Goal: Task Accomplishment & Management: Use online tool/utility

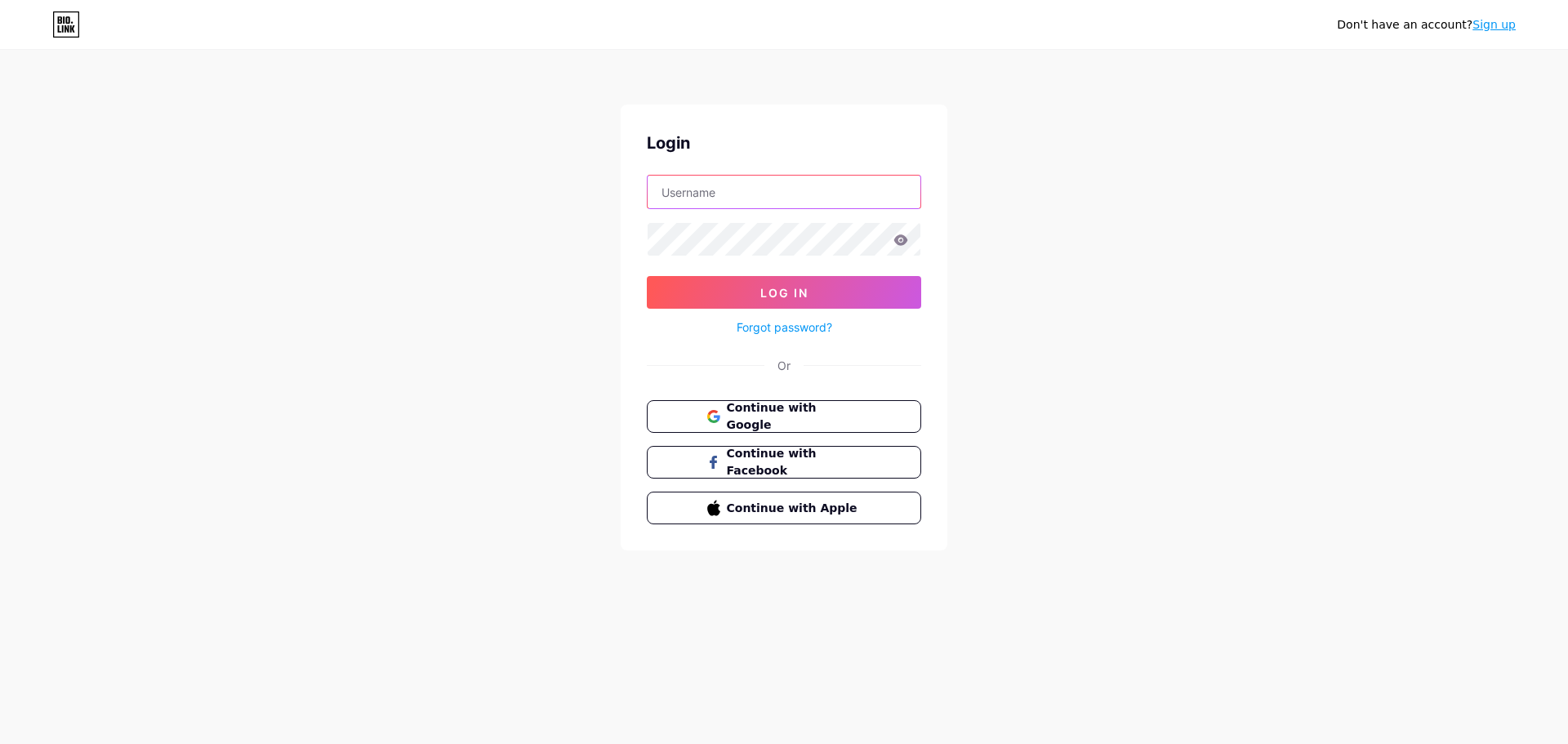
click at [760, 189] on input "text" at bounding box center [784, 191] width 273 height 33
click at [758, 191] on input "[EMAIL_ADDRESS]/com" at bounding box center [784, 191] width 273 height 33
type input "[EMAIL_ADDRESS][DOMAIN_NAME]"
click at [647, 276] on button "Log In" at bounding box center [784, 292] width 275 height 33
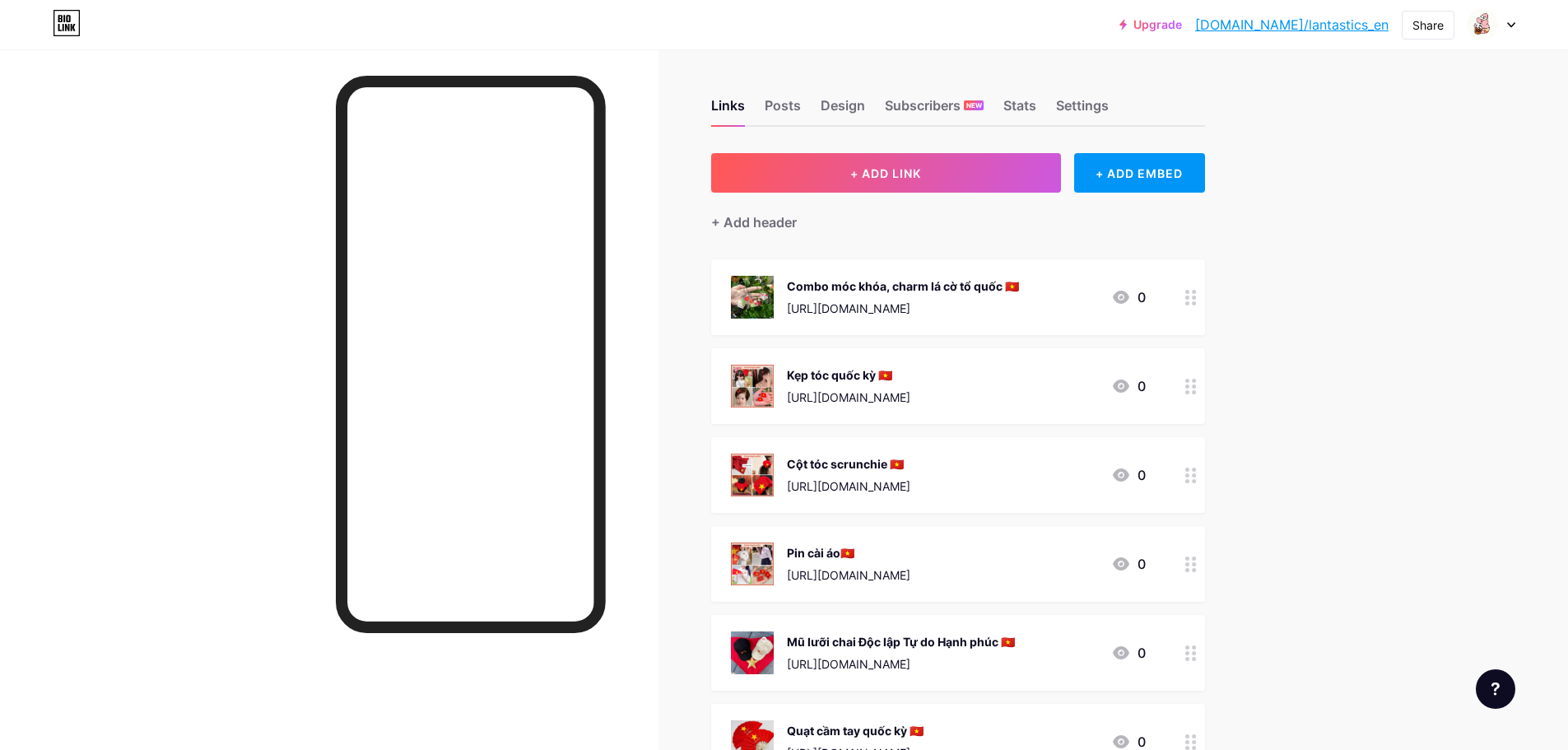
drag, startPoint x: 985, startPoint y: 308, endPoint x: 791, endPoint y: 304, distance: 194.0
click at [791, 304] on div "Combo móc khóa, charm lá cờ tổ quốc 🇻🇳 [URL][DOMAIN_NAME]" at bounding box center [874, 297] width 288 height 43
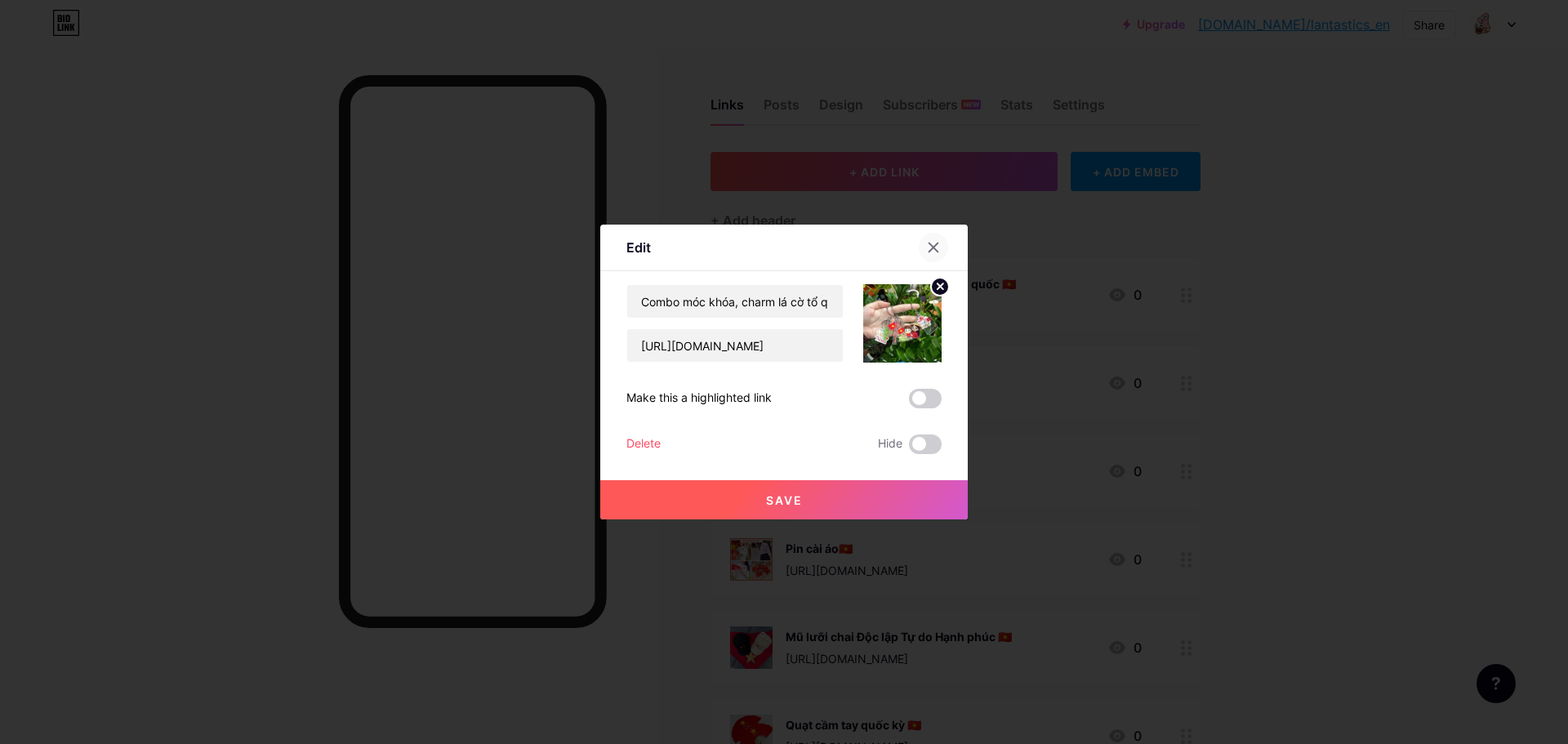
click at [934, 255] on div at bounding box center [933, 247] width 29 height 29
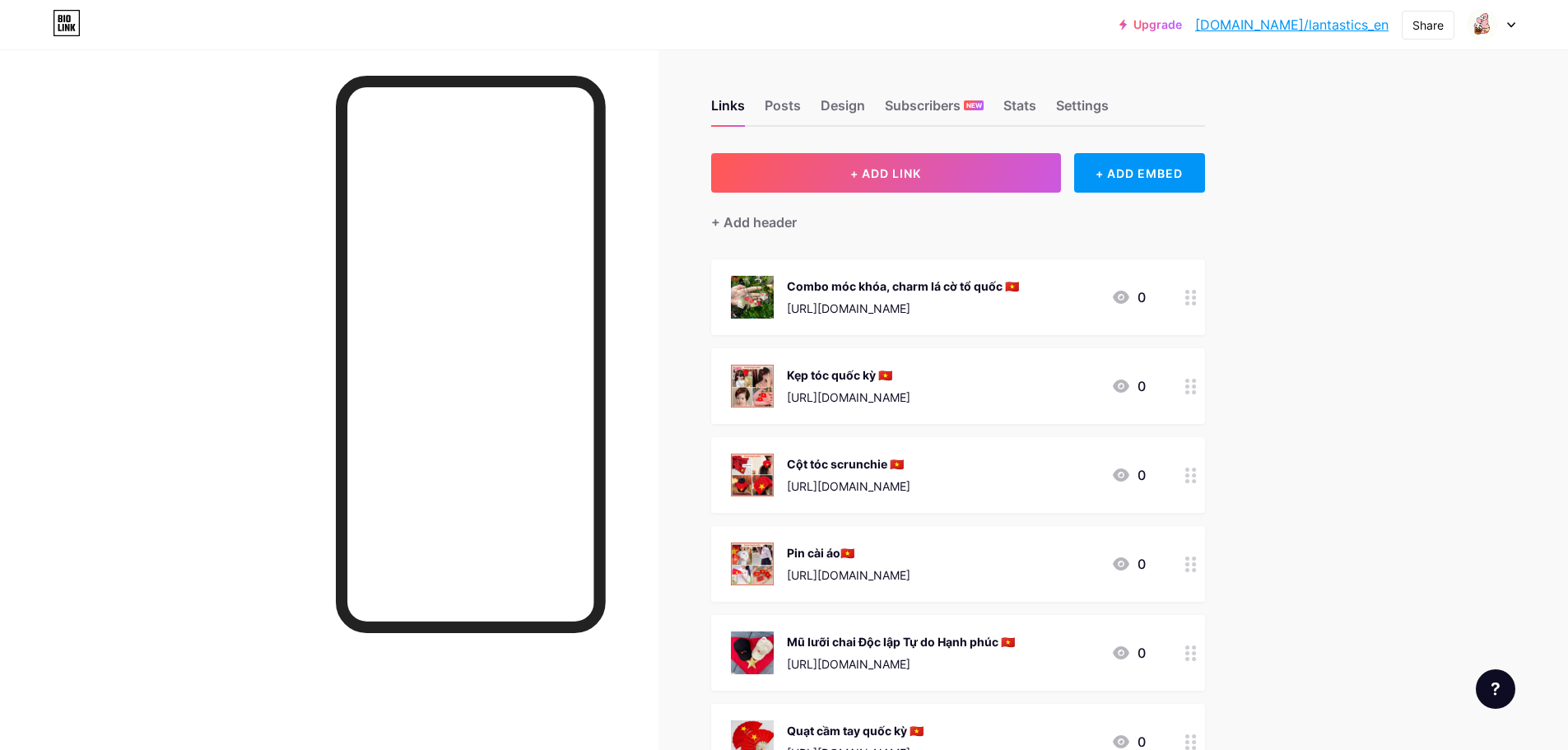
drag, startPoint x: 986, startPoint y: 309, endPoint x: 788, endPoint y: 278, distance: 200.4
click at [788, 278] on div "Combo móc khóa, charm lá cờ tổ quốc 🇻🇳 [URL][DOMAIN_NAME]" at bounding box center [874, 297] width 288 height 43
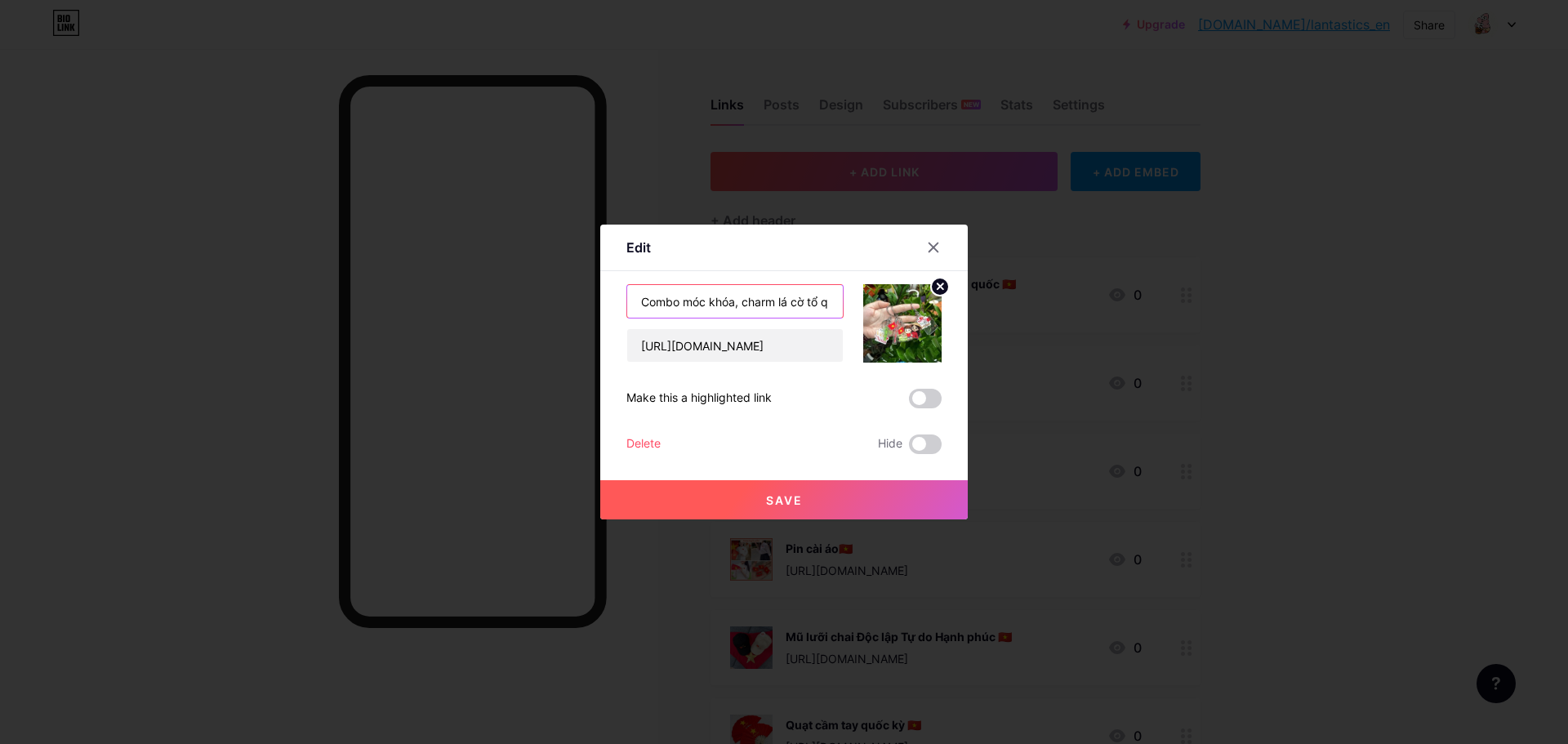
click at [823, 300] on input "Combo móc khóa, charm lá cờ tổ quốc 🇻🇳" at bounding box center [735, 301] width 215 height 33
click at [714, 331] on input "[URL][DOMAIN_NAME]" at bounding box center [735, 345] width 215 height 33
click at [560, 352] on div at bounding box center [784, 372] width 1568 height 744
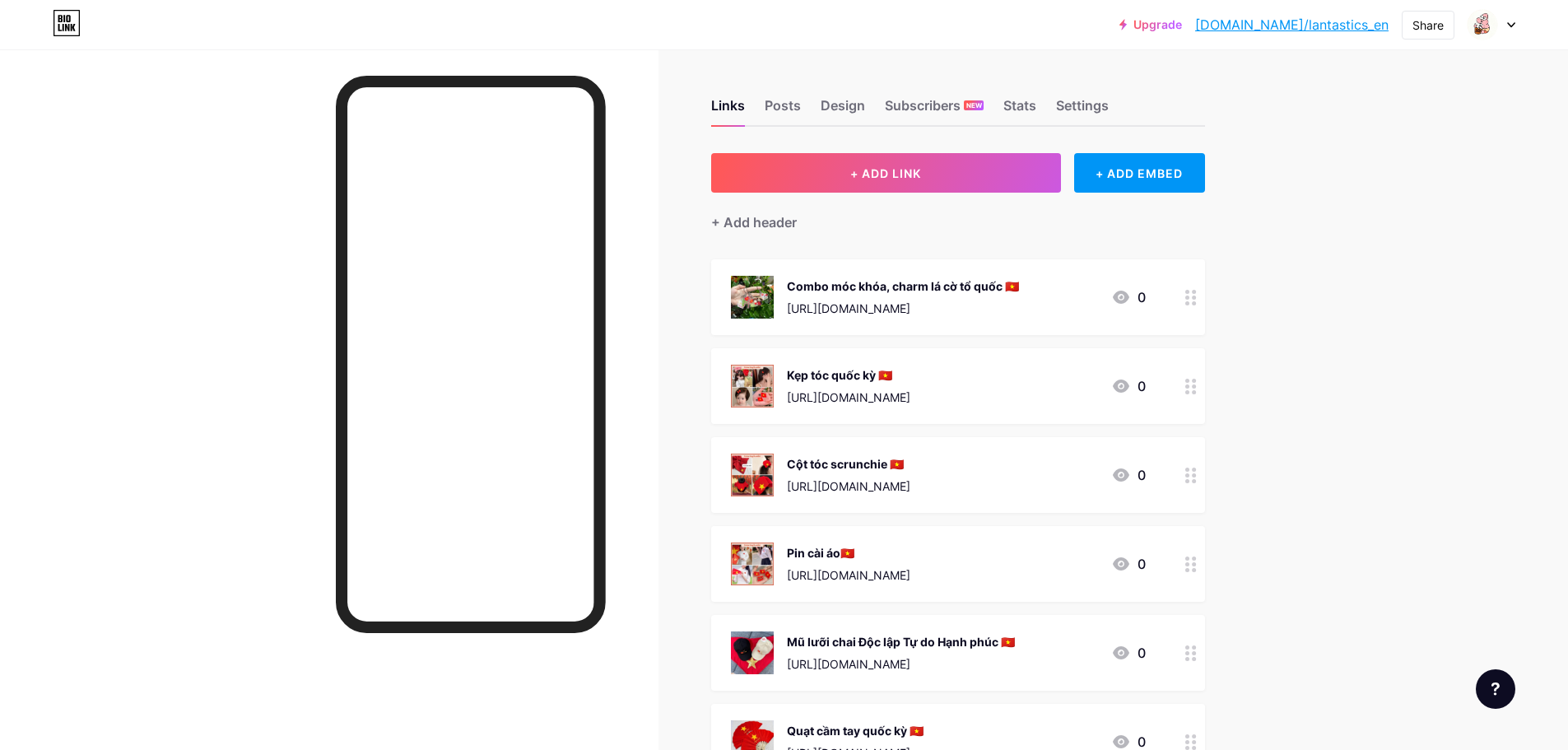
click at [834, 372] on div "Kẹp tóc quốc kỳ 🇻🇳" at bounding box center [849, 375] width 124 height 17
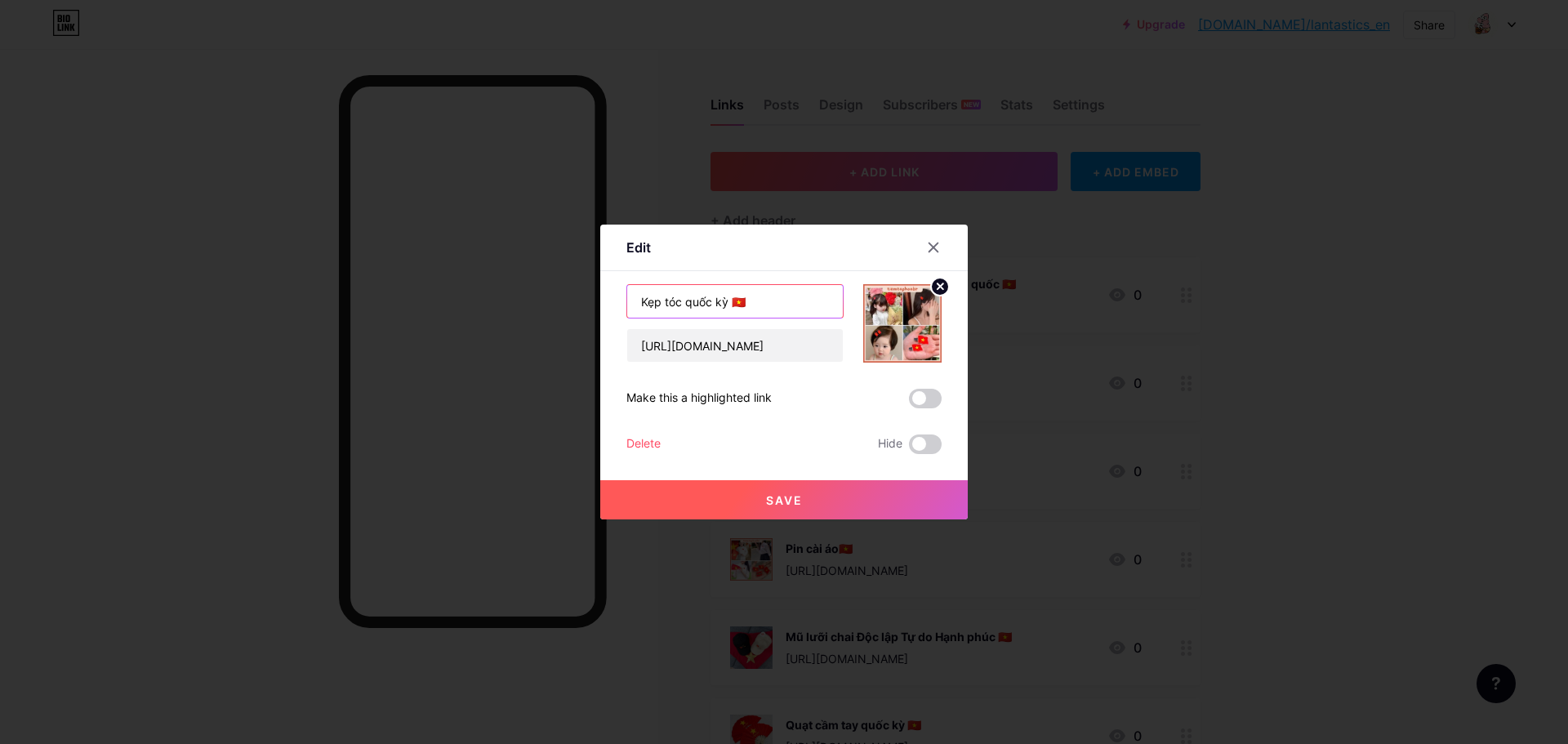
drag, startPoint x: 720, startPoint y: 302, endPoint x: 631, endPoint y: 306, distance: 89.1
click at [631, 306] on input "Kẹp tóc quốc kỳ 🇻🇳" at bounding box center [735, 301] width 215 height 33
click at [727, 361] on input "[URL][DOMAIN_NAME]" at bounding box center [735, 345] width 215 height 33
click at [843, 196] on div at bounding box center [784, 372] width 1568 height 744
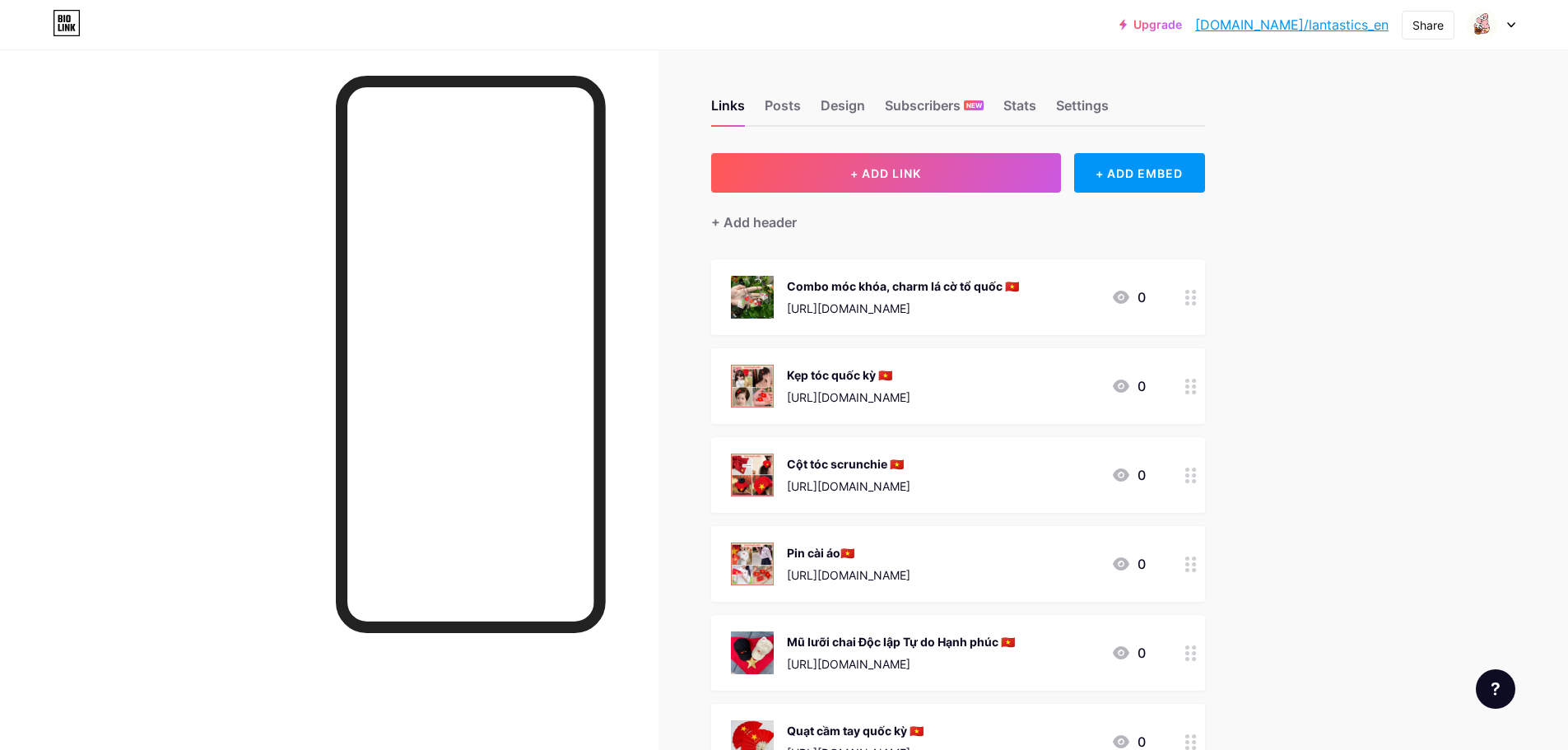
click at [864, 483] on div "[URL][DOMAIN_NAME]" at bounding box center [849, 486] width 124 height 17
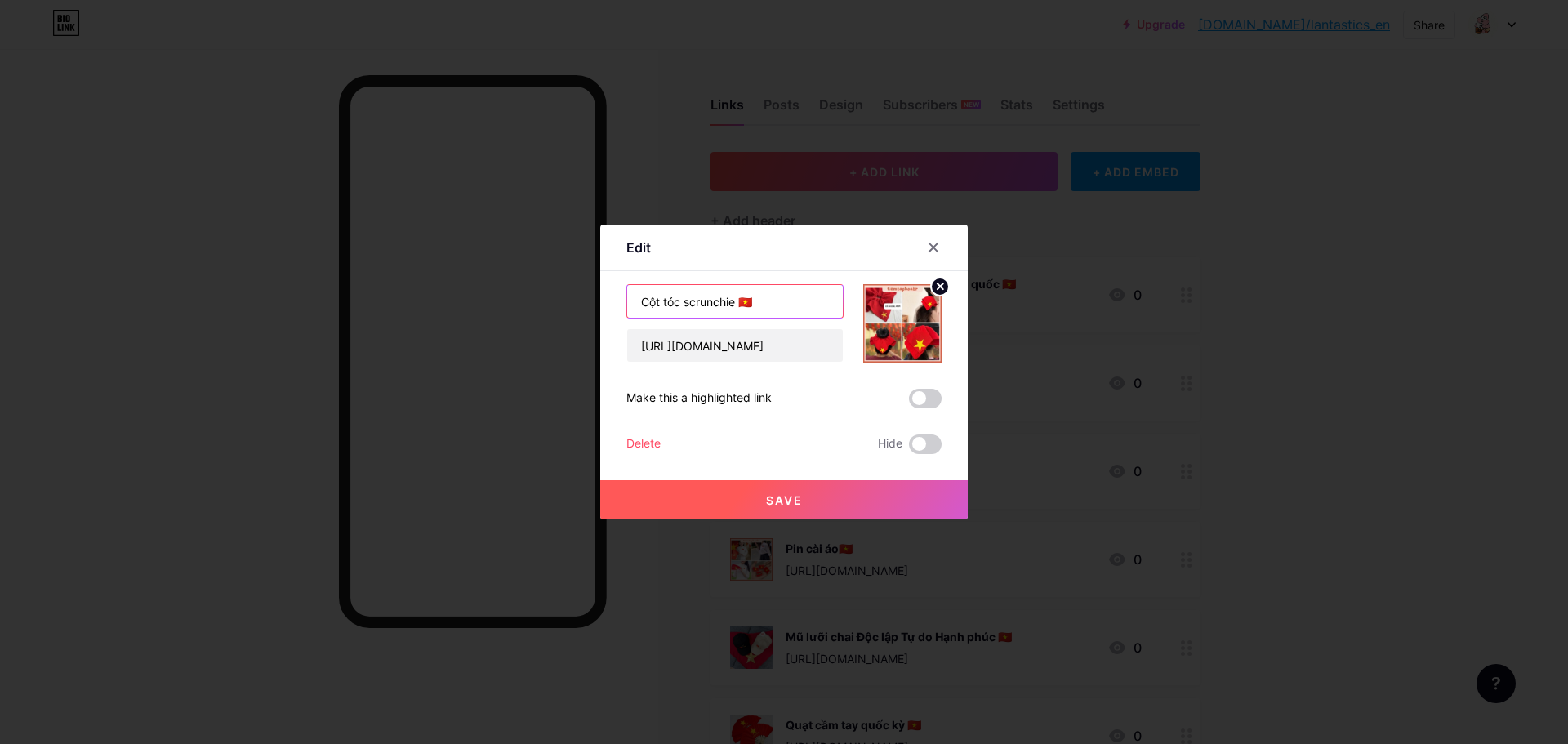
drag, startPoint x: 733, startPoint y: 300, endPoint x: 618, endPoint y: 306, distance: 115.2
click at [618, 306] on div "Edit Content YouTube Play YouTube video without leaving your page. ADD Vimeo Pl…" at bounding box center [784, 372] width 367 height 295
click at [792, 342] on input "[URL][DOMAIN_NAME]" at bounding box center [735, 345] width 215 height 33
click at [682, 542] on div at bounding box center [784, 372] width 1568 height 744
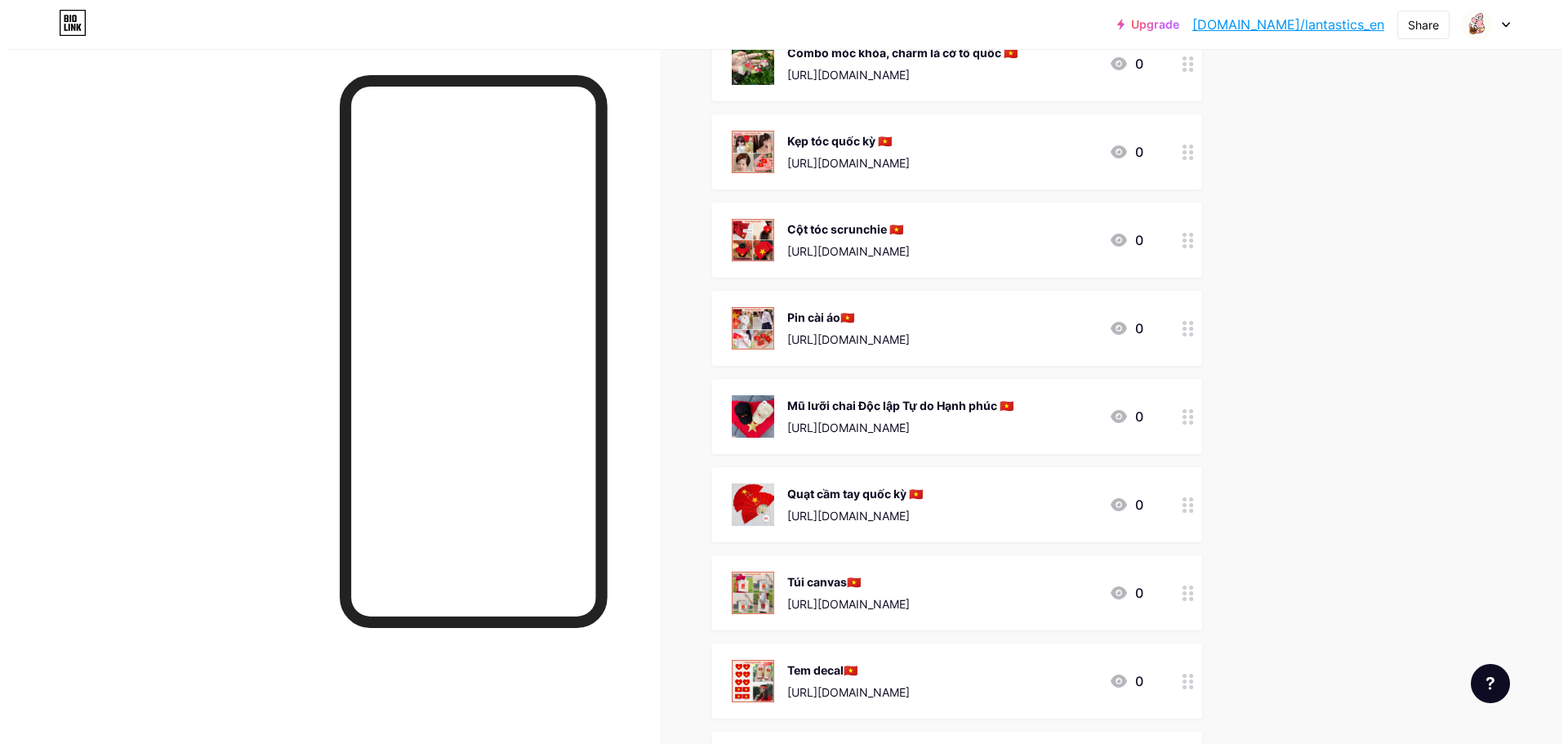
scroll to position [245, 0]
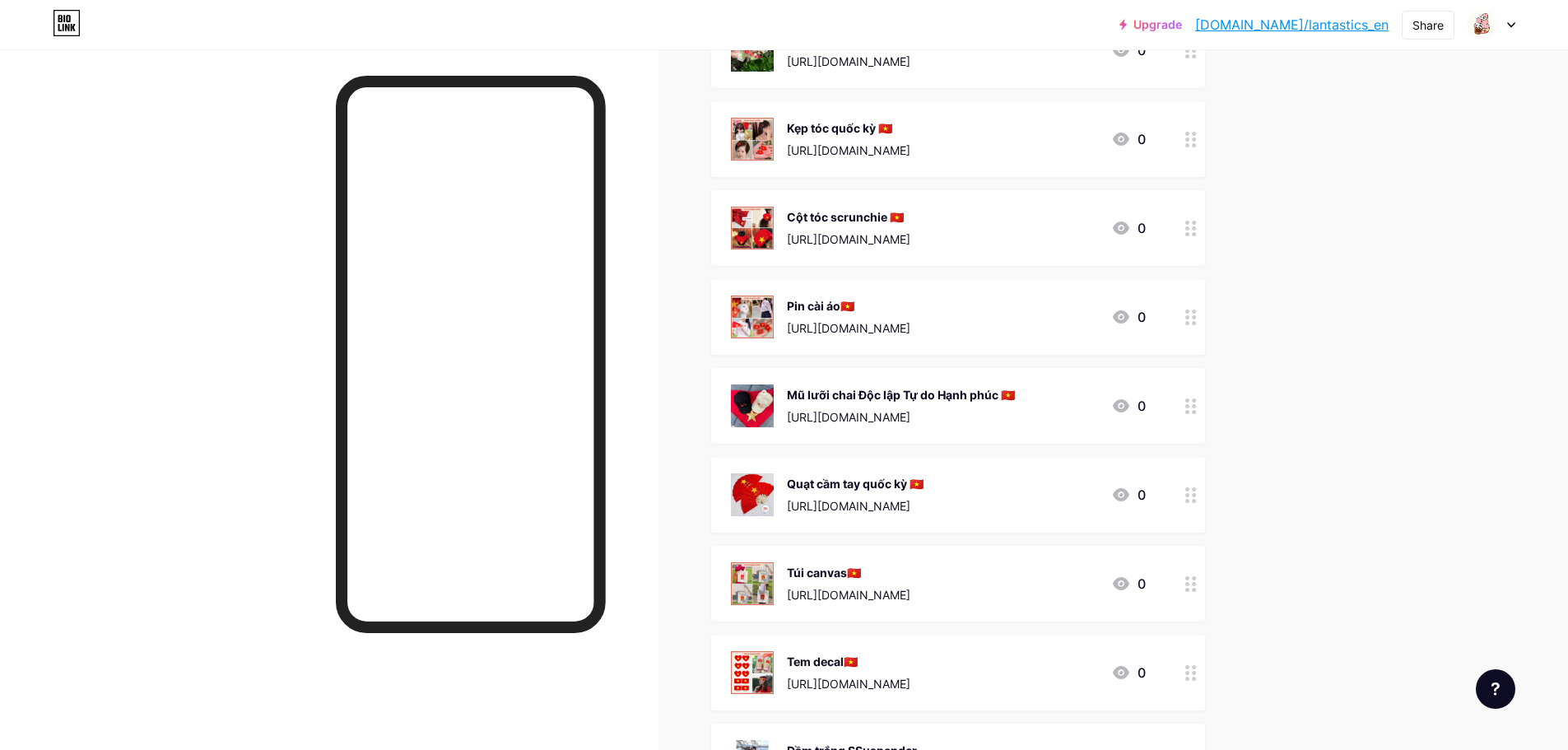
click at [863, 316] on div "Pin cài áo🇻🇳 [URL][DOMAIN_NAME]" at bounding box center [849, 317] width 124 height 43
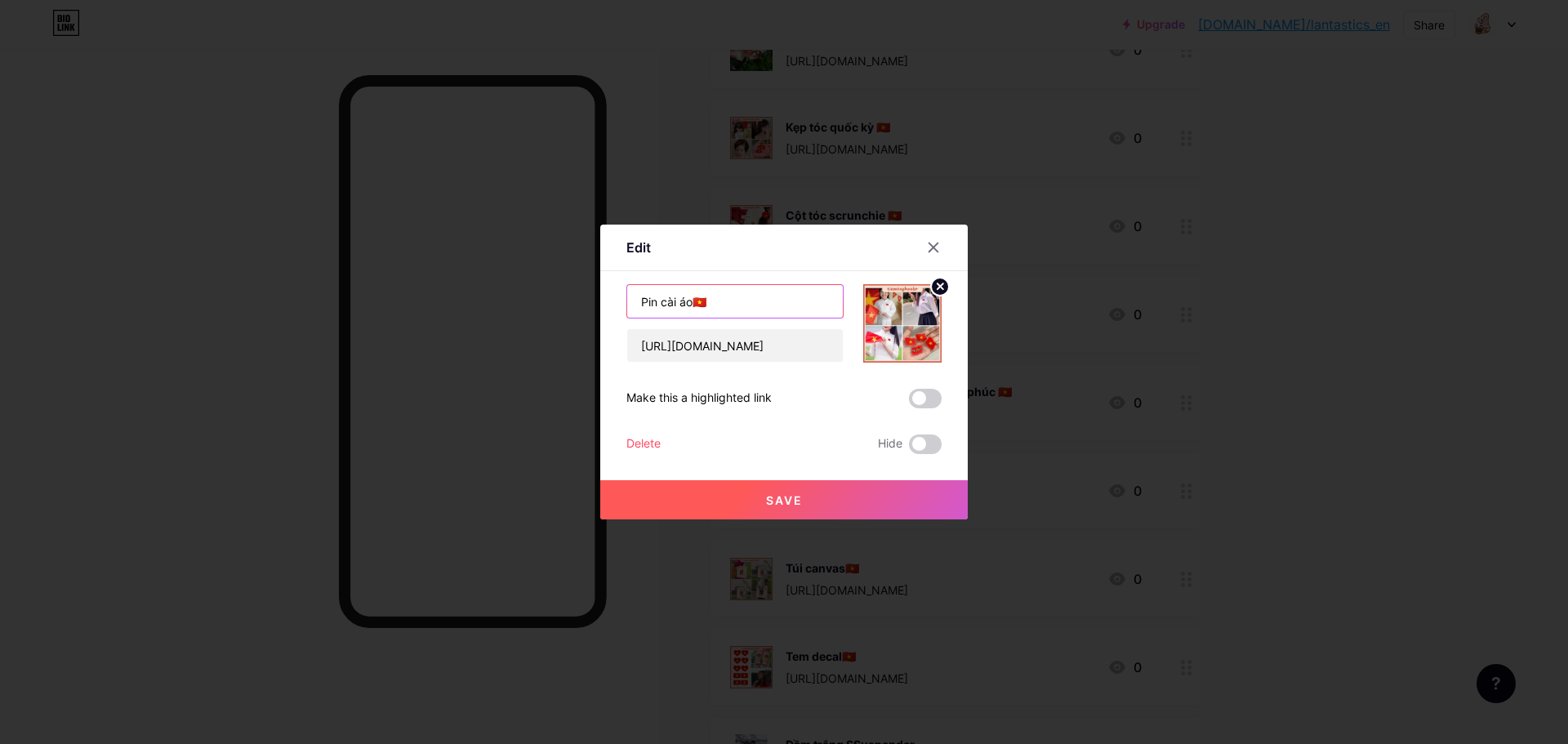
drag, startPoint x: 683, startPoint y: 306, endPoint x: 647, endPoint y: 307, distance: 36.0
click at [647, 307] on input "Pin cài áo🇻🇳" at bounding box center [735, 301] width 215 height 33
click at [638, 306] on input "Pin cài áo🇻🇳" at bounding box center [735, 301] width 215 height 33
click at [635, 306] on input "Pin cài áo🇻🇳" at bounding box center [735, 301] width 215 height 33
drag, startPoint x: 635, startPoint y: 302, endPoint x: 686, endPoint y: 301, distance: 51.0
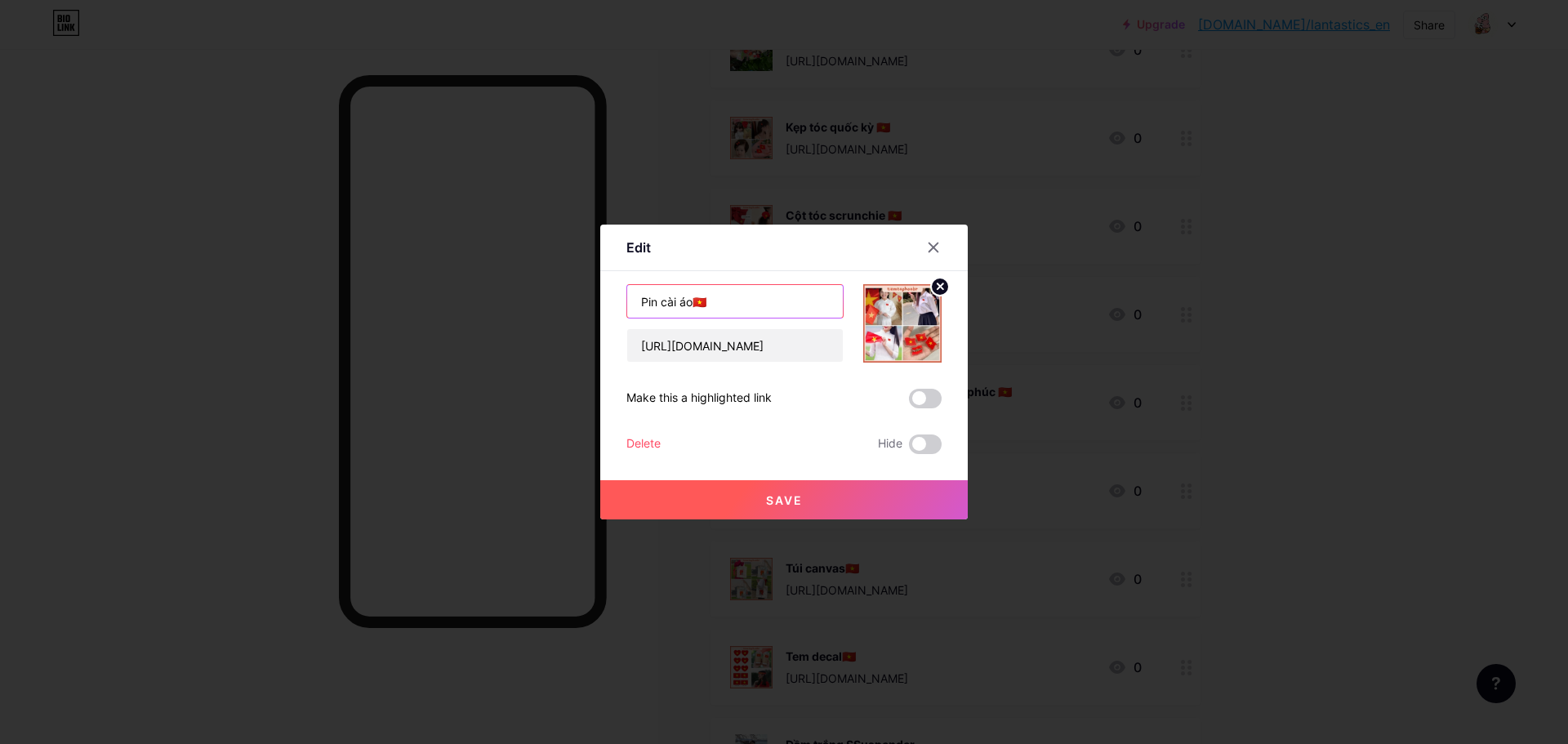
click at [686, 301] on input "Pin cài áo🇻🇳" at bounding box center [735, 301] width 215 height 33
click at [706, 354] on input "[URL][DOMAIN_NAME]" at bounding box center [735, 345] width 215 height 33
click at [716, 591] on div at bounding box center [784, 372] width 1568 height 744
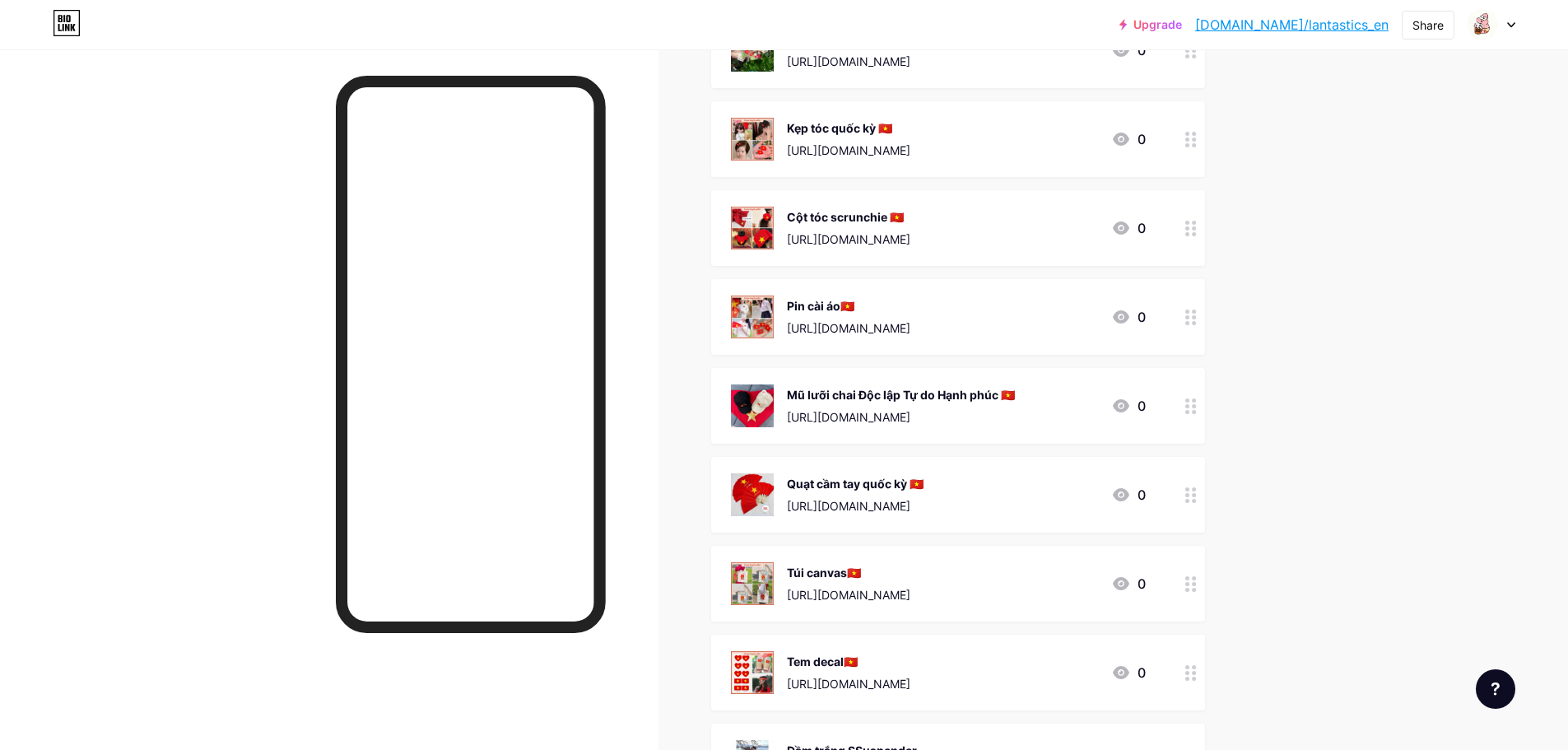
click at [844, 384] on div "Mũ lưỡi chai Độc lập Tự do Hạnh phúc 🇻🇳 [URL][DOMAIN_NAME]" at bounding box center [900, 406] width 228 height 43
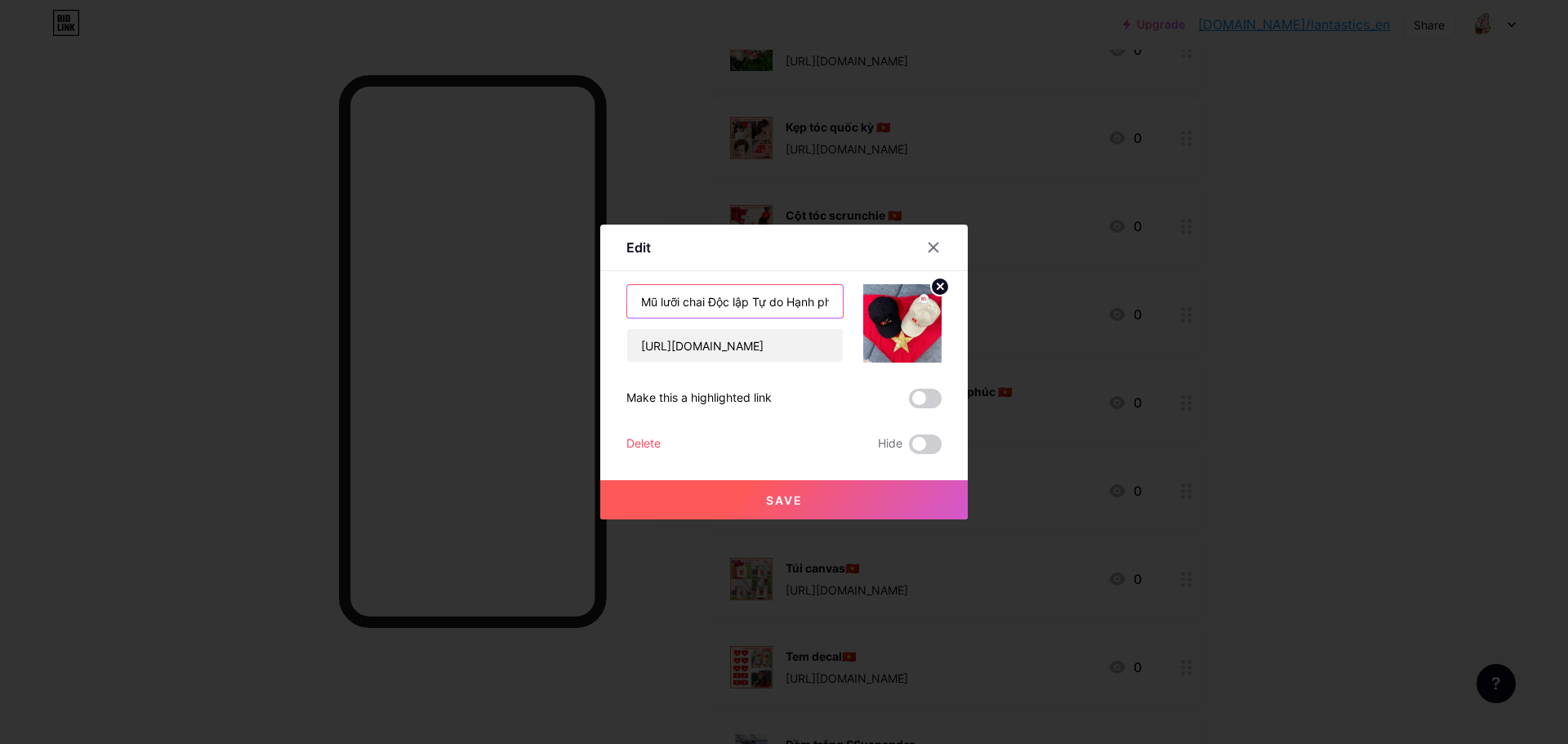
scroll to position [0, 32]
drag, startPoint x: 637, startPoint y: 302, endPoint x: 808, endPoint y: 306, distance: 171.0
click at [808, 306] on input "Mũ lưỡi chai Độc lập Tự do Hạnh phúc 🇻🇳" at bounding box center [735, 301] width 215 height 33
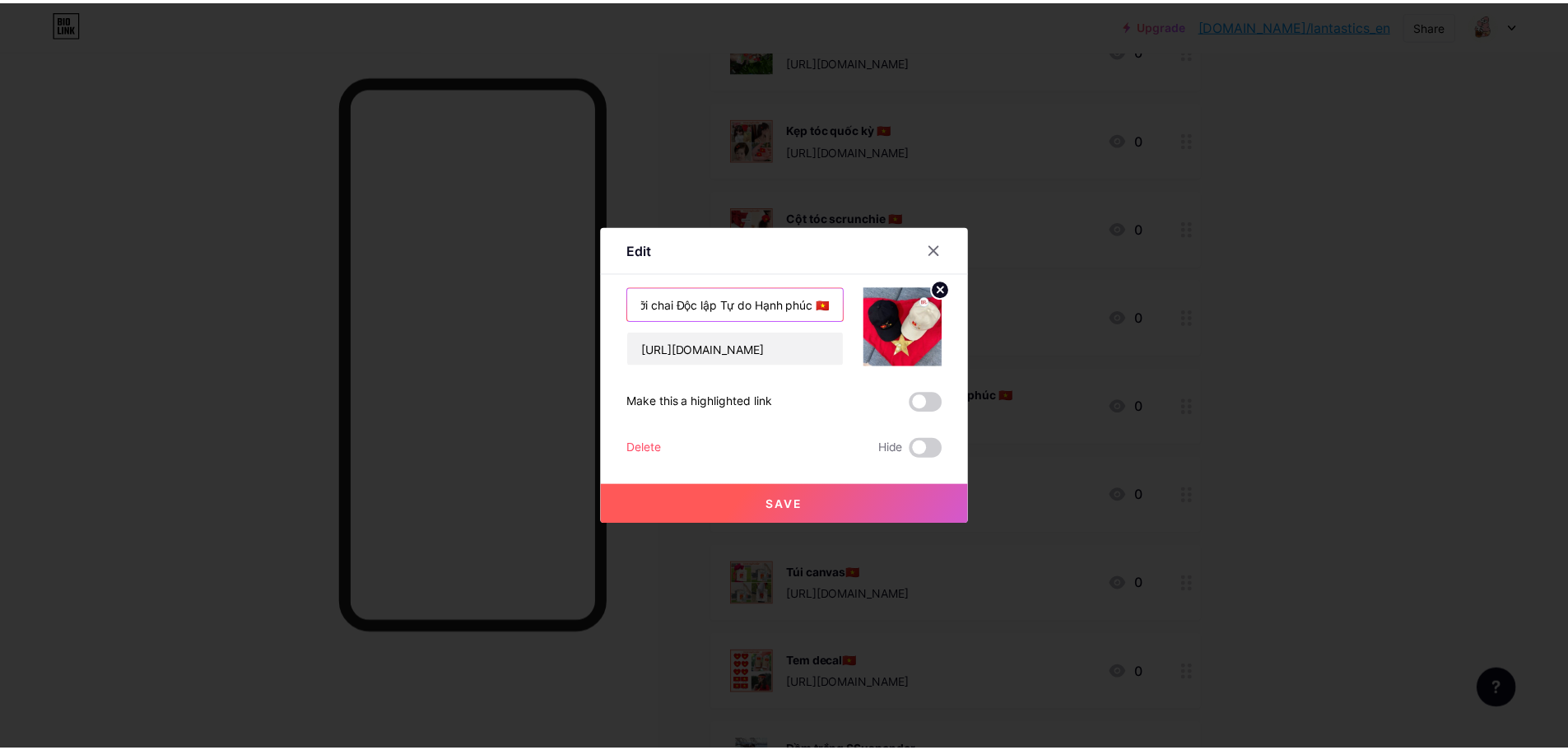
scroll to position [0, 0]
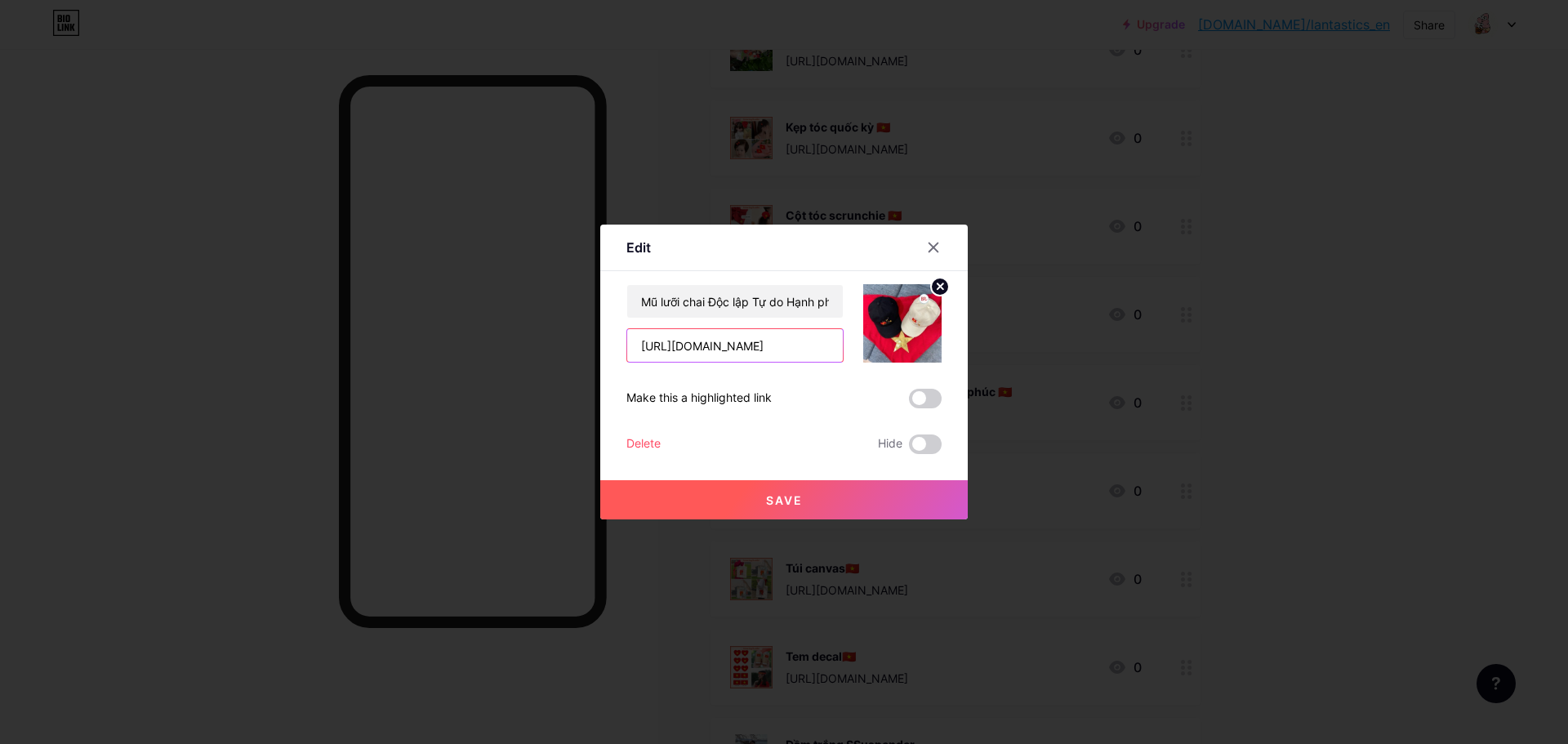
click at [720, 338] on input "[URL][DOMAIN_NAME]" at bounding box center [735, 345] width 215 height 33
click at [654, 547] on div at bounding box center [784, 372] width 1568 height 744
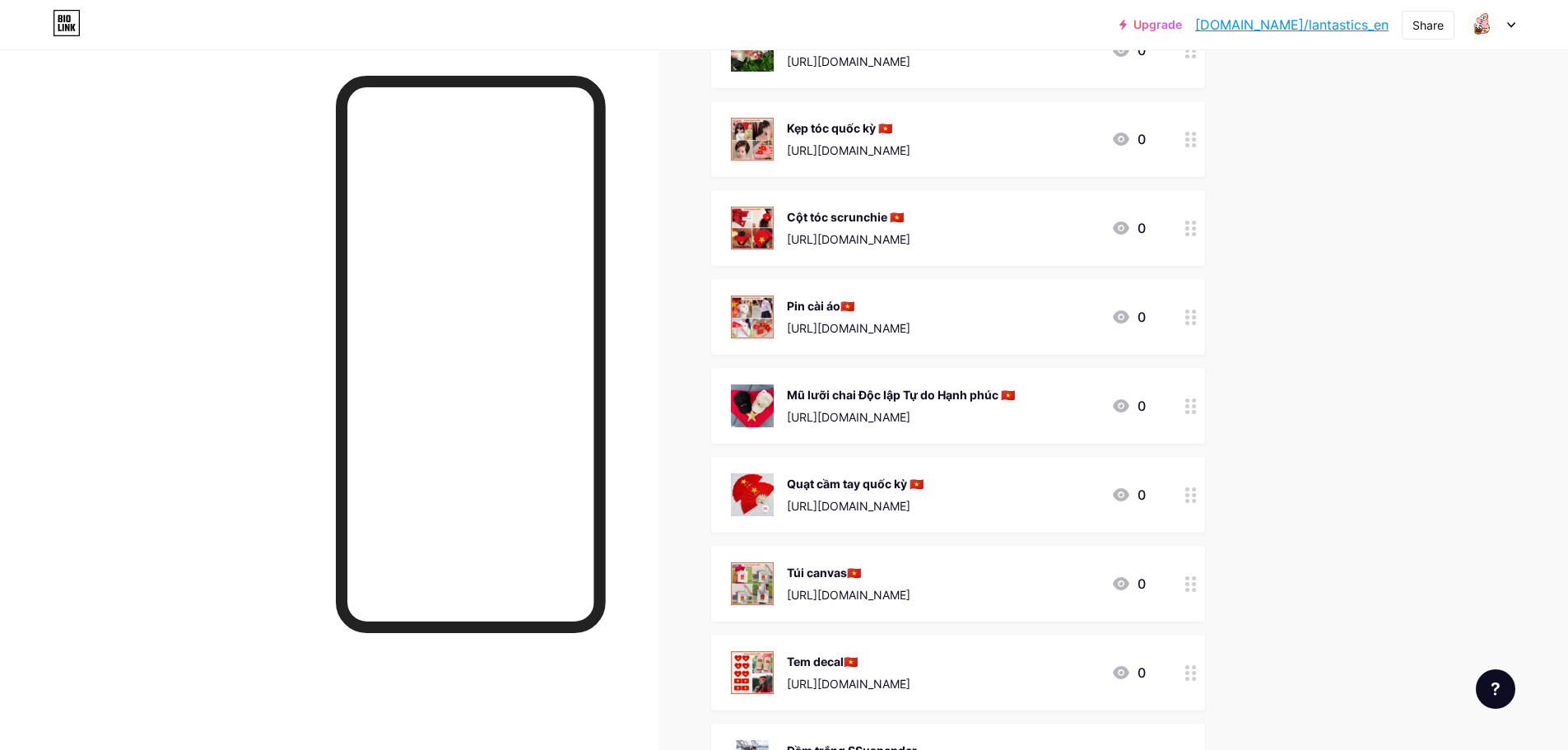
click at [846, 480] on div "Quạt cầm tay quốc kỳ 🇻🇳" at bounding box center [855, 483] width 136 height 17
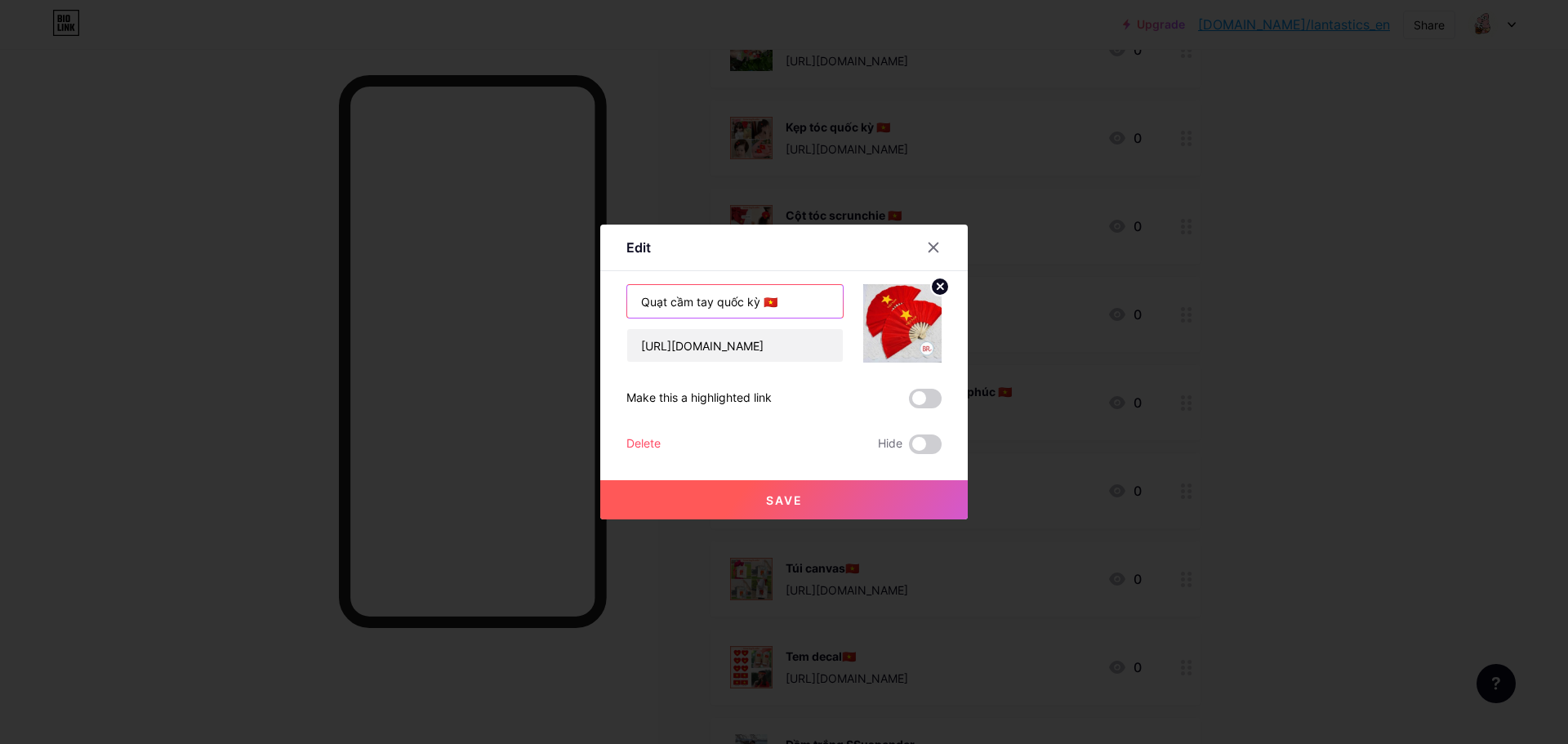
drag, startPoint x: 752, startPoint y: 302, endPoint x: 626, endPoint y: 303, distance: 126.0
click at [627, 303] on input "Quạt cầm tay quốc kỳ 🇻🇳" at bounding box center [735, 301] width 215 height 33
click at [663, 355] on input "[URL][DOMAIN_NAME]" at bounding box center [735, 345] width 215 height 33
click at [650, 588] on div at bounding box center [784, 372] width 1568 height 744
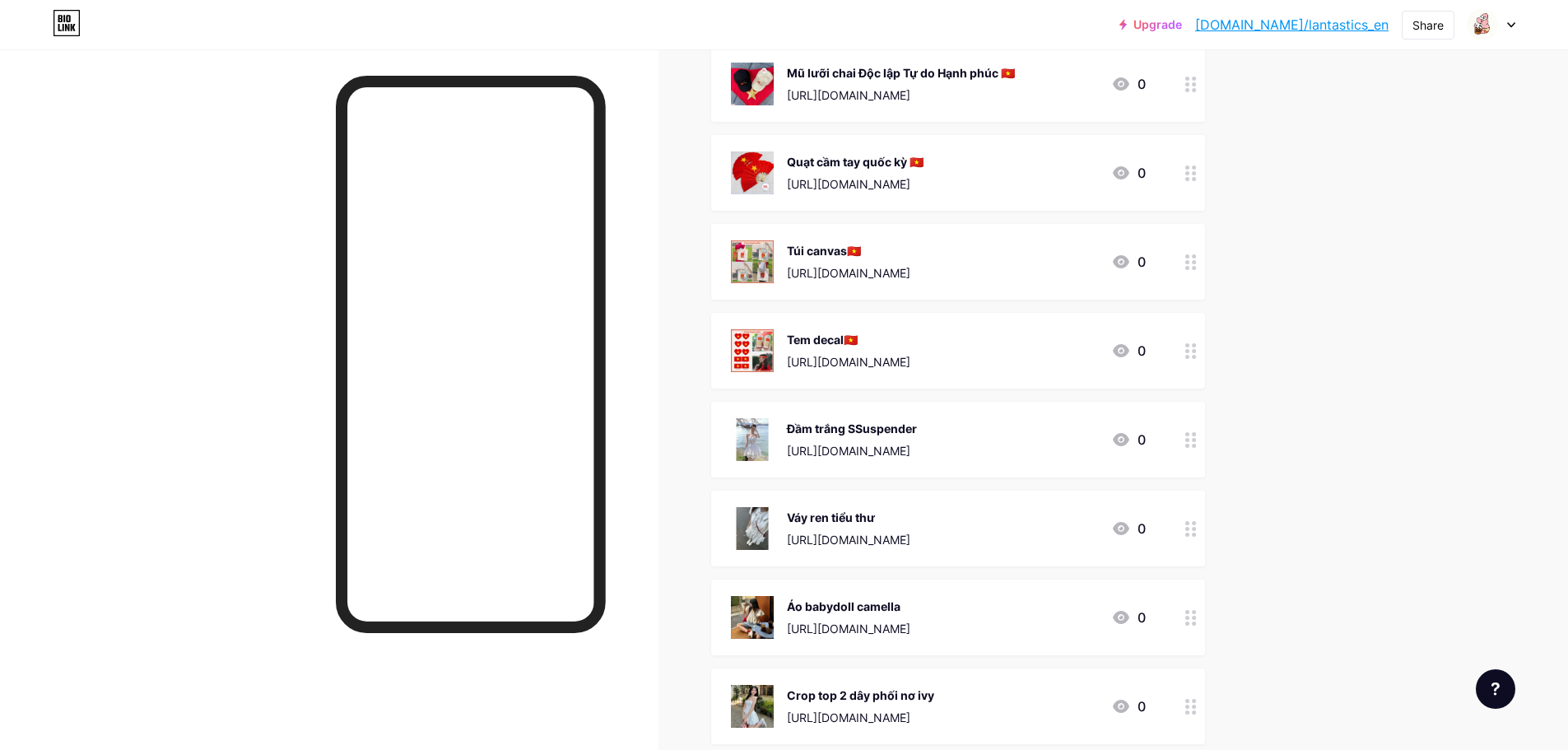
scroll to position [576, 0]
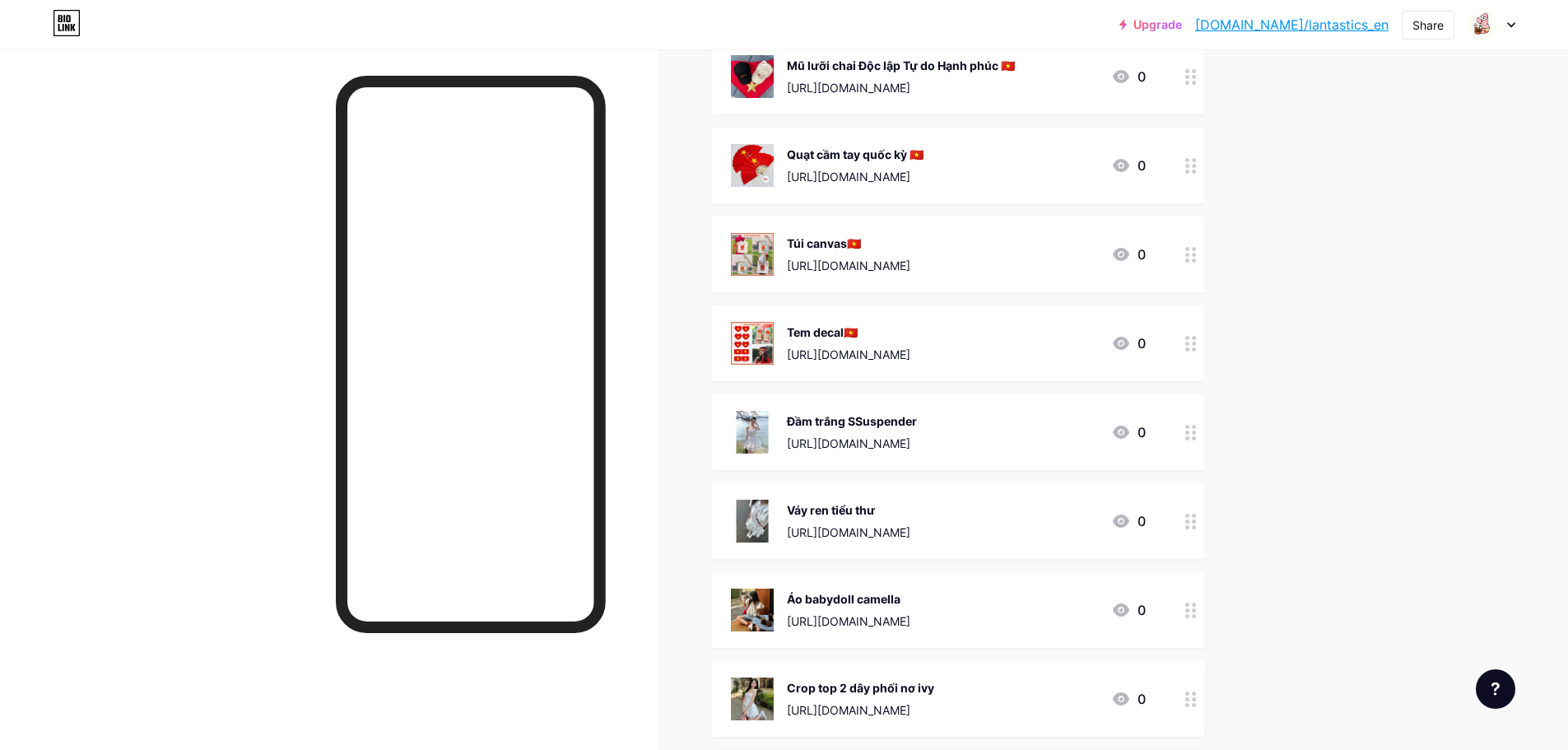
click at [873, 250] on div "Túi canvas🇻🇳" at bounding box center [849, 243] width 124 height 17
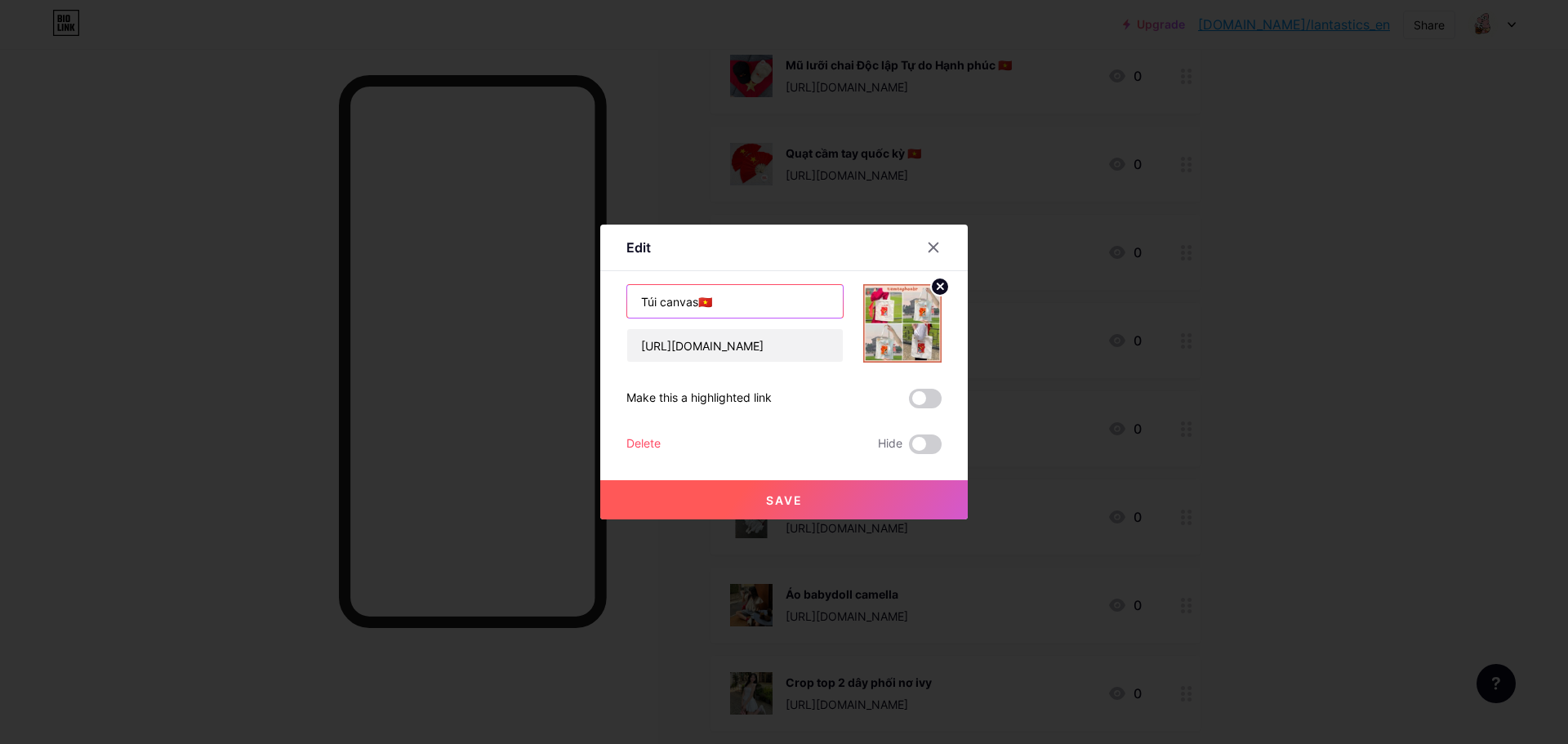
drag, startPoint x: 636, startPoint y: 302, endPoint x: 691, endPoint y: 300, distance: 55.0
click at [691, 300] on input "Túi canvas🇻🇳" at bounding box center [735, 301] width 215 height 33
click at [733, 343] on input "[URL][DOMAIN_NAME]" at bounding box center [735, 345] width 215 height 33
click at [666, 637] on div at bounding box center [784, 372] width 1568 height 744
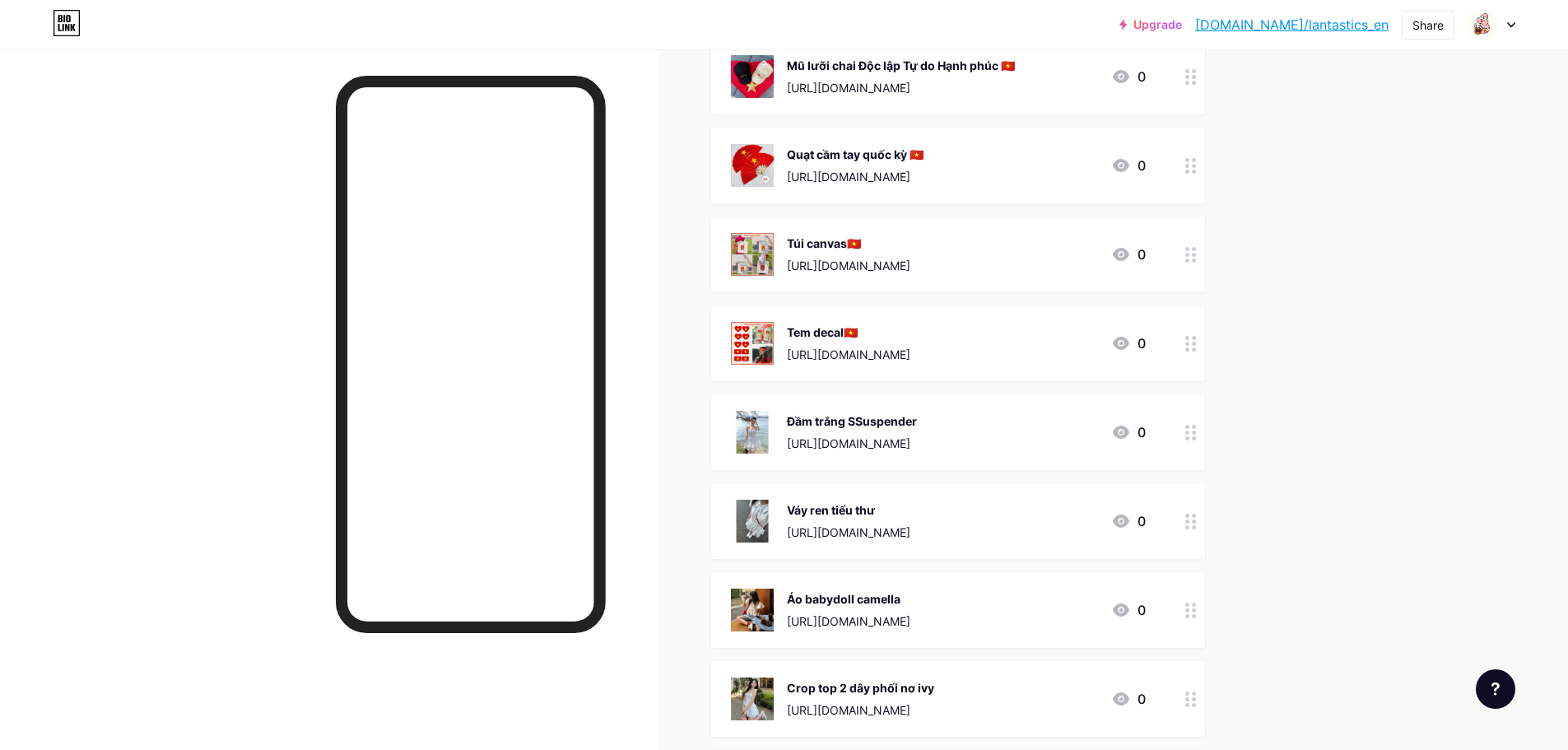
click at [900, 349] on div "[URL][DOMAIN_NAME]" at bounding box center [849, 354] width 124 height 17
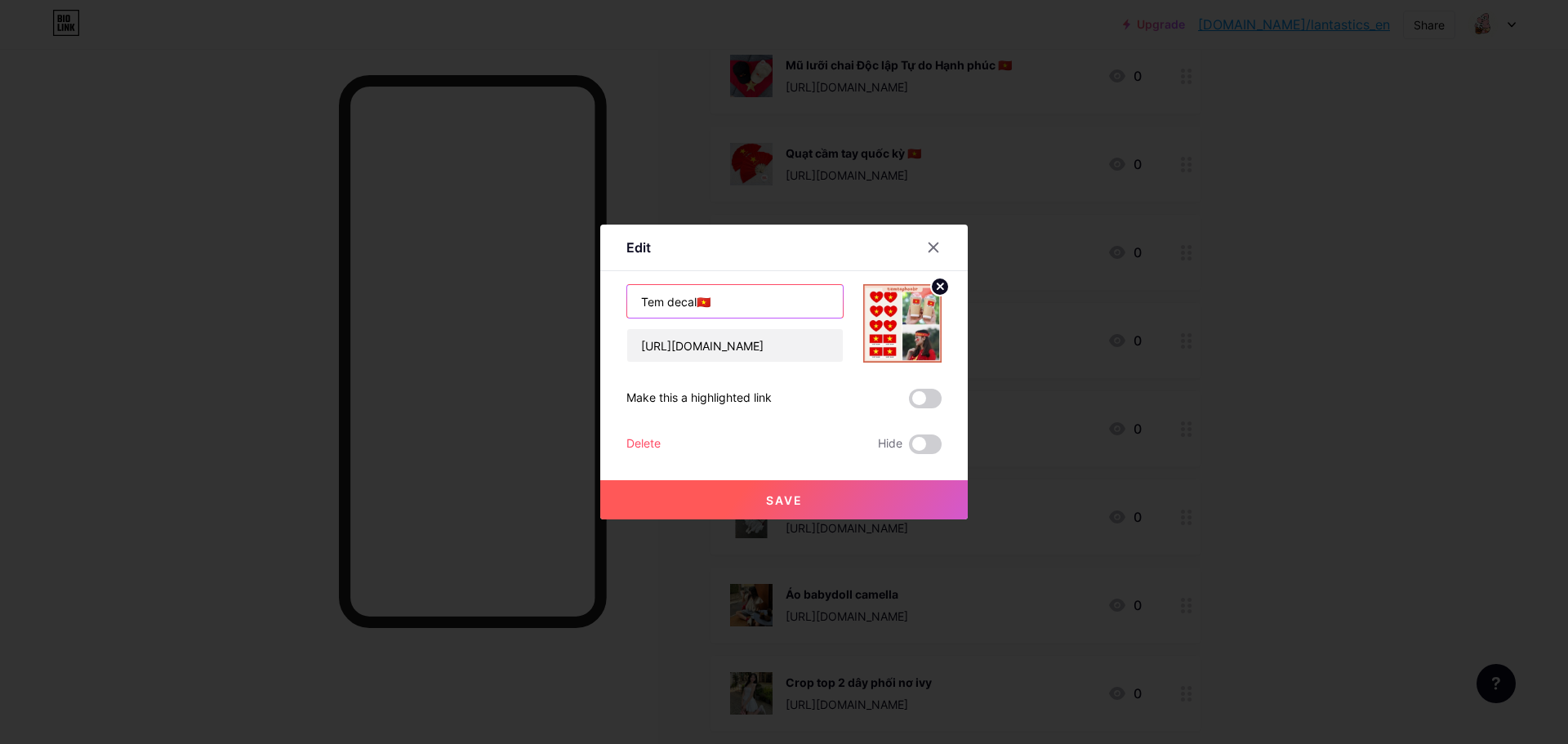
drag, startPoint x: 638, startPoint y: 304, endPoint x: 689, endPoint y: 304, distance: 51.0
click at [689, 304] on input "Tem decal🇻🇳" at bounding box center [735, 301] width 215 height 33
click at [724, 343] on input "[URL][DOMAIN_NAME]" at bounding box center [735, 345] width 215 height 33
click at [617, 624] on div at bounding box center [784, 372] width 1568 height 744
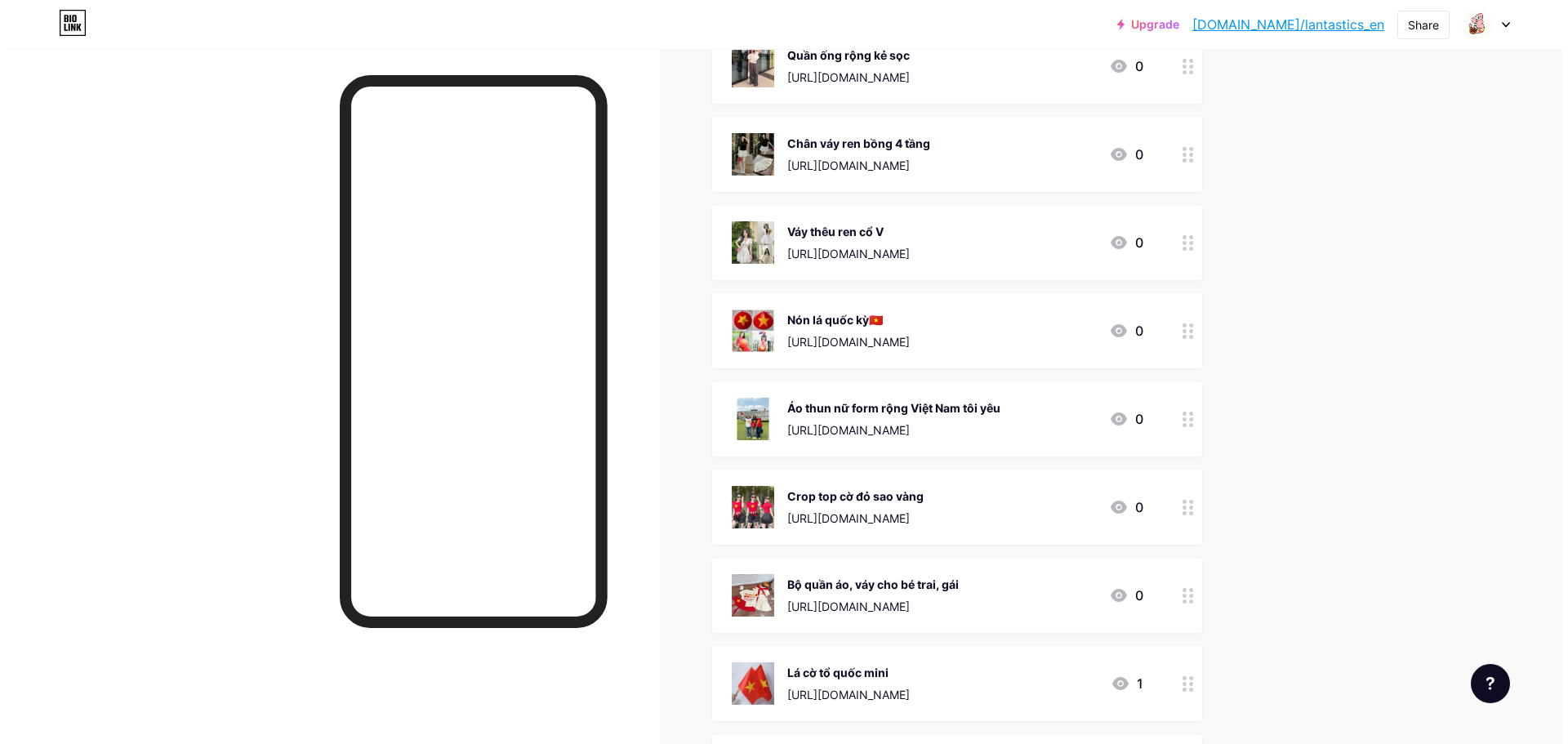
scroll to position [1469, 0]
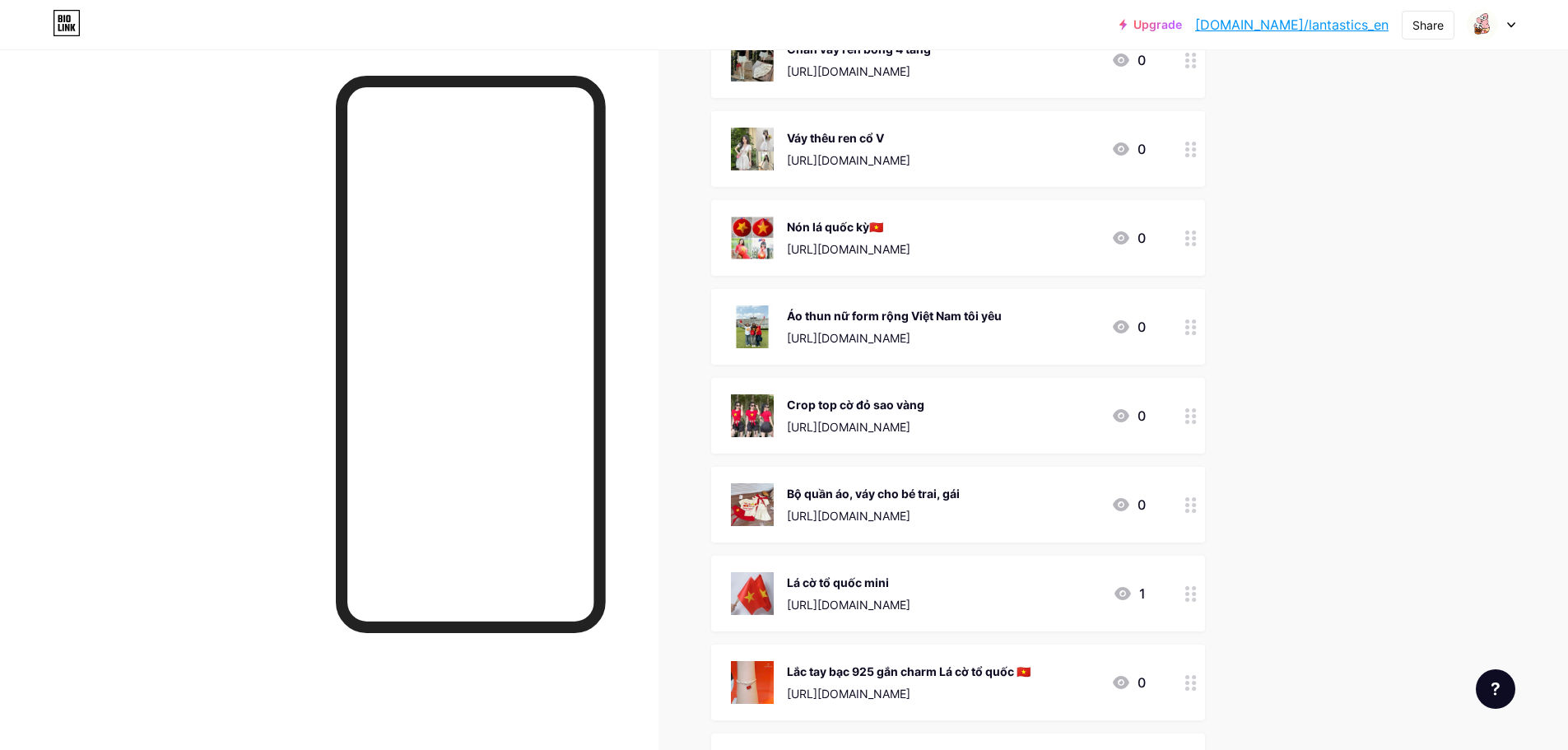
click at [900, 212] on div "Nón lá quốc kỳ🇻🇳 [URL][DOMAIN_NAME] 0" at bounding box center [958, 237] width 494 height 76
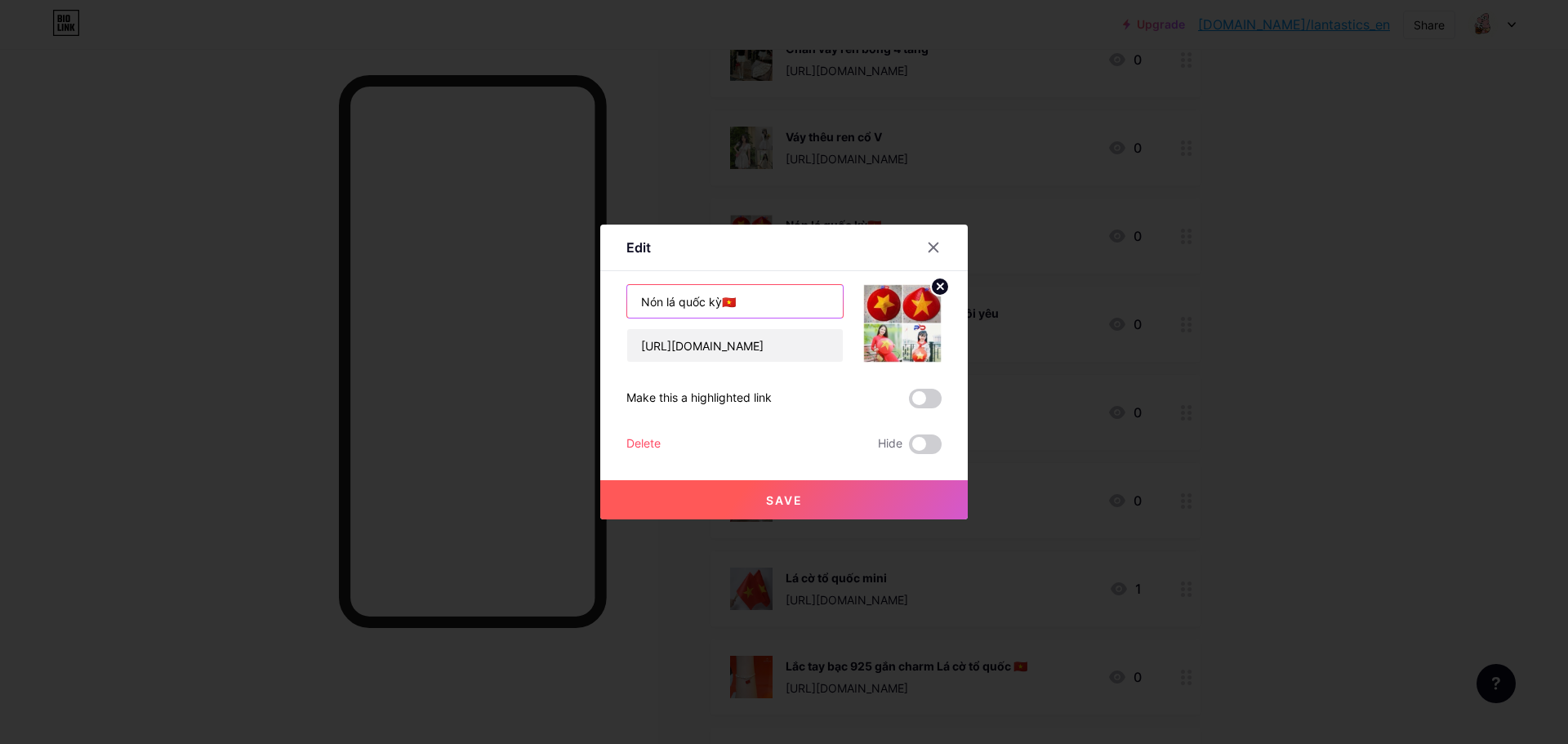
drag, startPoint x: 637, startPoint y: 308, endPoint x: 708, endPoint y: 305, distance: 71.1
click at [712, 304] on input "Nón lá quốc kỳ🇻🇳" at bounding box center [735, 301] width 215 height 33
click at [720, 350] on input "[URL][DOMAIN_NAME]" at bounding box center [735, 345] width 215 height 33
click at [628, 610] on div at bounding box center [784, 372] width 1568 height 744
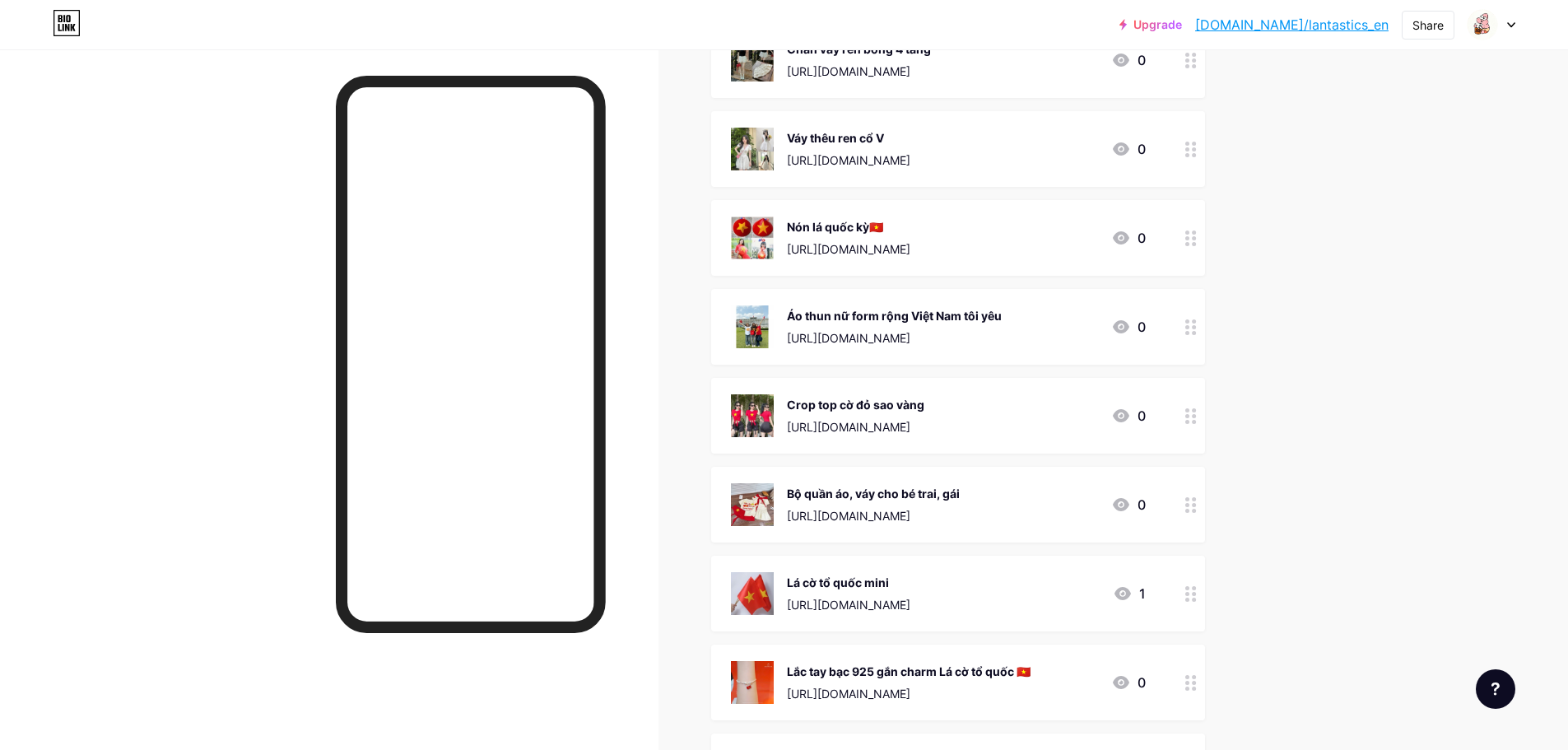
click at [844, 322] on div "Áo thun nữ form rộng Việt Nam tôi yêu" at bounding box center [894, 315] width 215 height 17
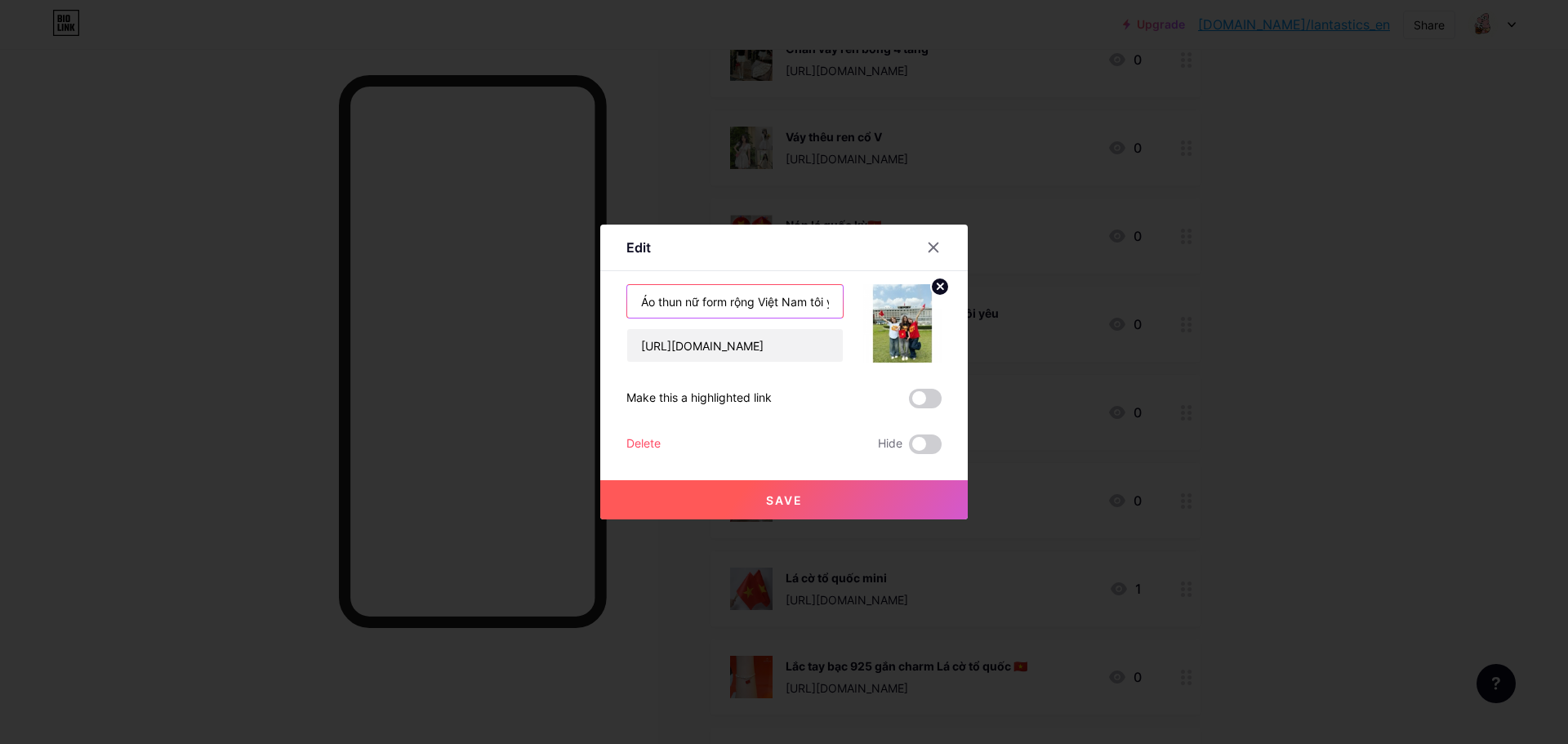
scroll to position [0, 20]
drag, startPoint x: 636, startPoint y: 301, endPoint x: 825, endPoint y: 305, distance: 189.0
click at [825, 305] on input "Áo thun nữ form rộng Việt Nam tôi yêu" at bounding box center [735, 301] width 215 height 33
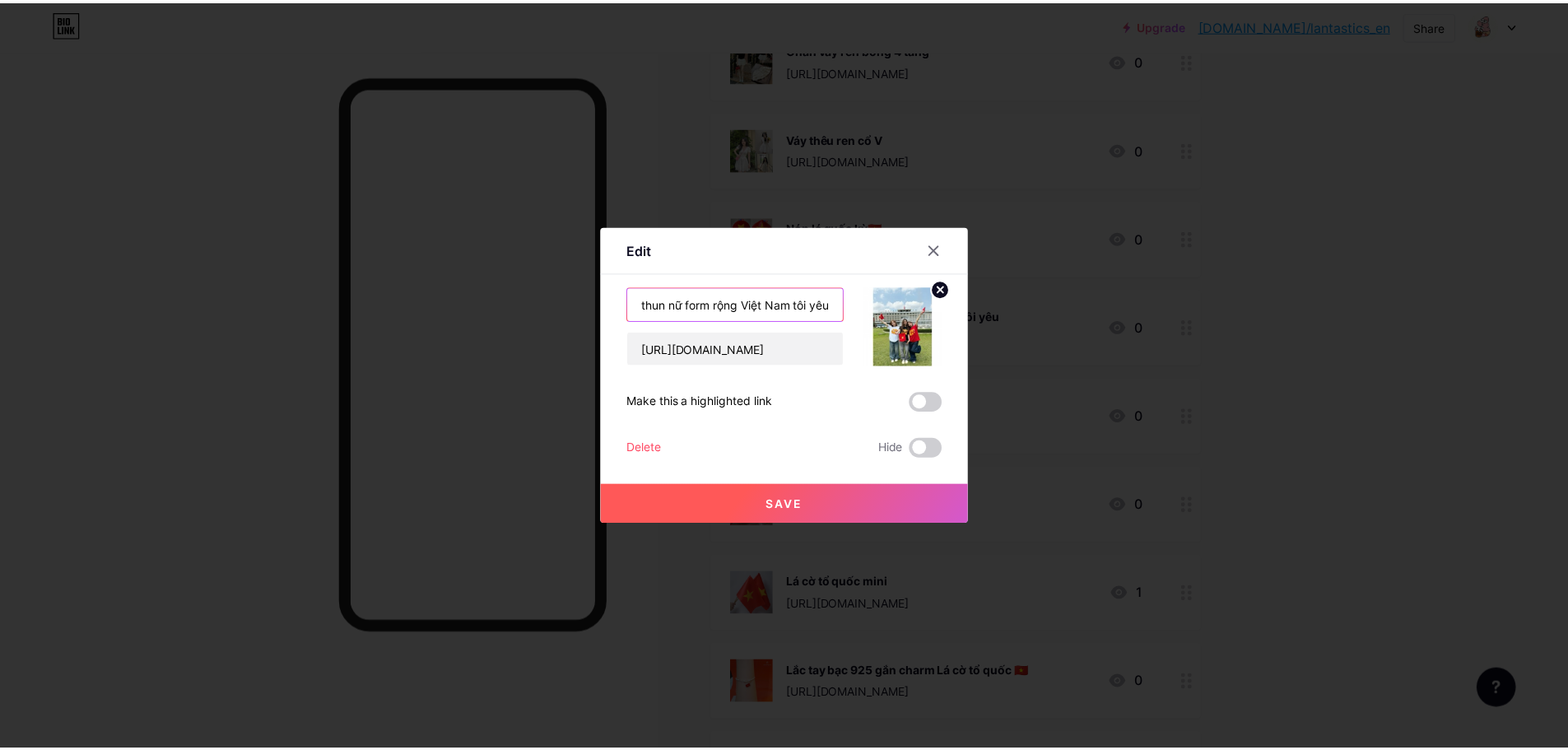
scroll to position [0, 0]
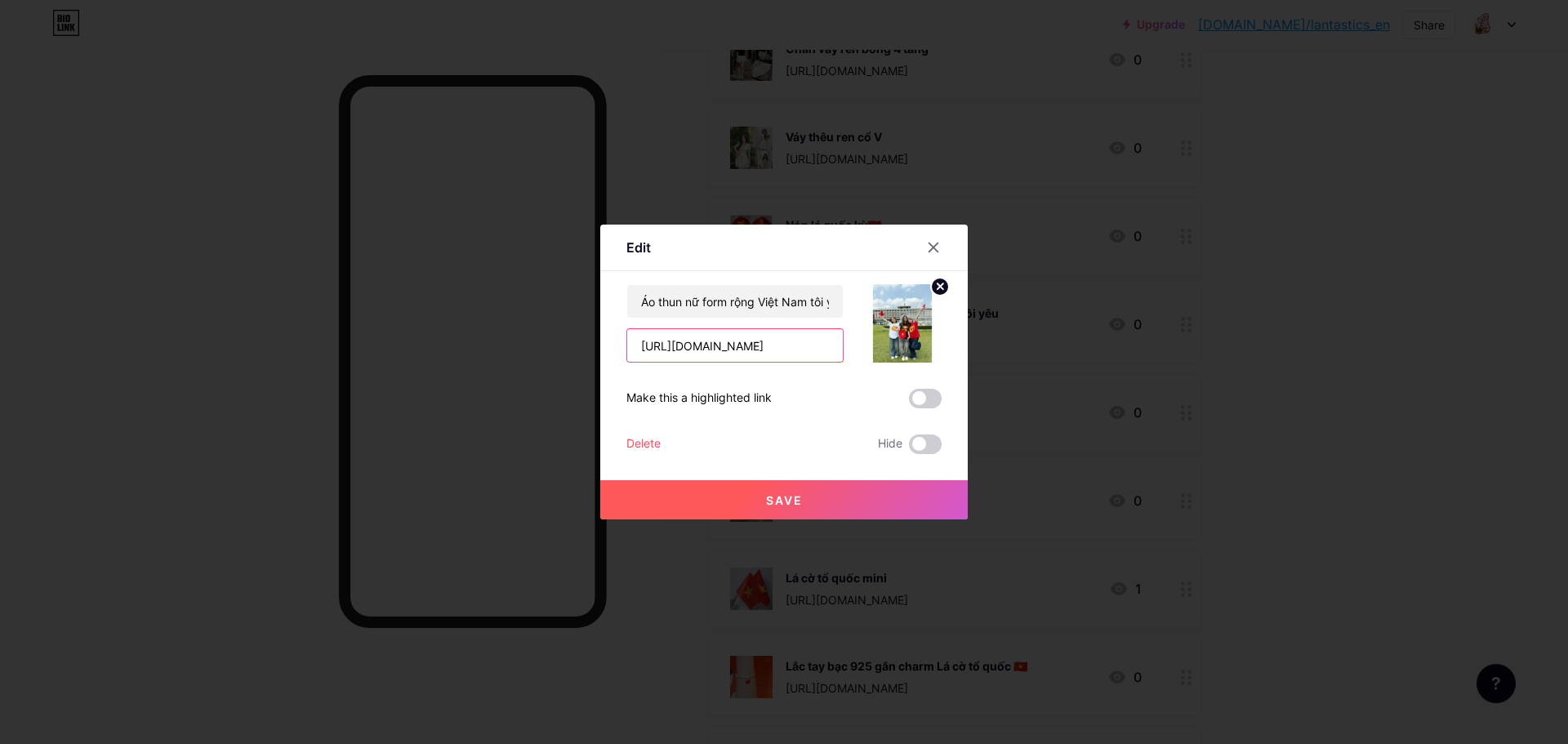
click at [782, 341] on input "[URL][DOMAIN_NAME]" at bounding box center [735, 345] width 215 height 33
click at [626, 633] on div at bounding box center [784, 372] width 1568 height 744
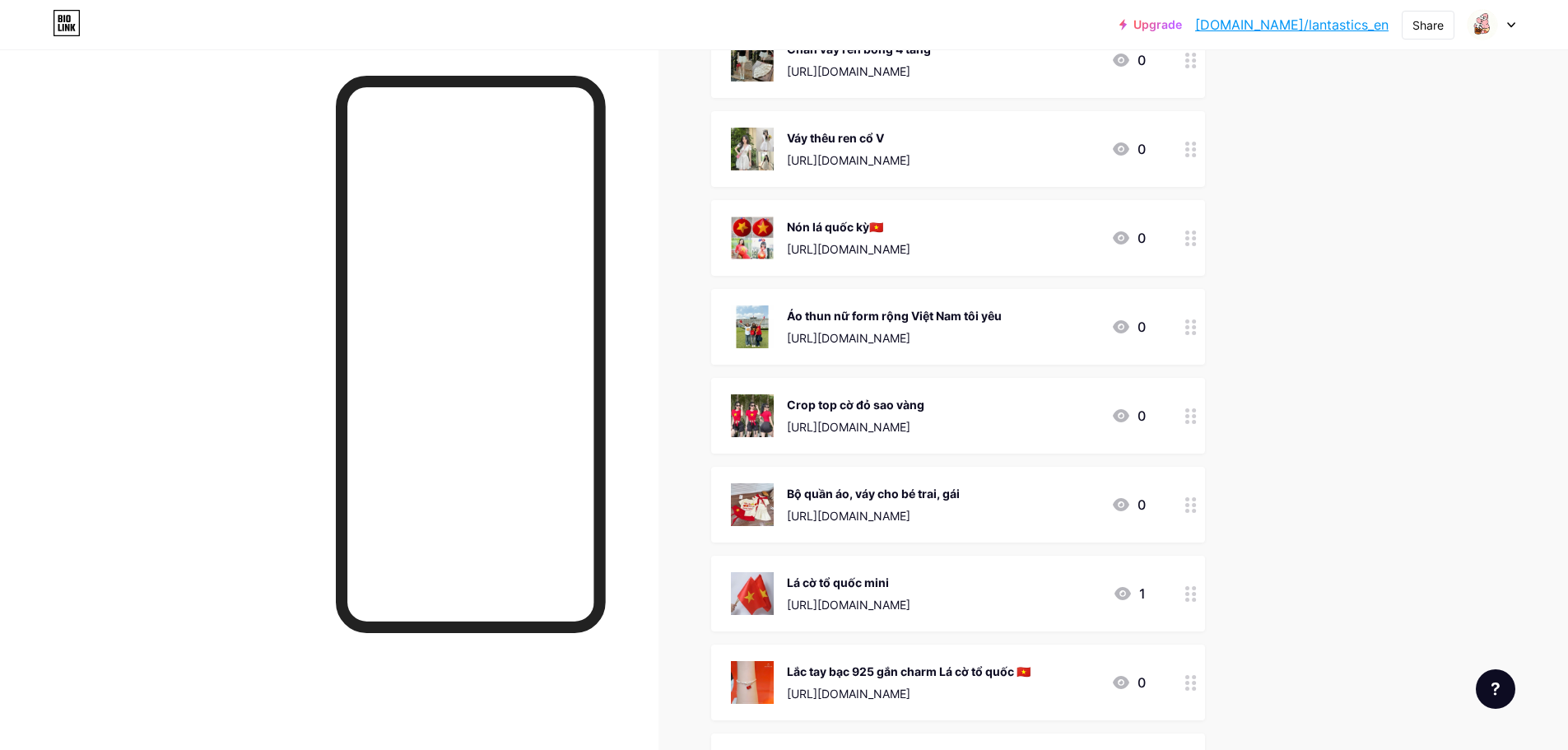
click at [893, 428] on div "[URL][DOMAIN_NAME]" at bounding box center [855, 427] width 137 height 17
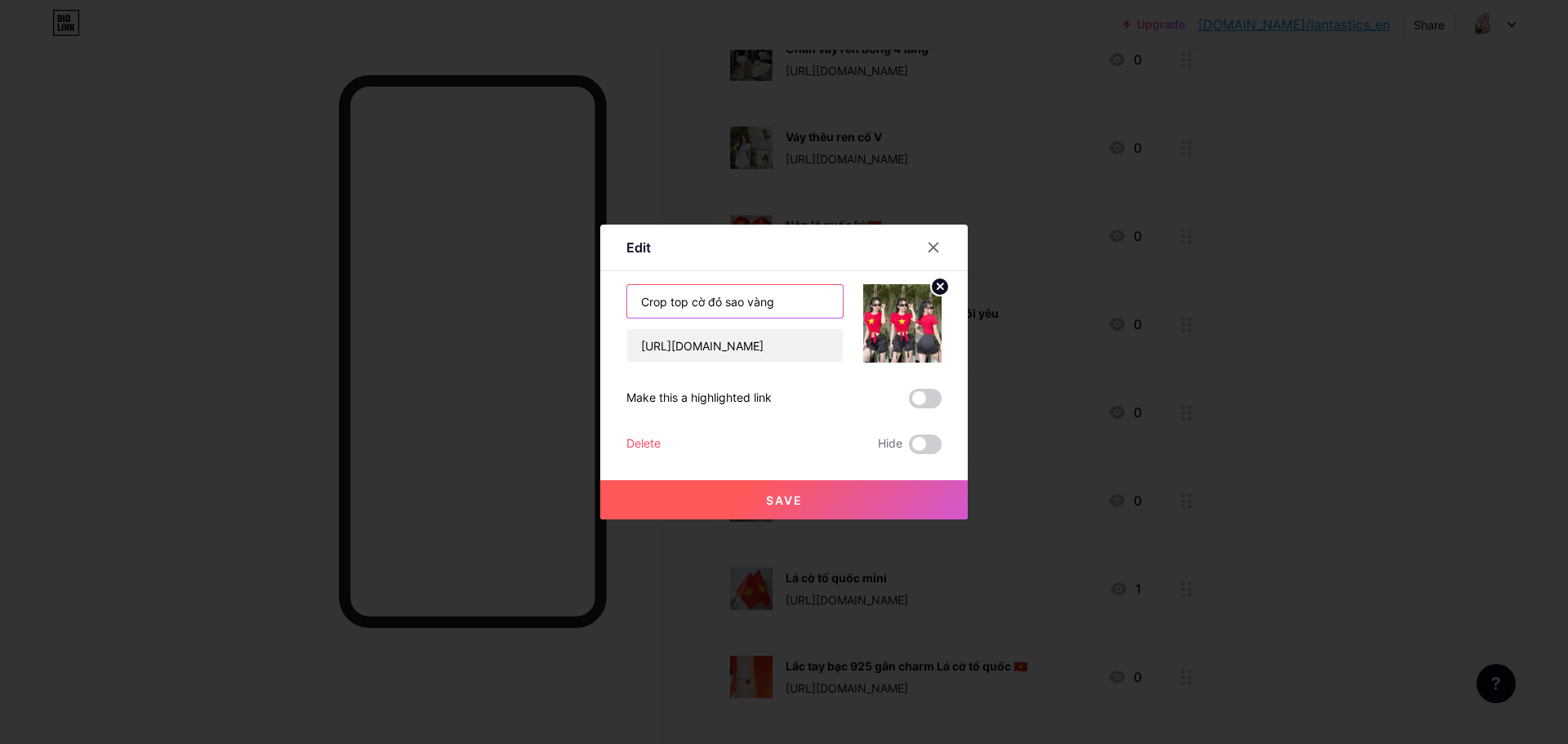
drag, startPoint x: 637, startPoint y: 302, endPoint x: 786, endPoint y: 301, distance: 149.0
click at [786, 301] on input "Crop top cờ đỏ sao vàng" at bounding box center [735, 301] width 215 height 33
click at [722, 356] on input "[URL][DOMAIN_NAME]" at bounding box center [735, 345] width 215 height 33
click at [628, 580] on div at bounding box center [784, 372] width 1568 height 744
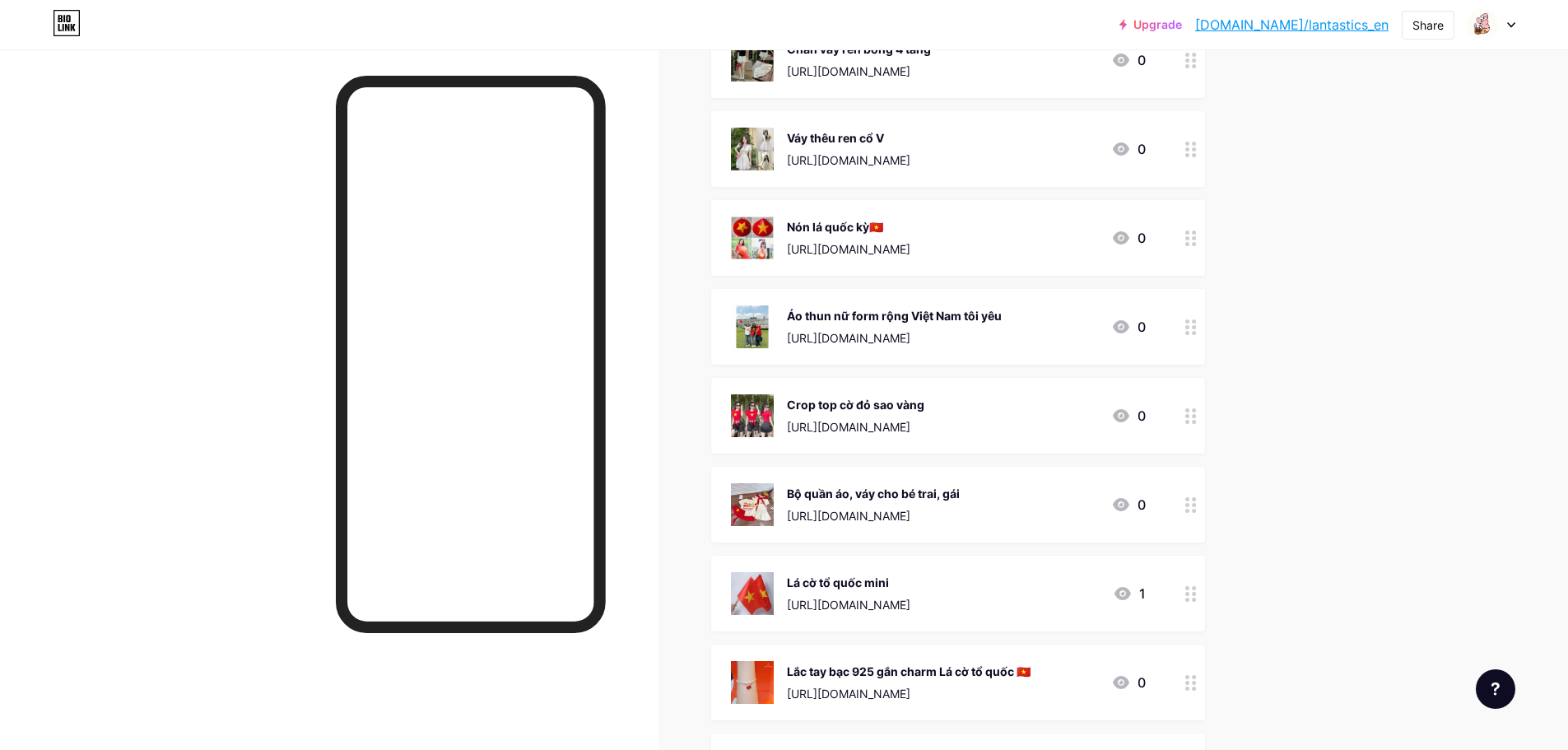
click at [856, 494] on div "Bộ quần áo, váy cho bé trai, gái" at bounding box center [873, 493] width 173 height 17
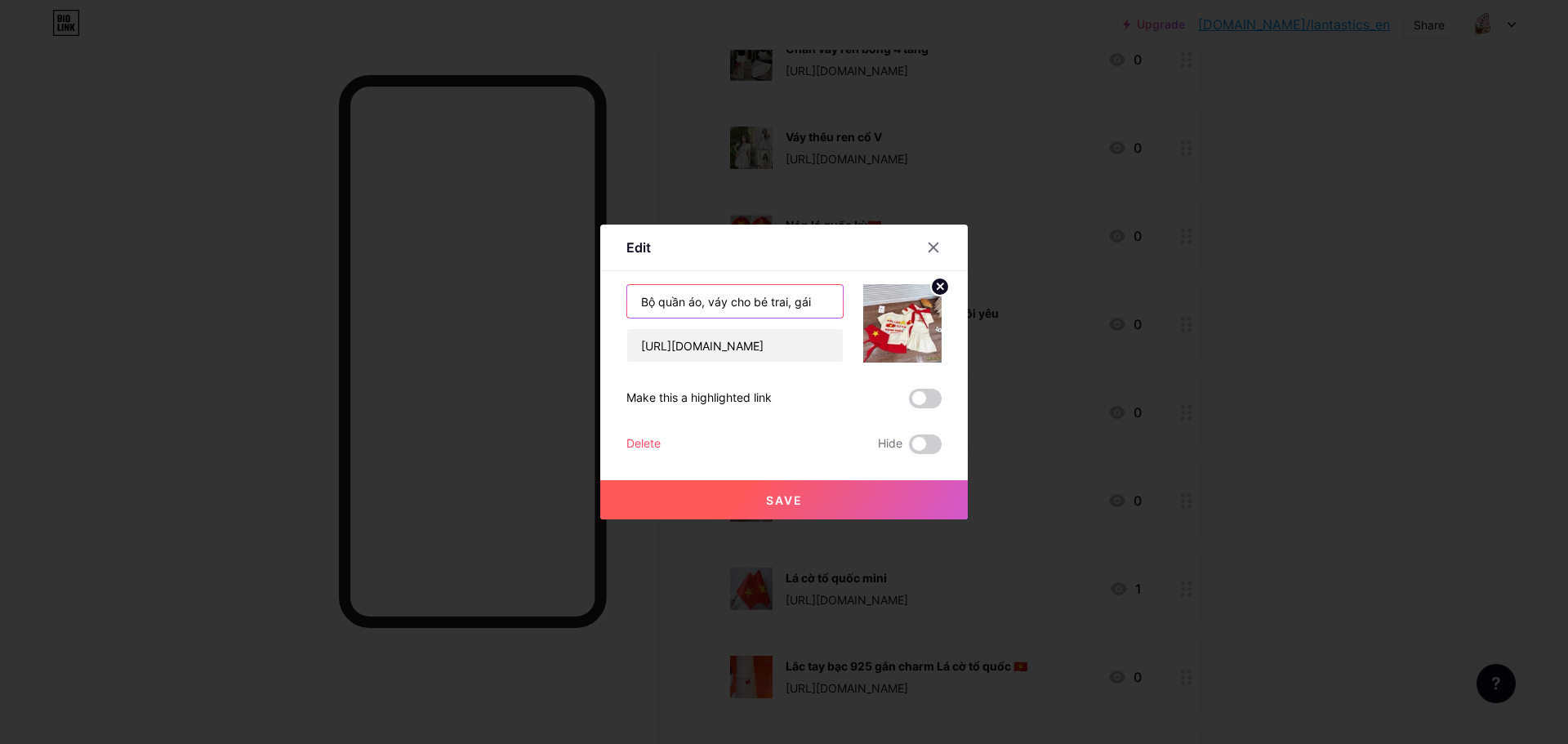
drag, startPoint x: 635, startPoint y: 303, endPoint x: 814, endPoint y: 300, distance: 179.0
click at [814, 300] on input "Bộ quần áo, váy cho bé trai, gái" at bounding box center [735, 301] width 215 height 33
click at [698, 346] on input "[URL][DOMAIN_NAME]" at bounding box center [735, 345] width 215 height 33
click at [614, 651] on div at bounding box center [784, 372] width 1568 height 744
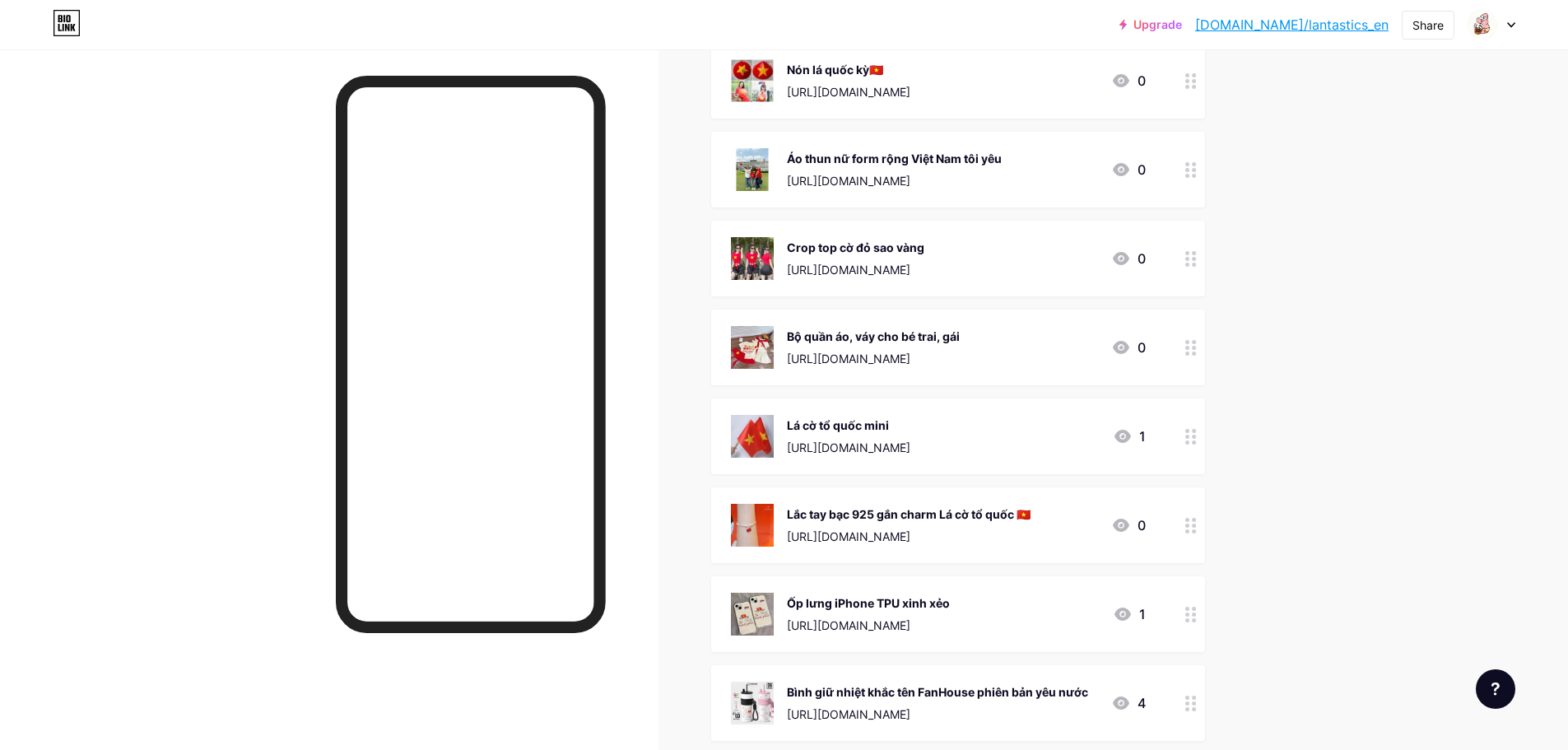
scroll to position [1646, 0]
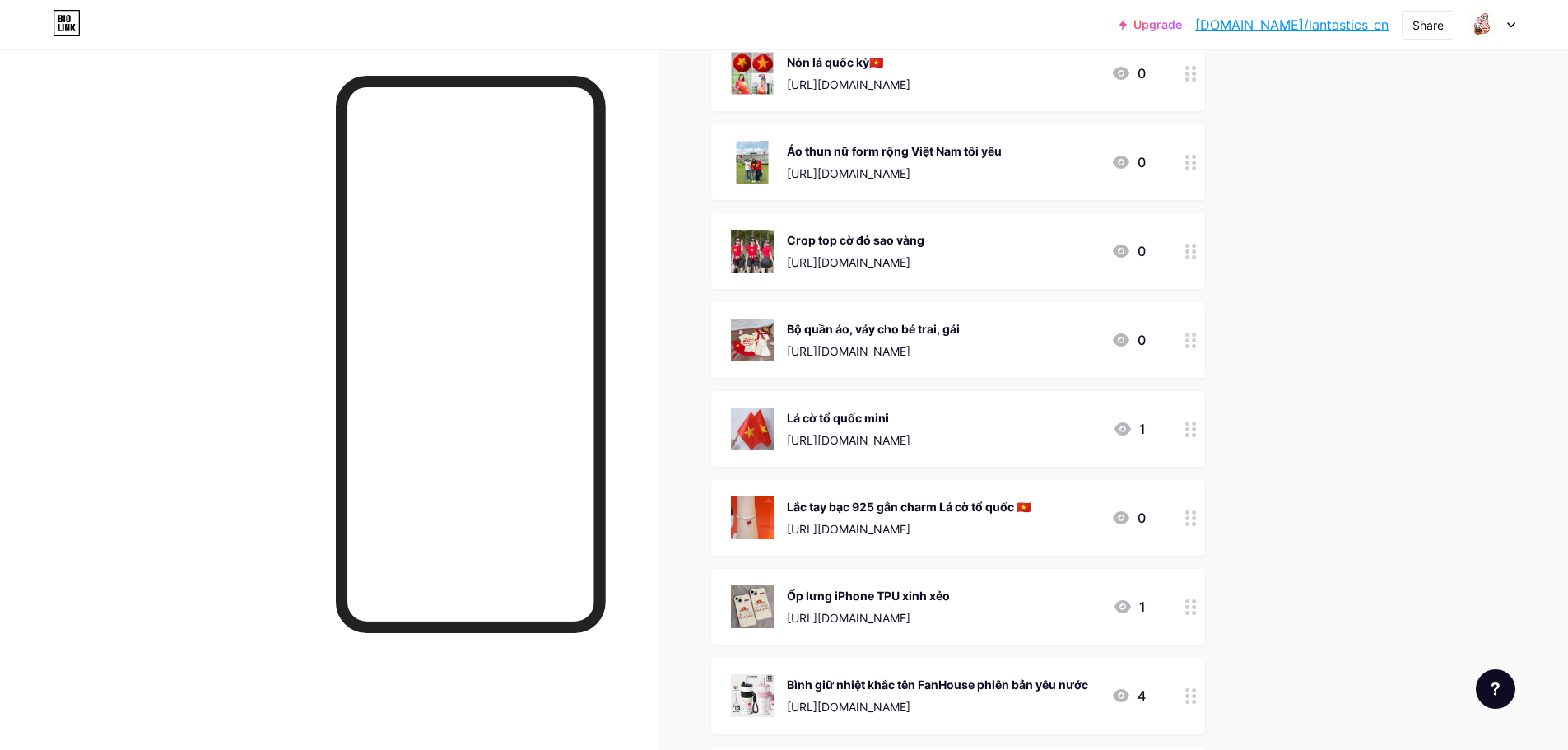
click at [869, 425] on div "Lá cờ tổ quốc mini" at bounding box center [849, 417] width 124 height 17
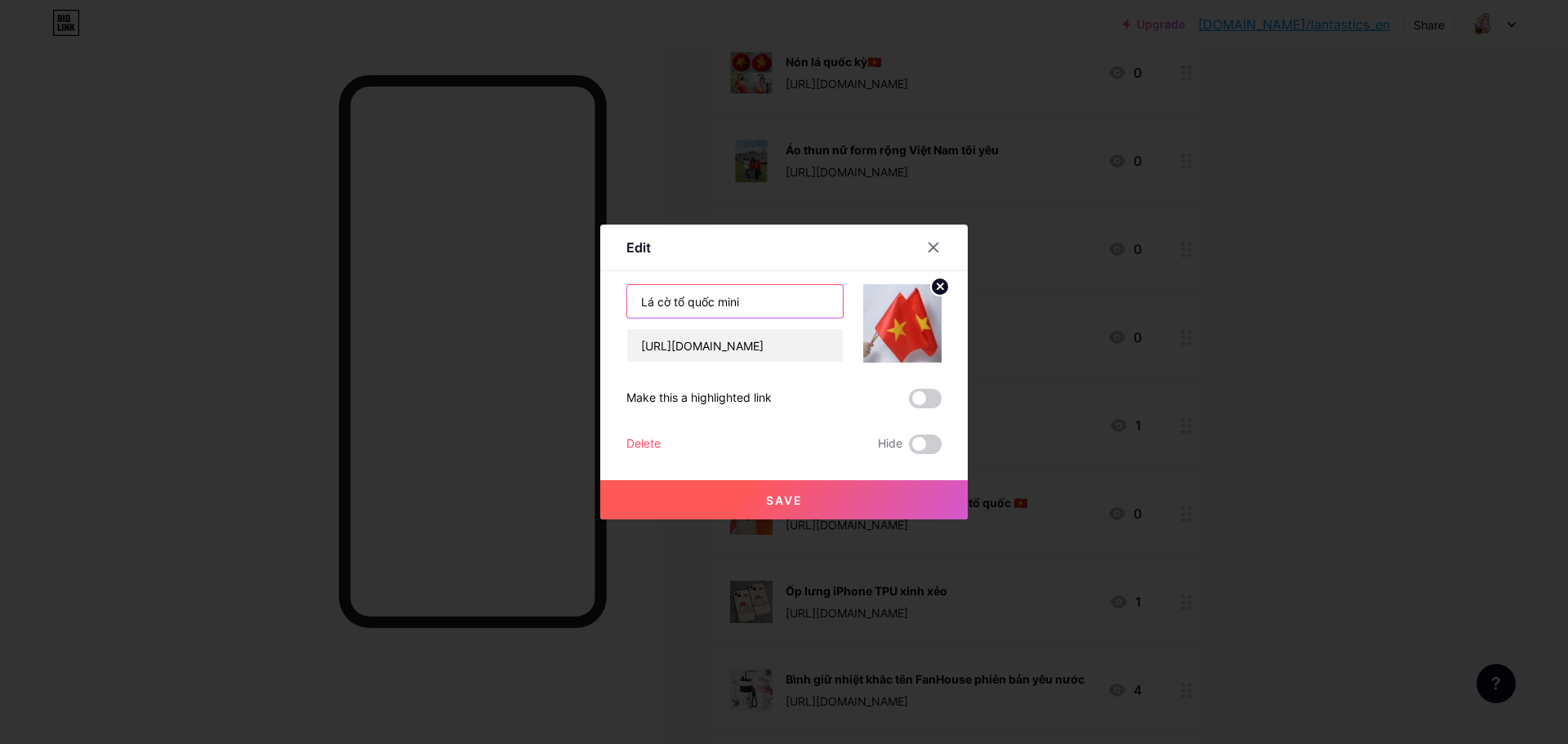
drag, startPoint x: 746, startPoint y: 300, endPoint x: 599, endPoint y: 299, distance: 147.0
click at [600, 299] on div "Edit Content YouTube Play YouTube video without leaving your page. ADD Vimeo Pl…" at bounding box center [784, 372] width 367 height 295
click at [730, 340] on input "[URL][DOMAIN_NAME]" at bounding box center [735, 345] width 215 height 33
click at [694, 158] on div at bounding box center [784, 372] width 1568 height 744
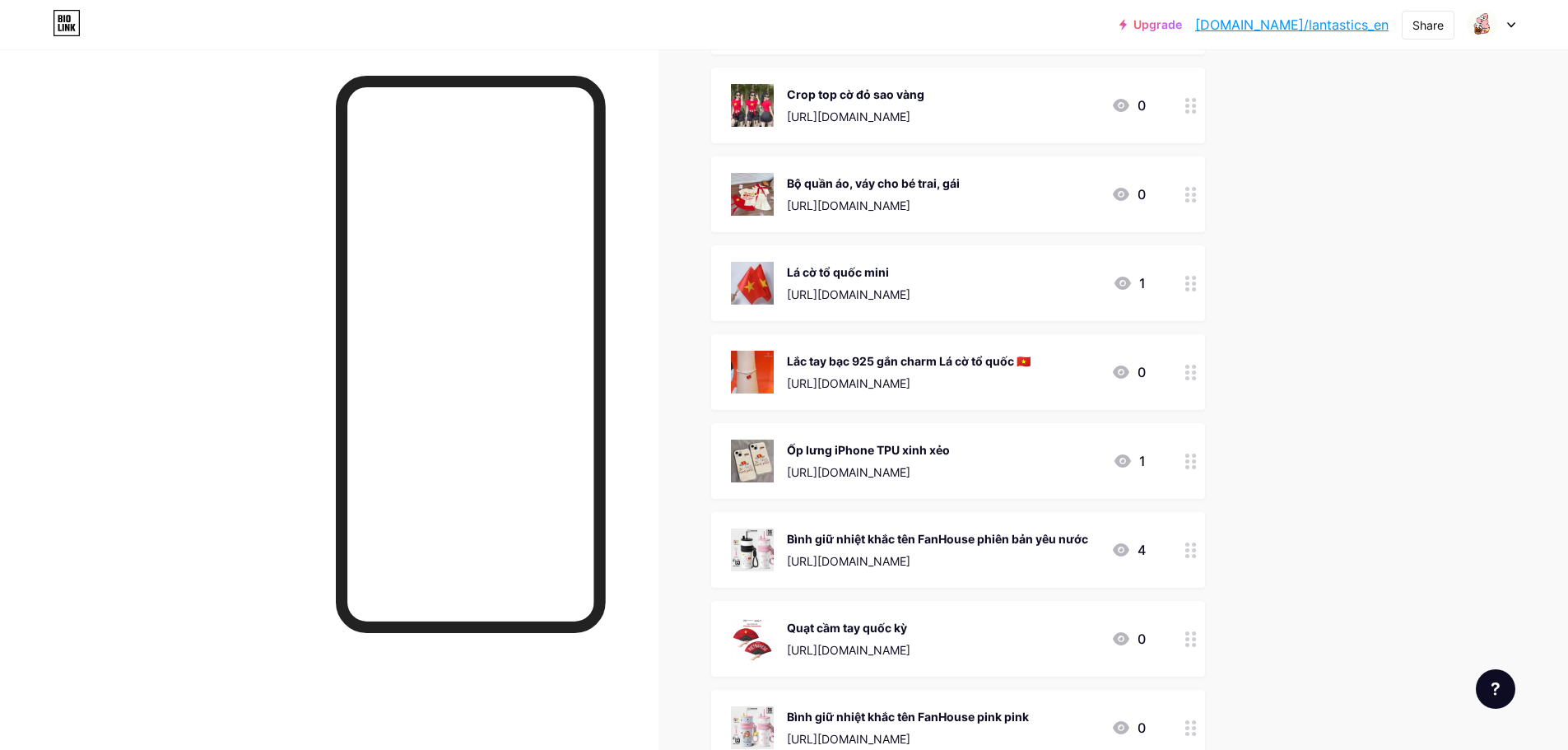
scroll to position [1811, 0]
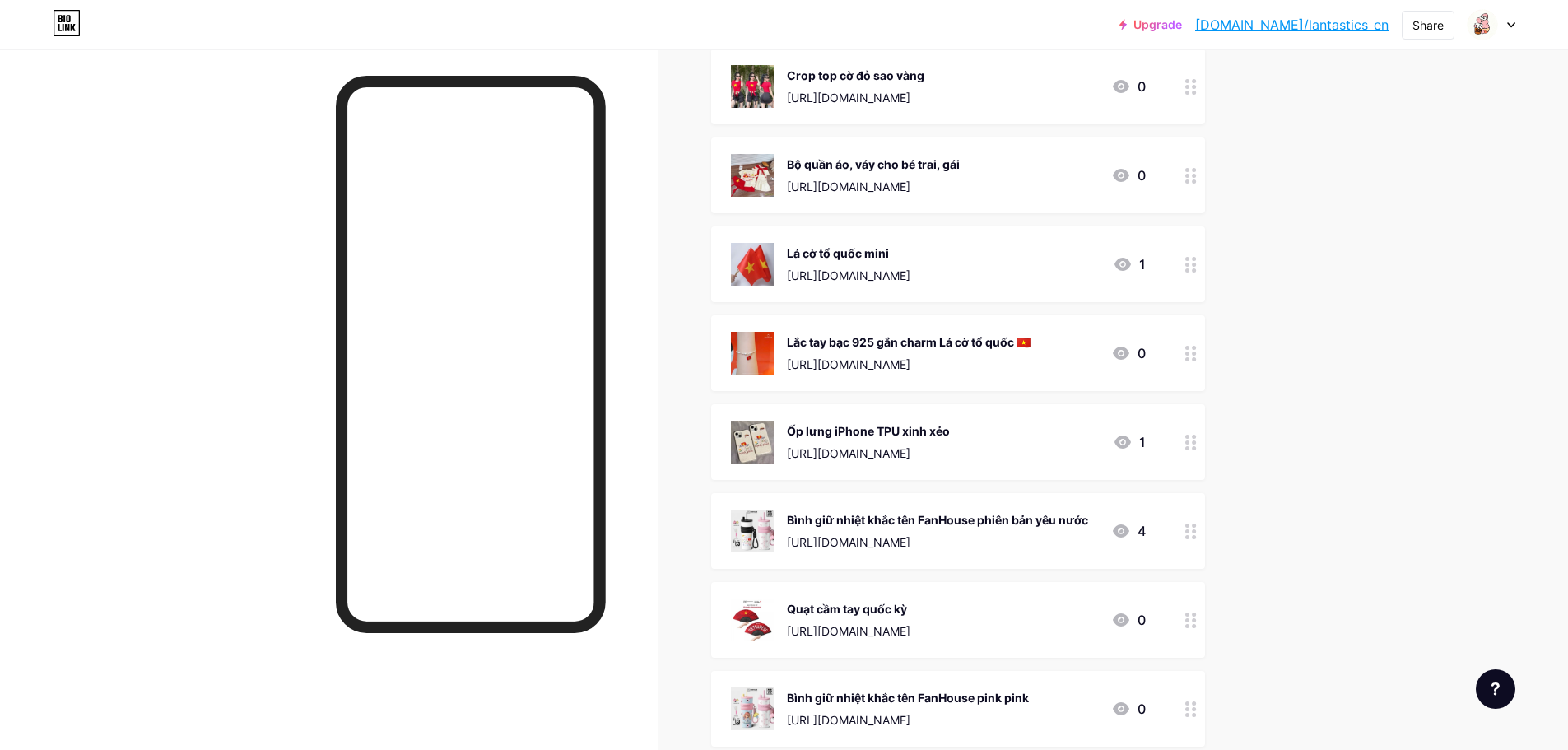
click at [853, 325] on div "Lắc tay bạc 925 gắn charm Lá cờ tổ quốc 🇻🇳 [URL][DOMAIN_NAME] 0" at bounding box center [958, 353] width 494 height 76
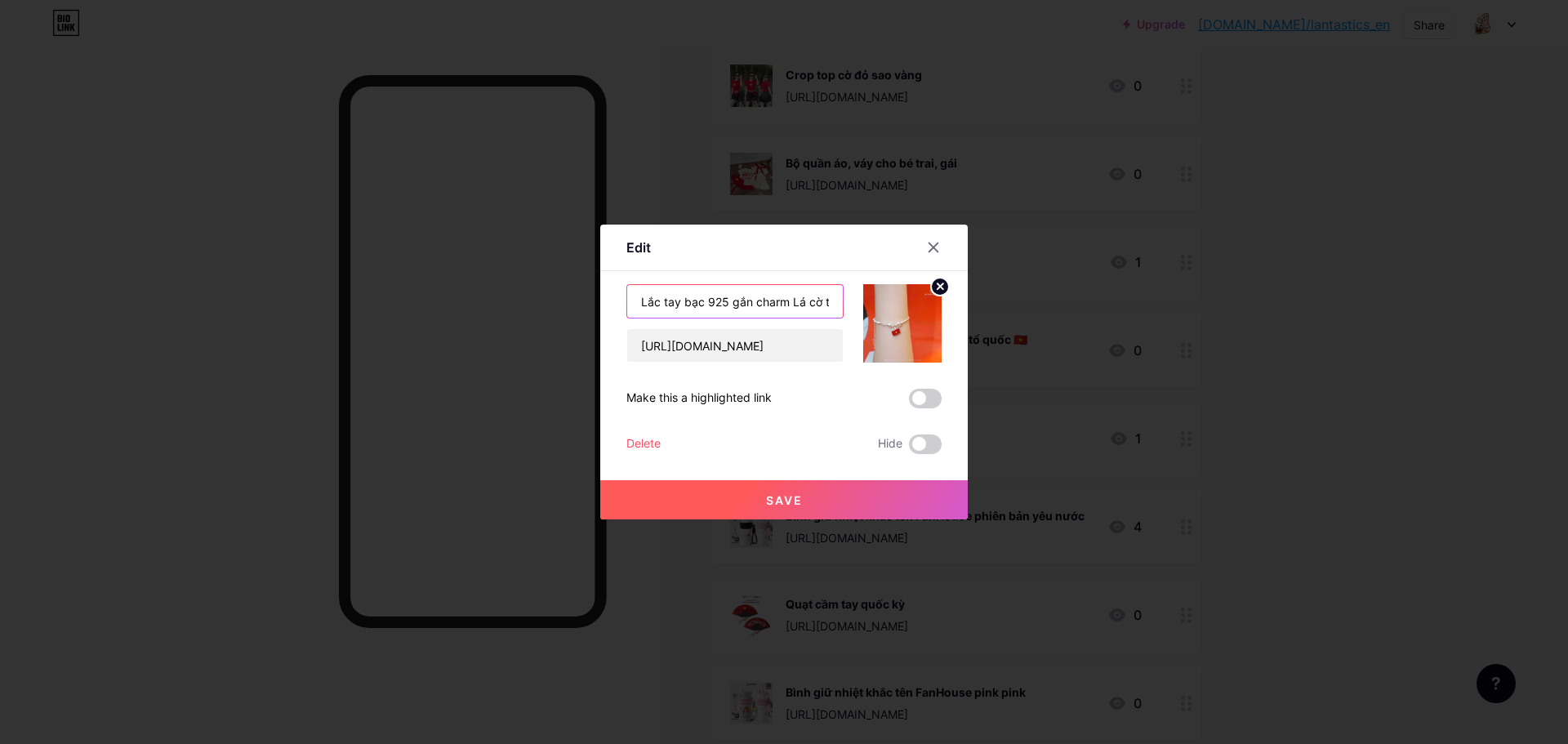
click at [815, 303] on input "Lắc tay bạc 925 gắn charm Lá cờ tổ quốc 🇻🇳" at bounding box center [735, 301] width 215 height 33
click at [721, 348] on input "[URL][DOMAIN_NAME]" at bounding box center [735, 345] width 215 height 33
click at [614, 647] on div at bounding box center [784, 372] width 1568 height 744
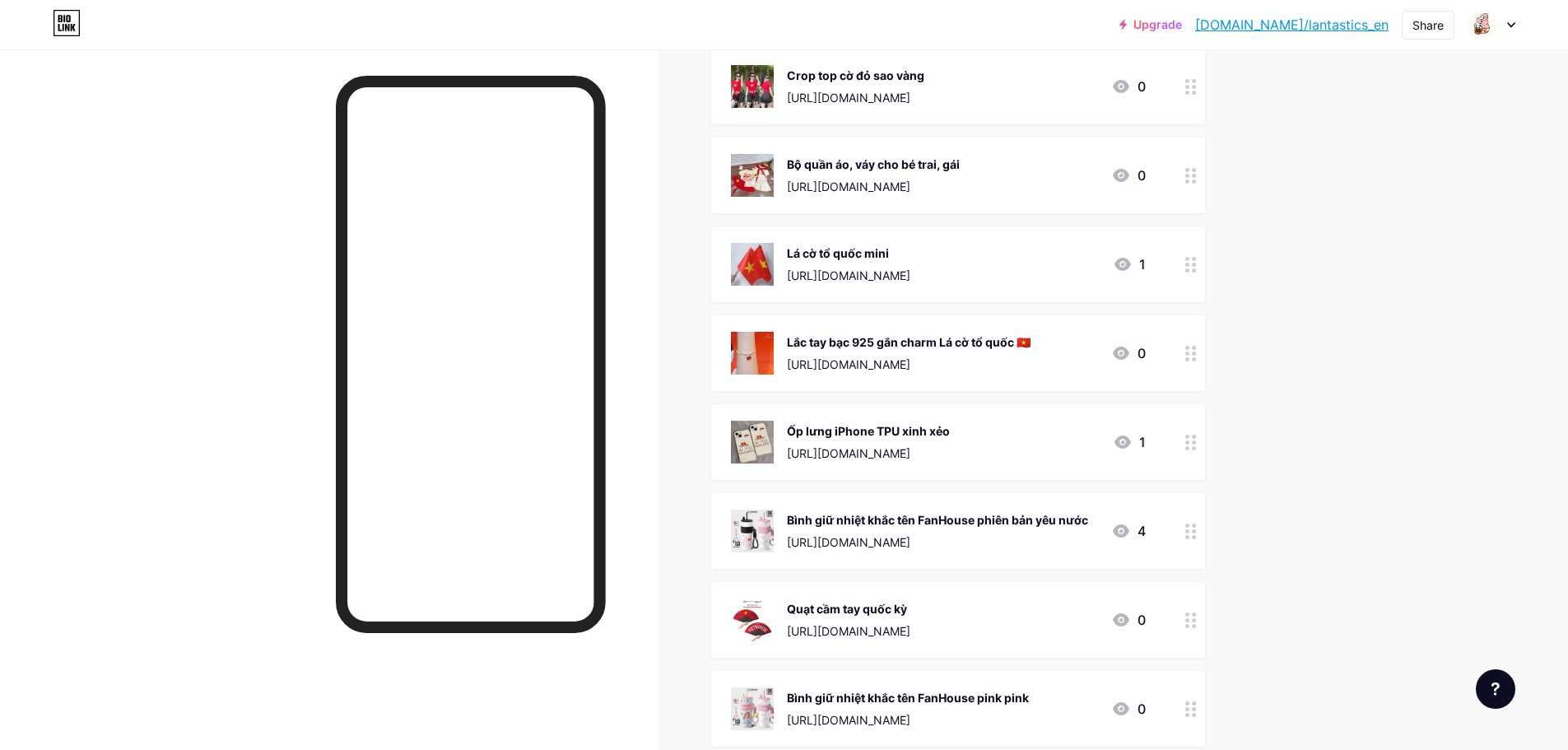
click at [872, 422] on div "Ốp lưng iPhone TPU xinh xẻo" at bounding box center [868, 430] width 163 height 17
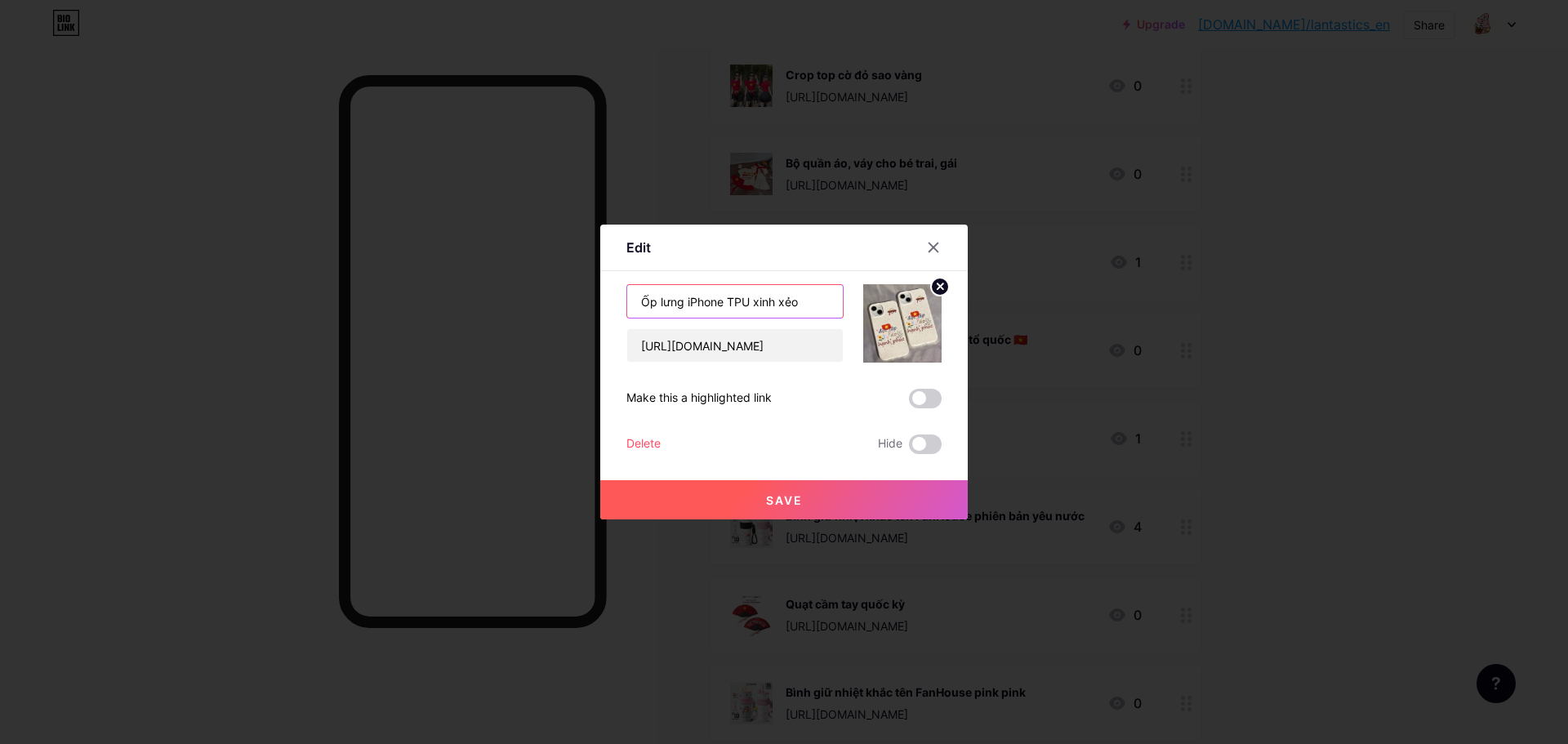
drag, startPoint x: 801, startPoint y: 298, endPoint x: 568, endPoint y: 316, distance: 233.7
click at [568, 316] on div "Edit Content YouTube Play YouTube video without leaving your page. ADD Vimeo Pl…" at bounding box center [784, 372] width 1568 height 744
click at [712, 343] on input "[URL][DOMAIN_NAME]" at bounding box center [735, 345] width 215 height 33
click at [676, 617] on div at bounding box center [784, 372] width 1568 height 744
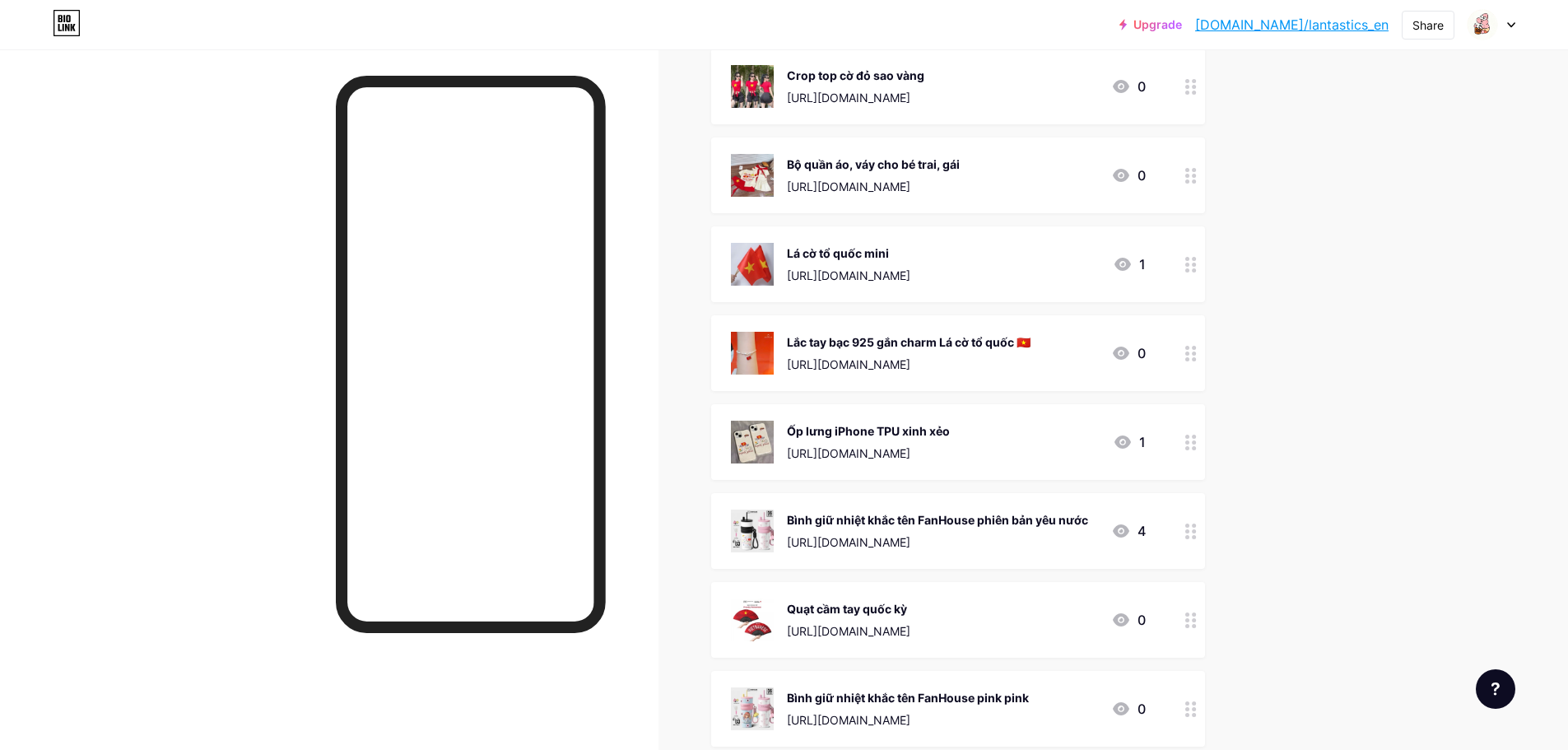
click at [843, 531] on div "Bình giữ nhiệt khắc tên FanHouse phiên bản yêu nước [URL][DOMAIN_NAME]" at bounding box center [937, 531] width 301 height 43
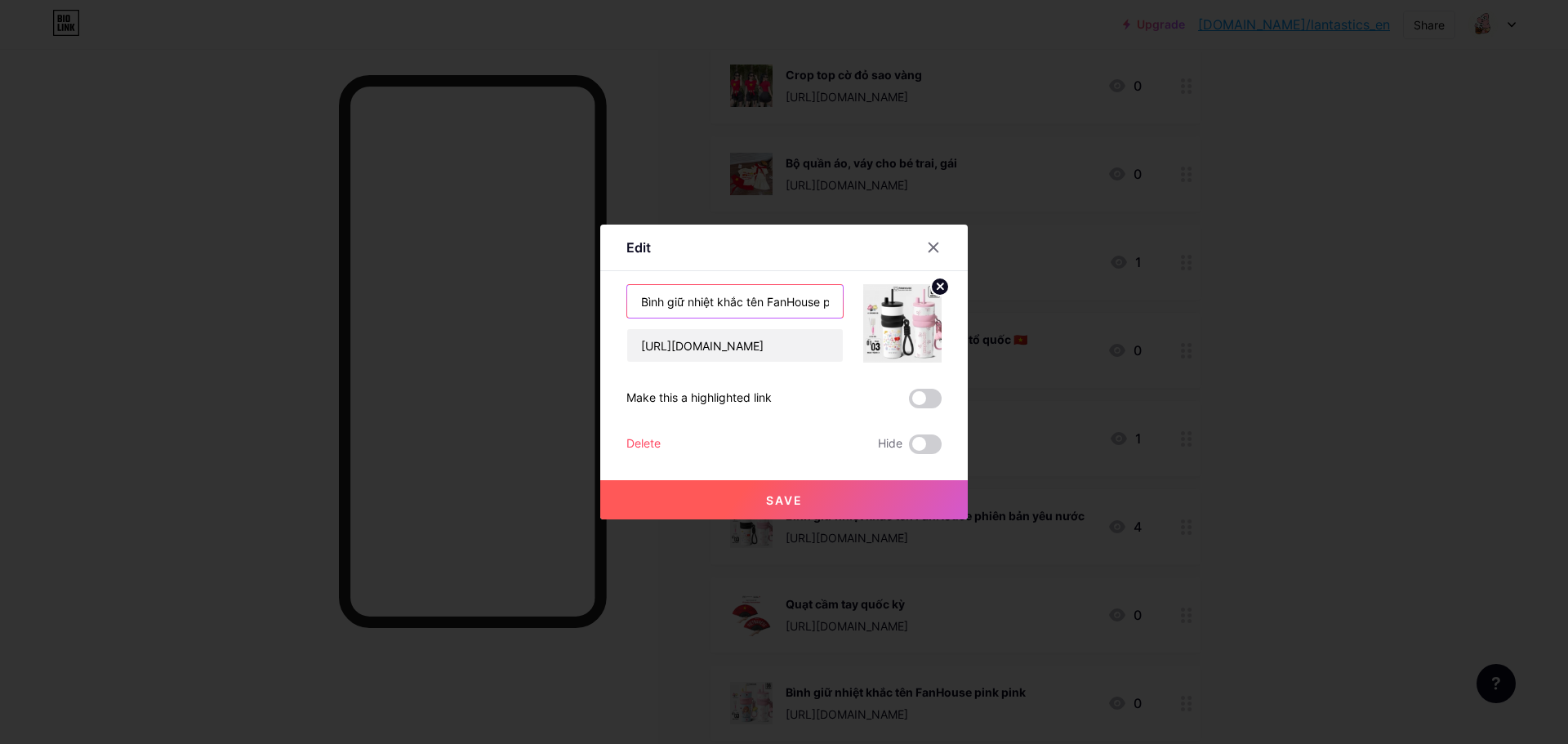
click at [744, 304] on input "Bình giữ nhiệt khắc tên FanHouse phiên bản yêu nước" at bounding box center [735, 301] width 215 height 33
click at [708, 352] on input "[URL][DOMAIN_NAME]" at bounding box center [735, 345] width 215 height 33
click at [636, 581] on div at bounding box center [784, 372] width 1568 height 744
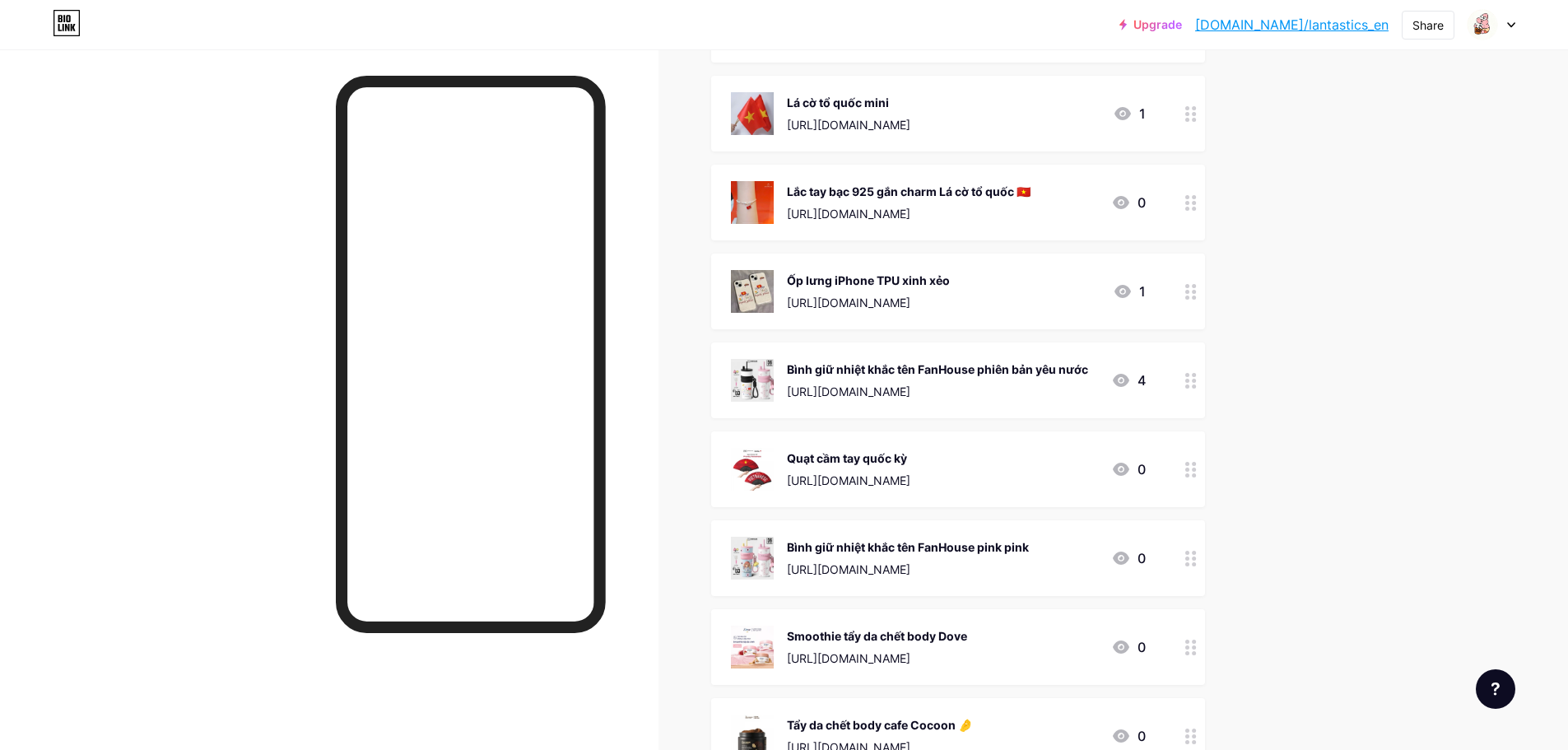
scroll to position [2140, 0]
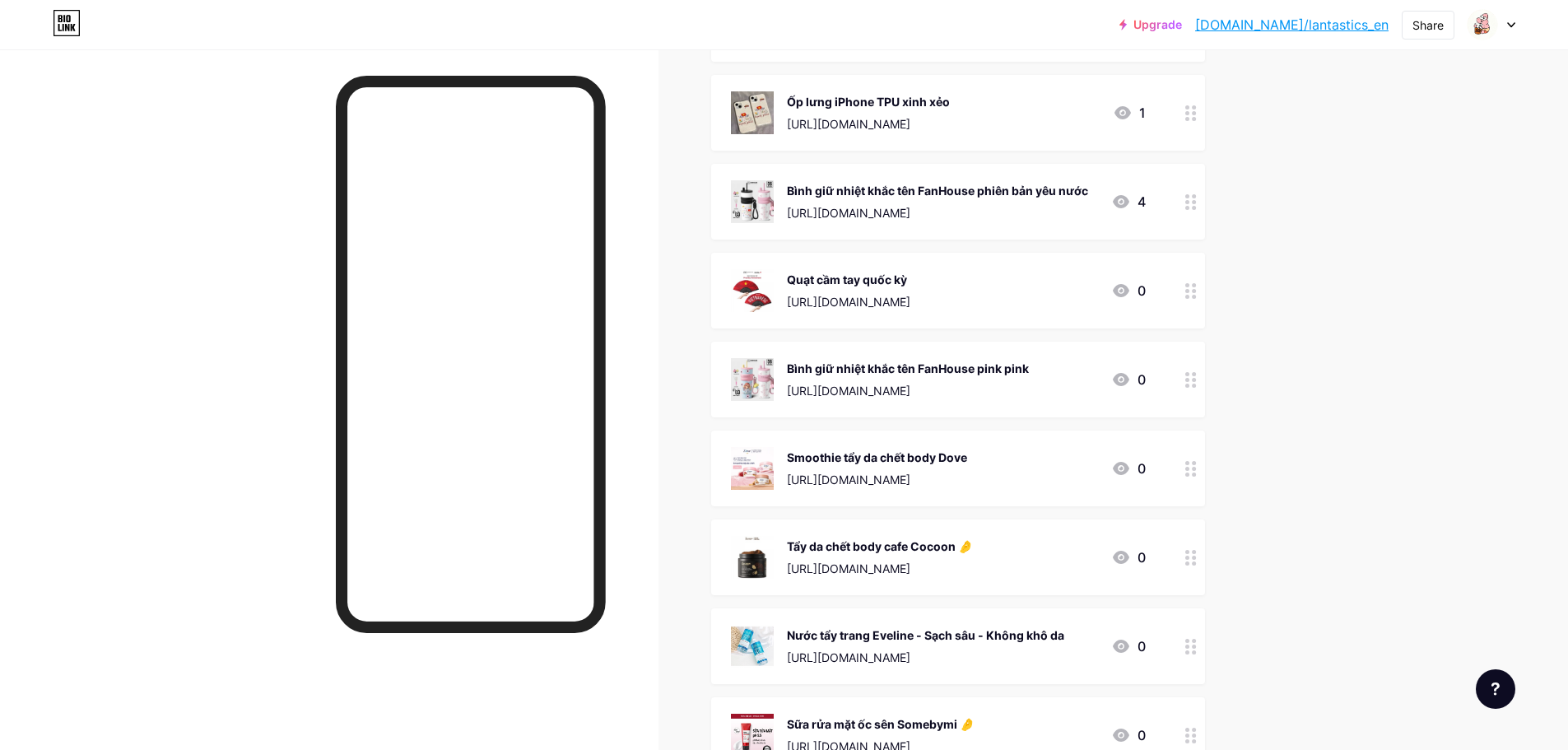
click at [849, 314] on div "Quạt cầm tay quốc kỳ [URL][DOMAIN_NAME] 0" at bounding box center [958, 290] width 494 height 76
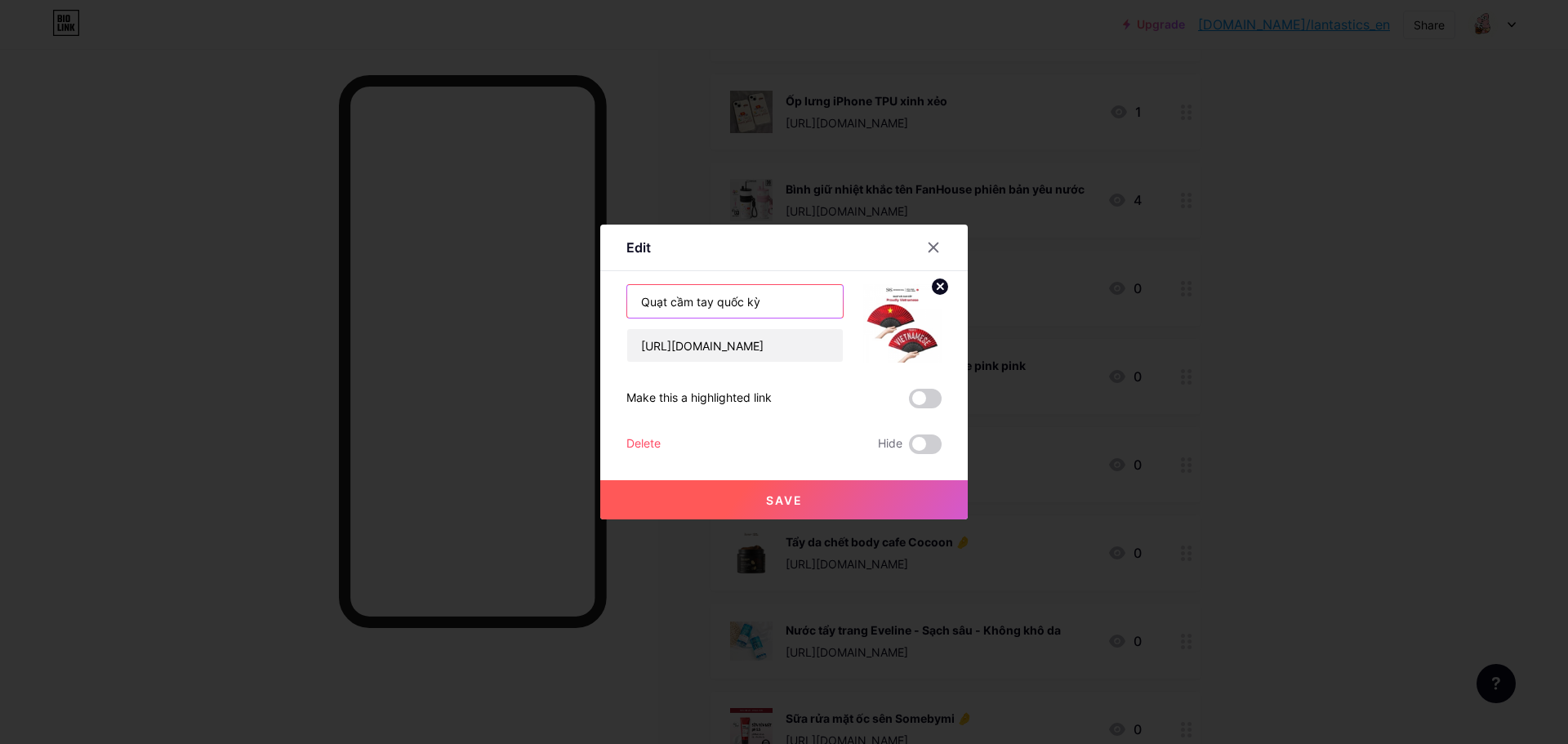
drag, startPoint x: 771, startPoint y: 306, endPoint x: 530, endPoint y: 308, distance: 241.0
click at [556, 305] on div "Edit Content YouTube Play YouTube video without leaving your page. ADD Vimeo Pl…" at bounding box center [784, 372] width 1568 height 744
click at [819, 345] on input "[URL][DOMAIN_NAME]" at bounding box center [735, 345] width 215 height 33
drag, startPoint x: 825, startPoint y: 346, endPoint x: 608, endPoint y: 332, distance: 217.5
click at [608, 332] on div "Edit Content YouTube Play YouTube video without leaving your page. ADD Vimeo Pl…" at bounding box center [784, 372] width 367 height 295
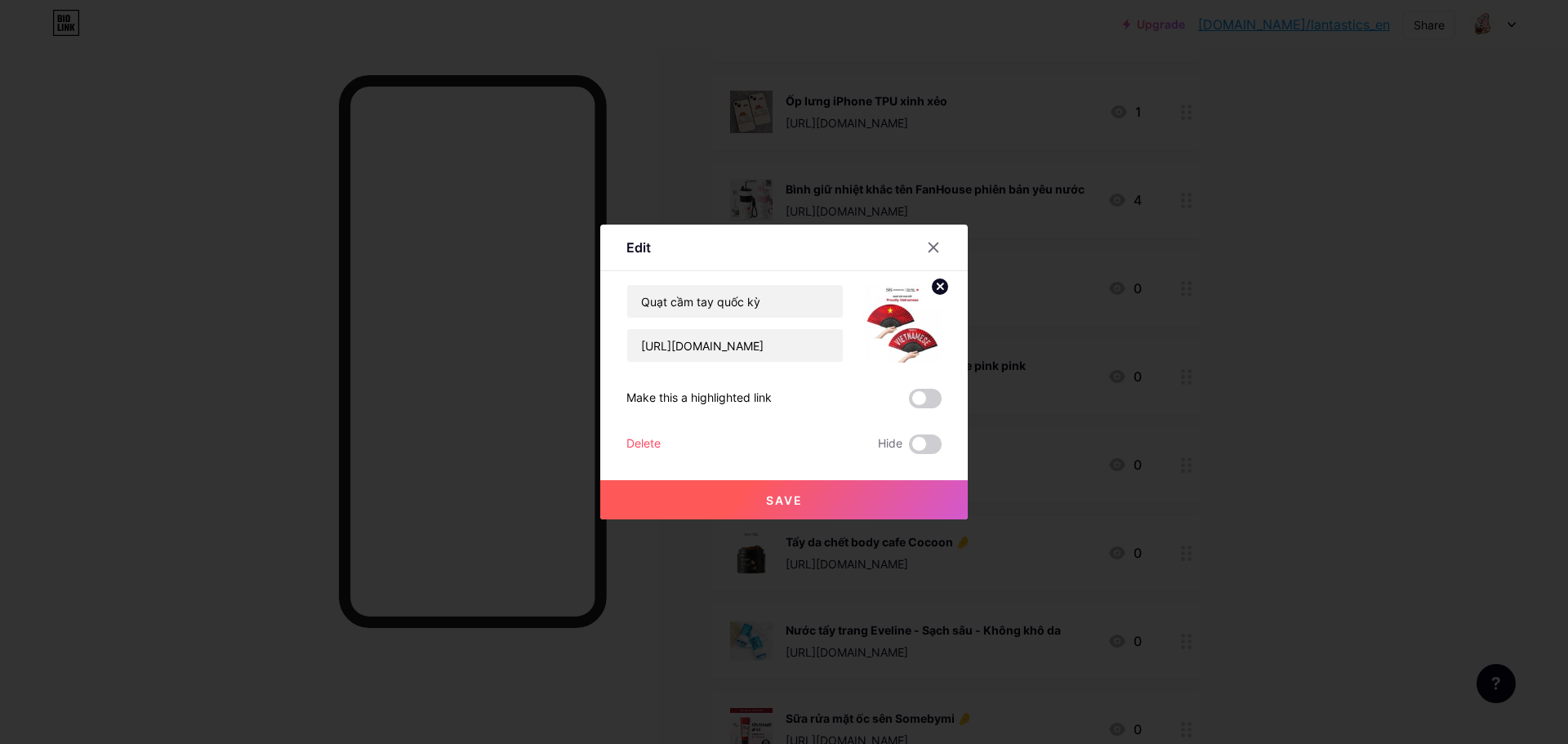
click at [647, 169] on div at bounding box center [784, 372] width 1568 height 744
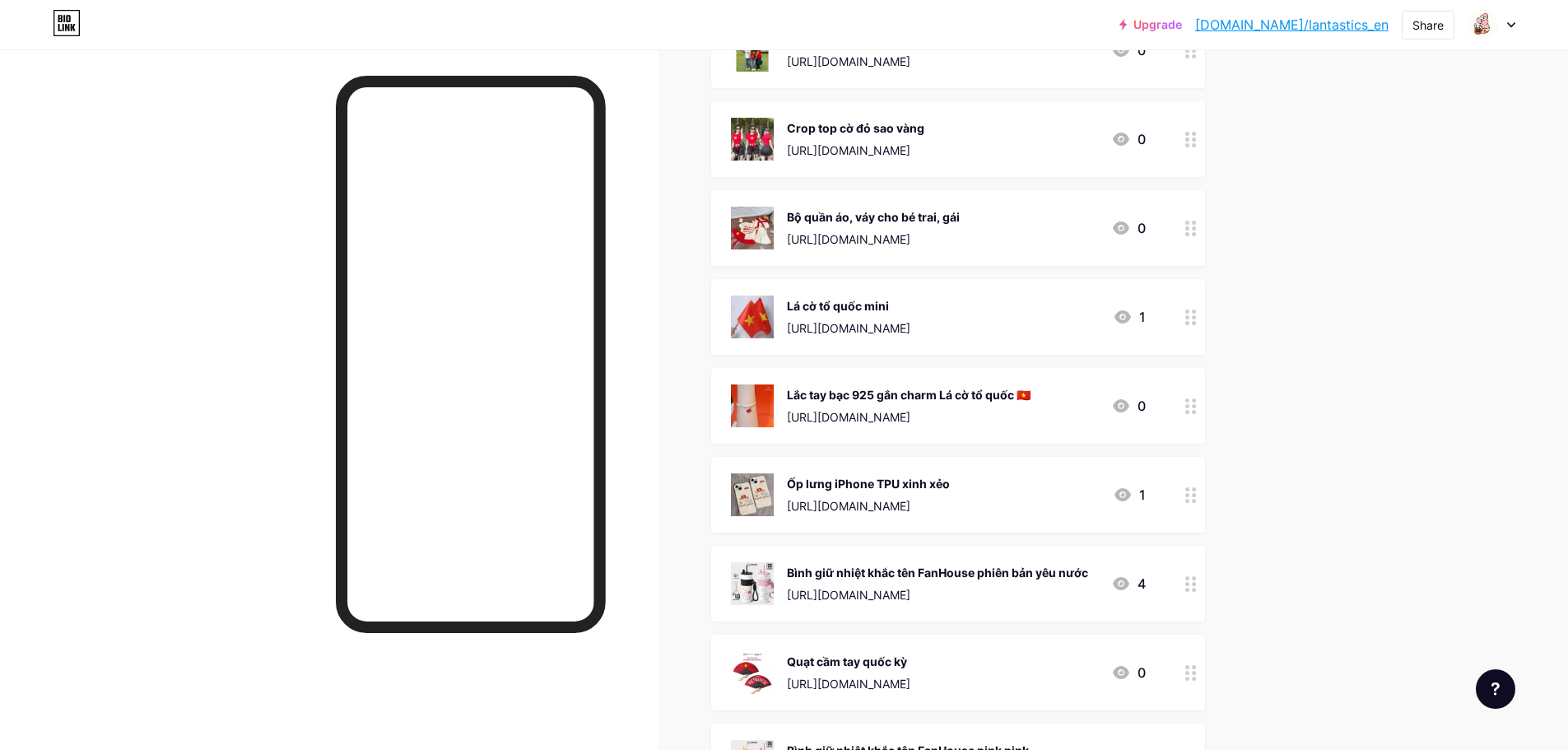
scroll to position [1728, 0]
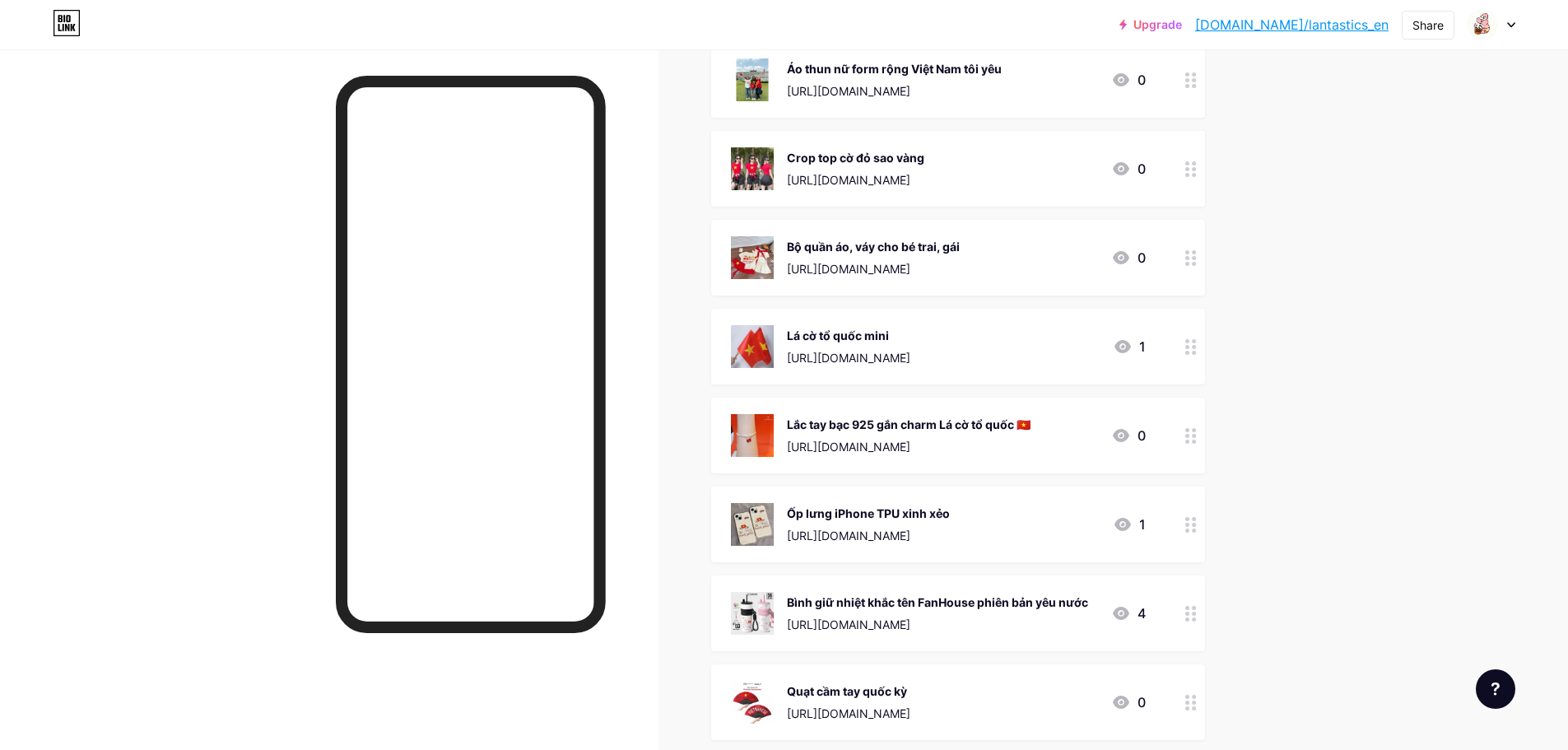
click at [847, 192] on div "Crop top cờ đỏ sao vàng [URL][DOMAIN_NAME] 0" at bounding box center [958, 168] width 494 height 76
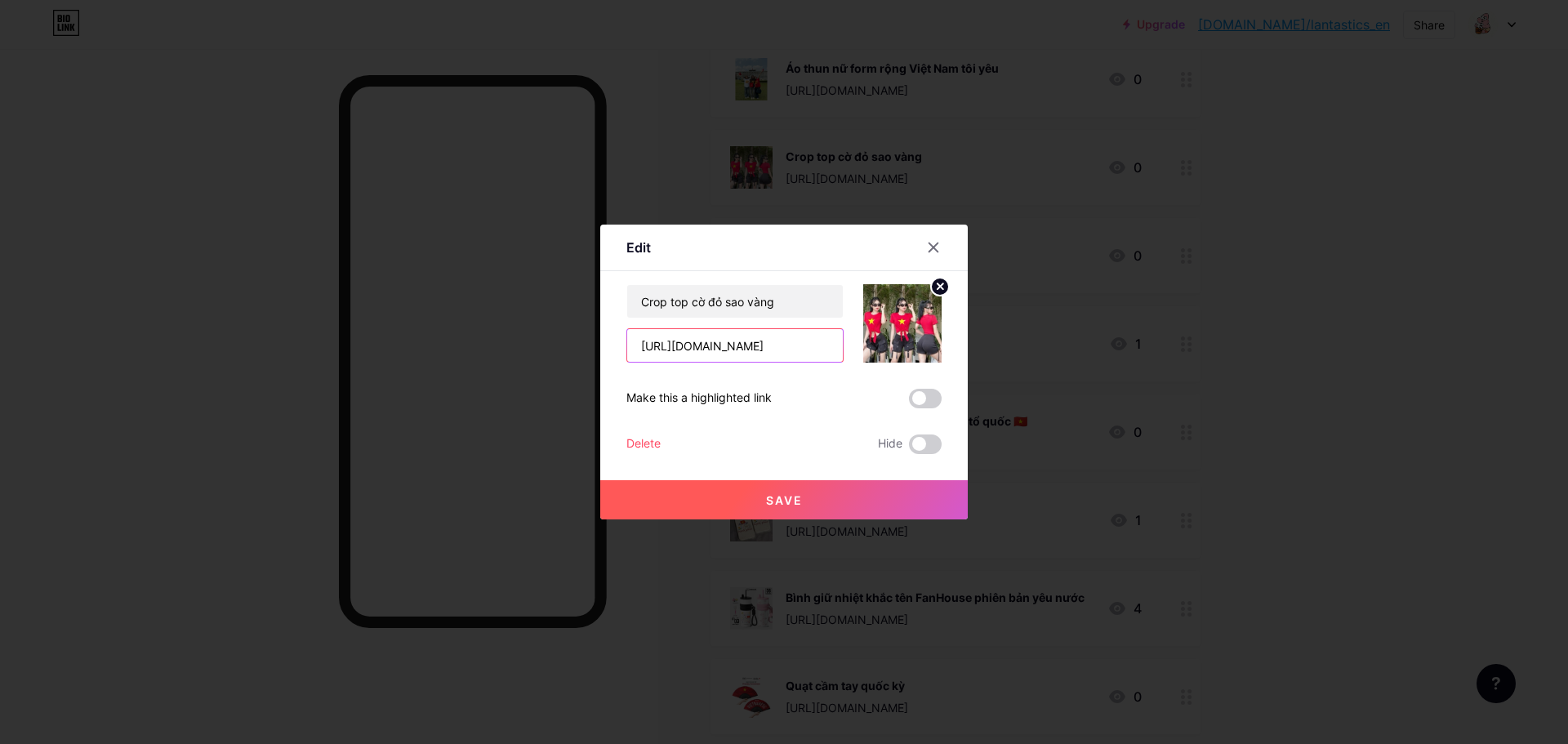
drag, startPoint x: 826, startPoint y: 343, endPoint x: 589, endPoint y: 350, distance: 237.1
click at [589, 350] on div "Edit Content YouTube Play YouTube video without leaving your page. ADD Vimeo Pl…" at bounding box center [784, 372] width 1568 height 744
click at [650, 188] on div at bounding box center [784, 372] width 1568 height 744
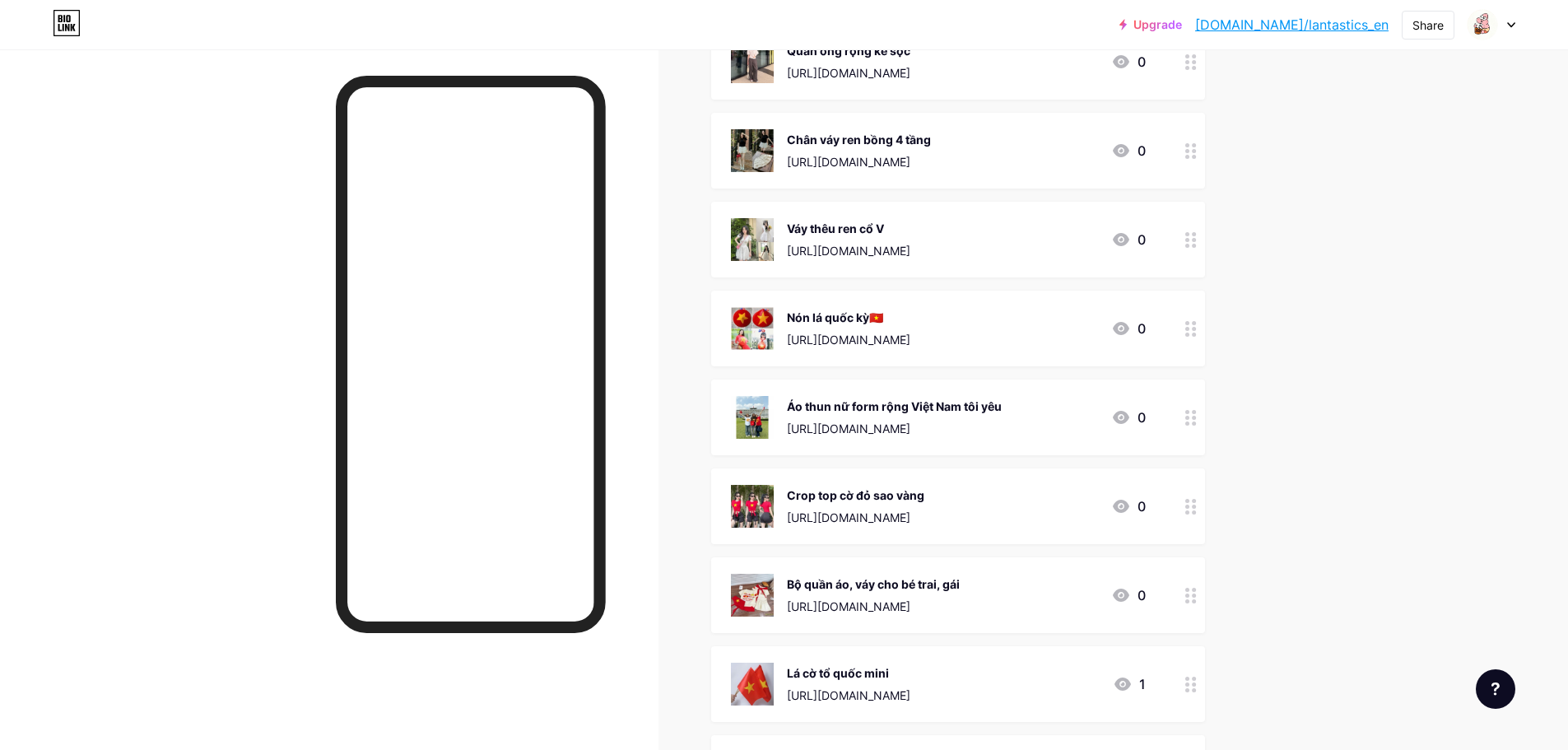
scroll to position [1399, 0]
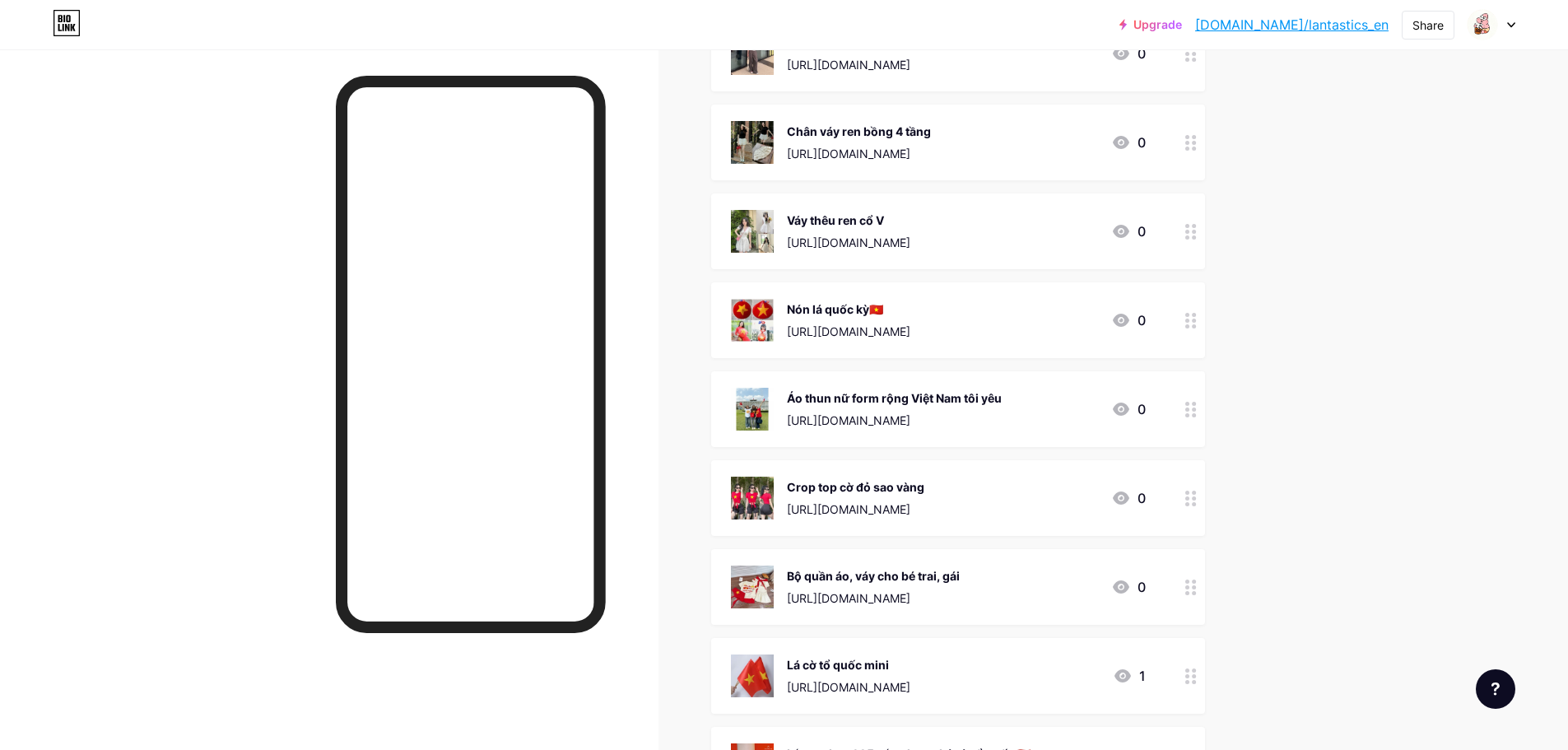
click at [759, 410] on img at bounding box center [753, 409] width 43 height 43
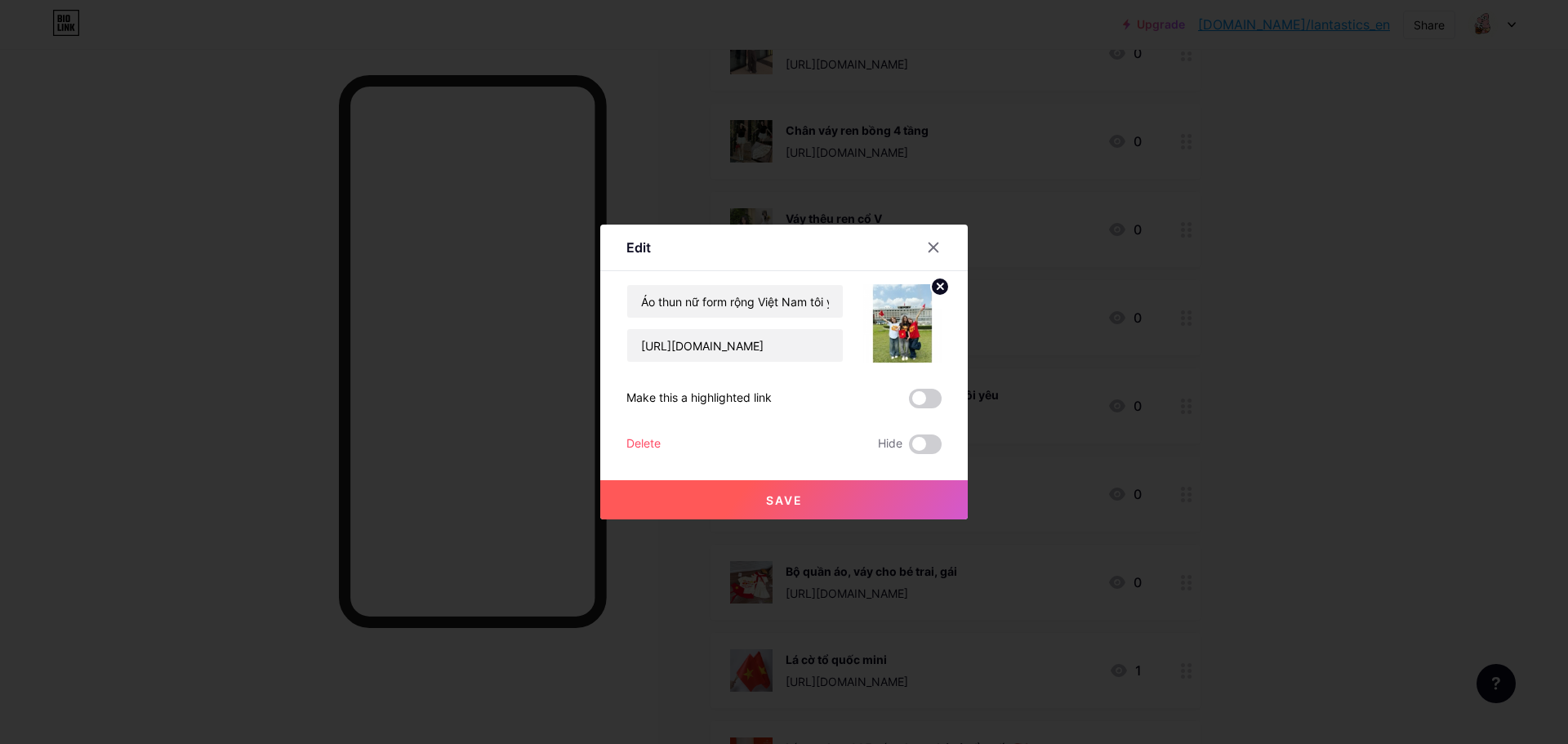
click at [895, 342] on img at bounding box center [903, 324] width 78 height 78
click at [793, 340] on input "[URL][DOMAIN_NAME]" at bounding box center [735, 345] width 215 height 33
click at [1003, 95] on div at bounding box center [784, 372] width 1568 height 744
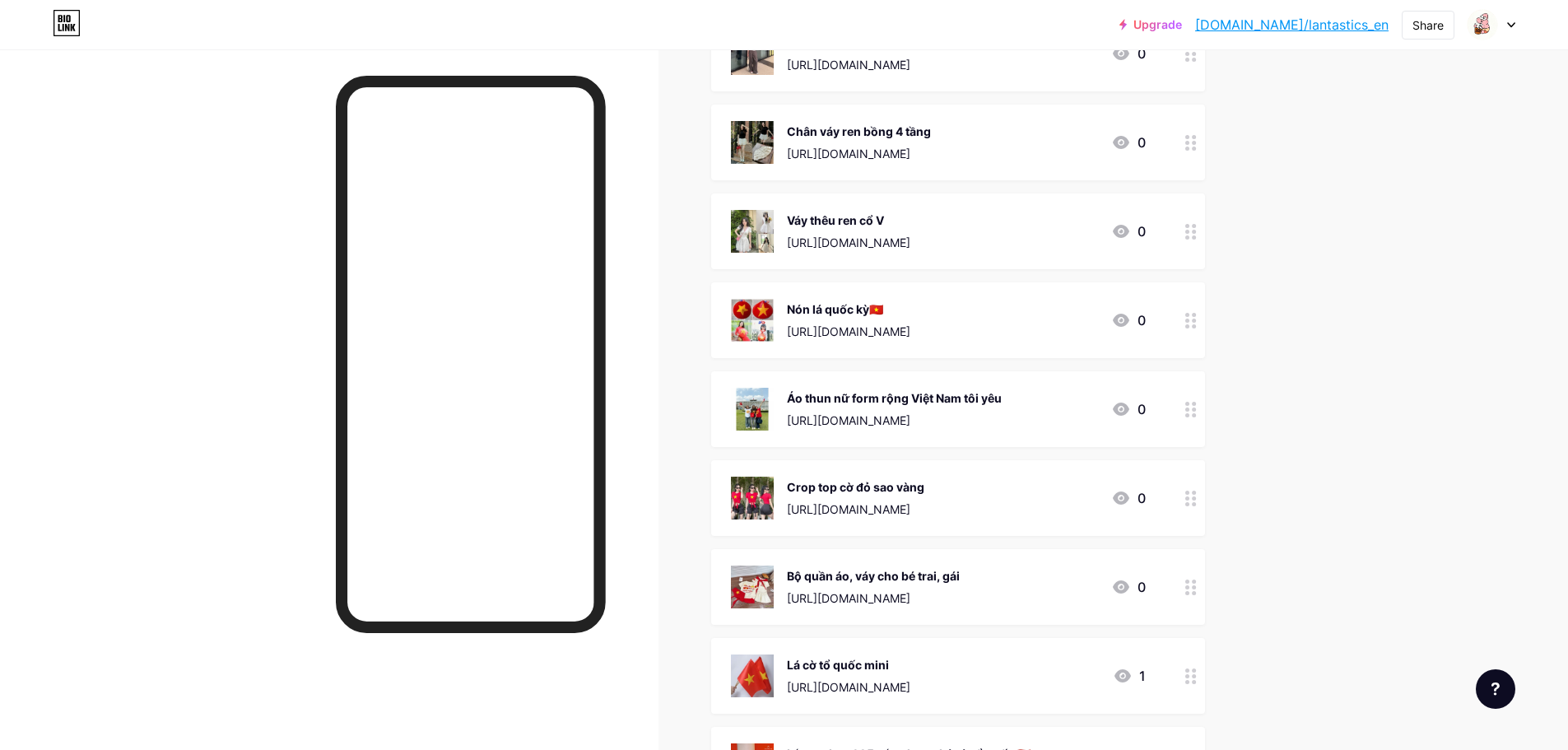
click at [858, 491] on div "Crop top cờ đỏ sao vàng" at bounding box center [855, 487] width 137 height 17
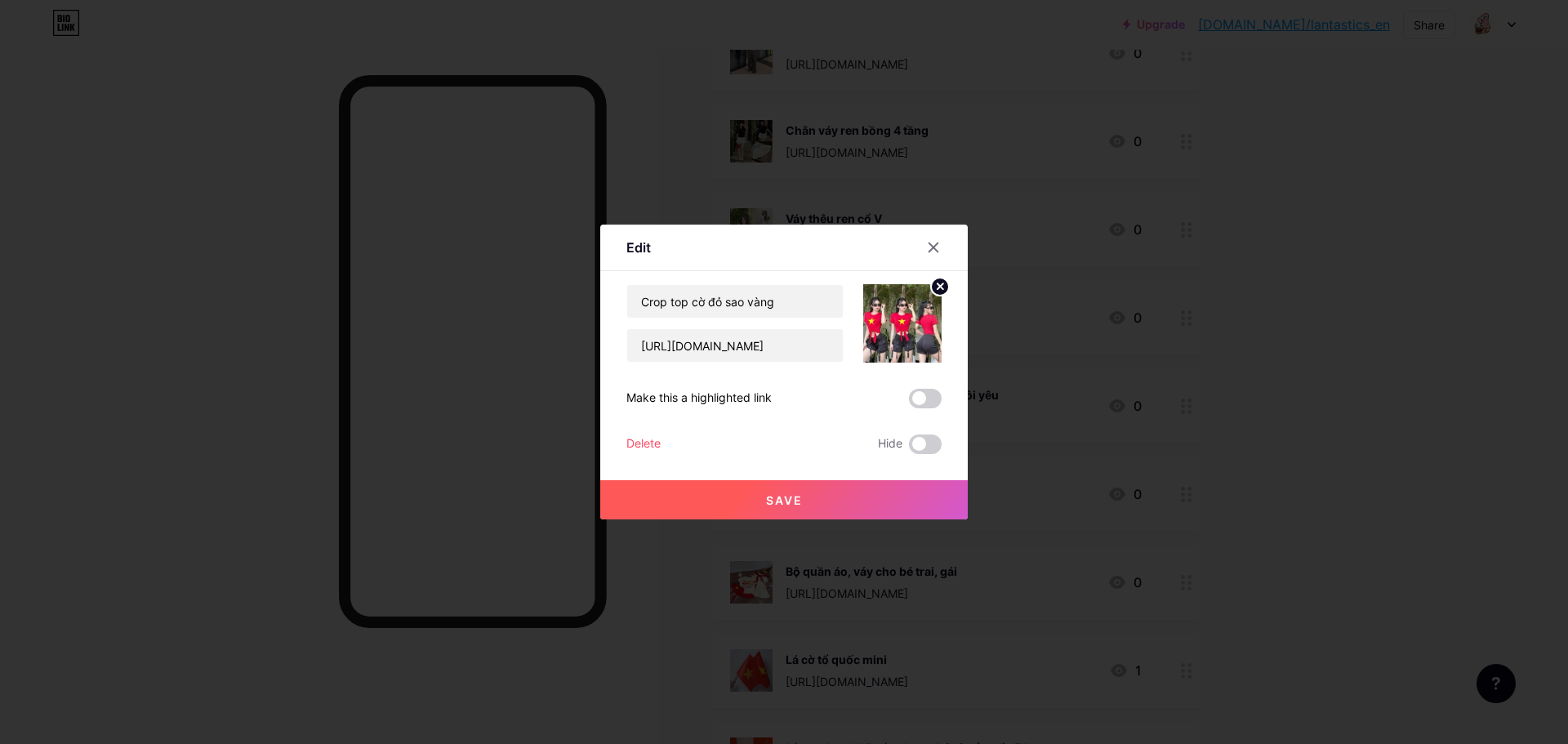
click at [913, 341] on img at bounding box center [903, 324] width 78 height 78
click at [744, 343] on input "[URL][DOMAIN_NAME]" at bounding box center [735, 345] width 215 height 33
click at [653, 616] on div at bounding box center [784, 372] width 1568 height 744
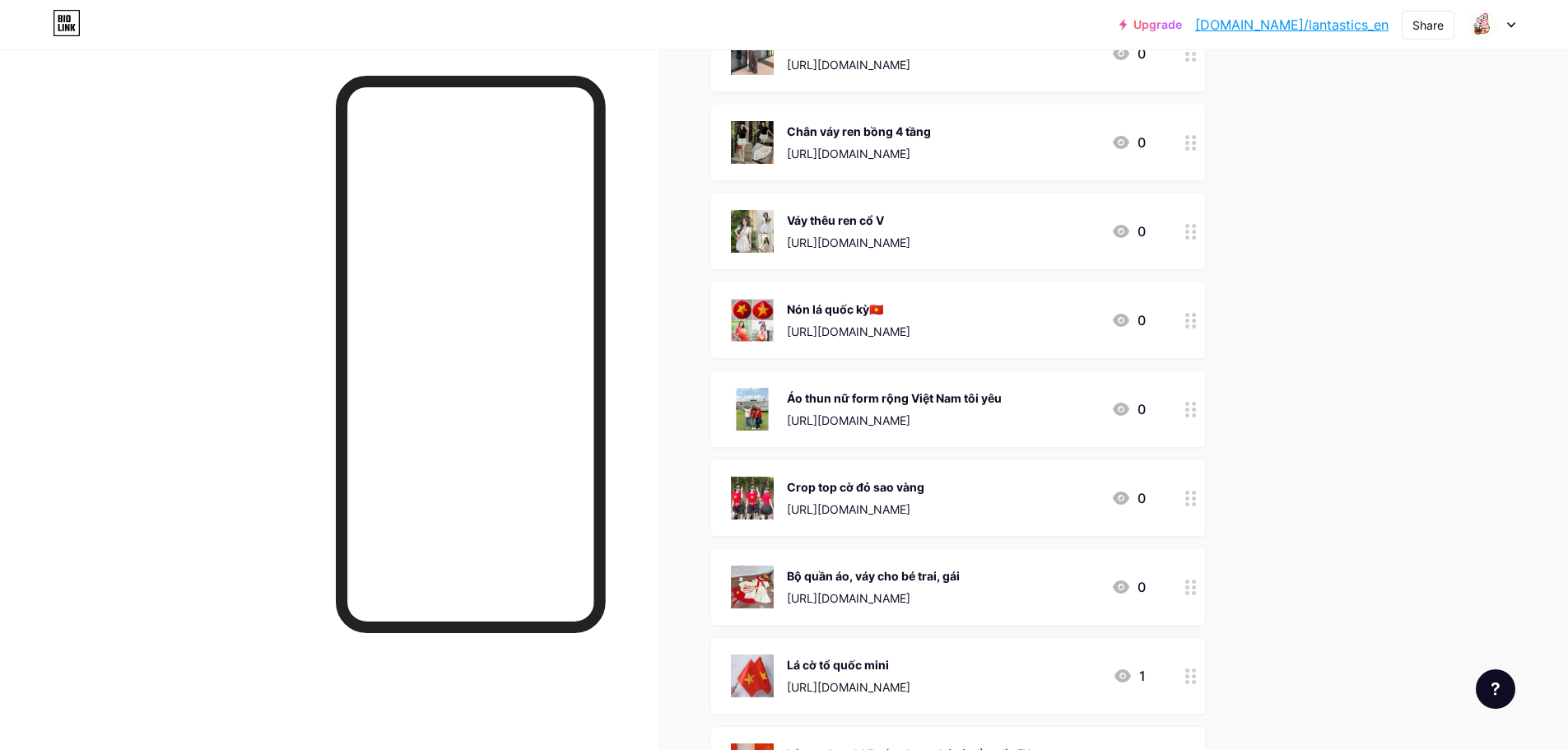
click at [843, 323] on div "[URL][DOMAIN_NAME]" at bounding box center [849, 331] width 124 height 17
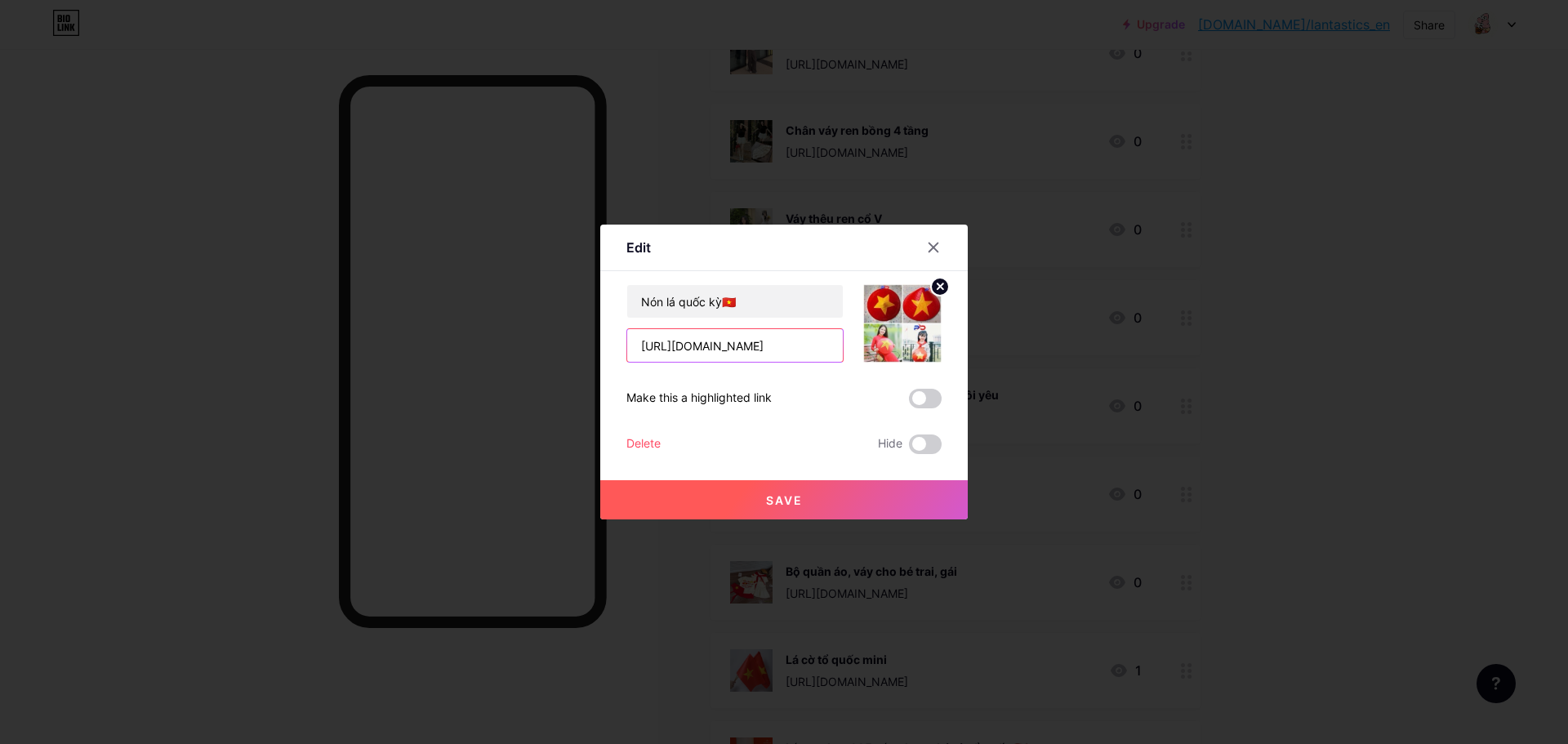
click at [792, 347] on input "[URL][DOMAIN_NAME]" at bounding box center [735, 345] width 215 height 33
click at [694, 563] on div at bounding box center [784, 372] width 1568 height 744
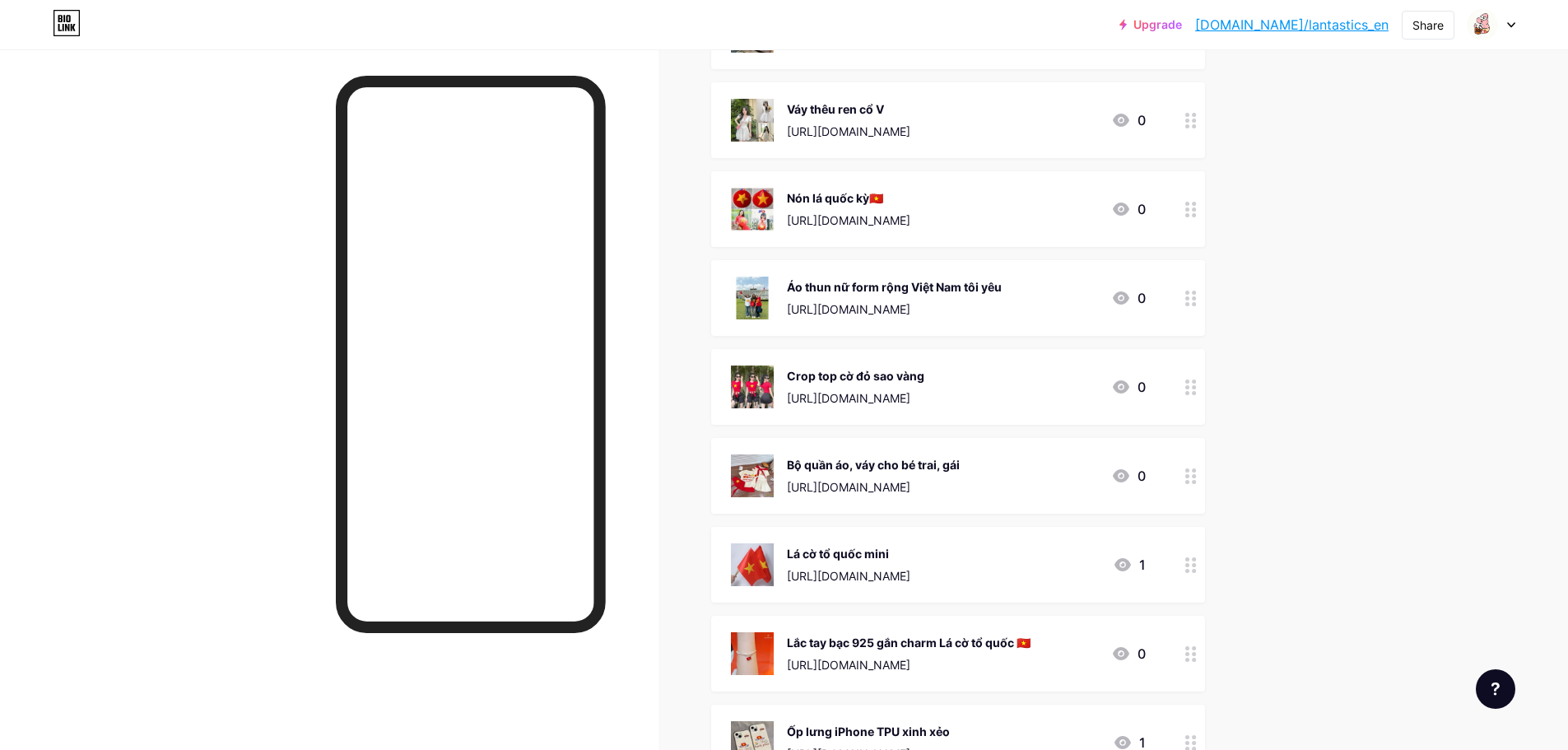
scroll to position [1564, 0]
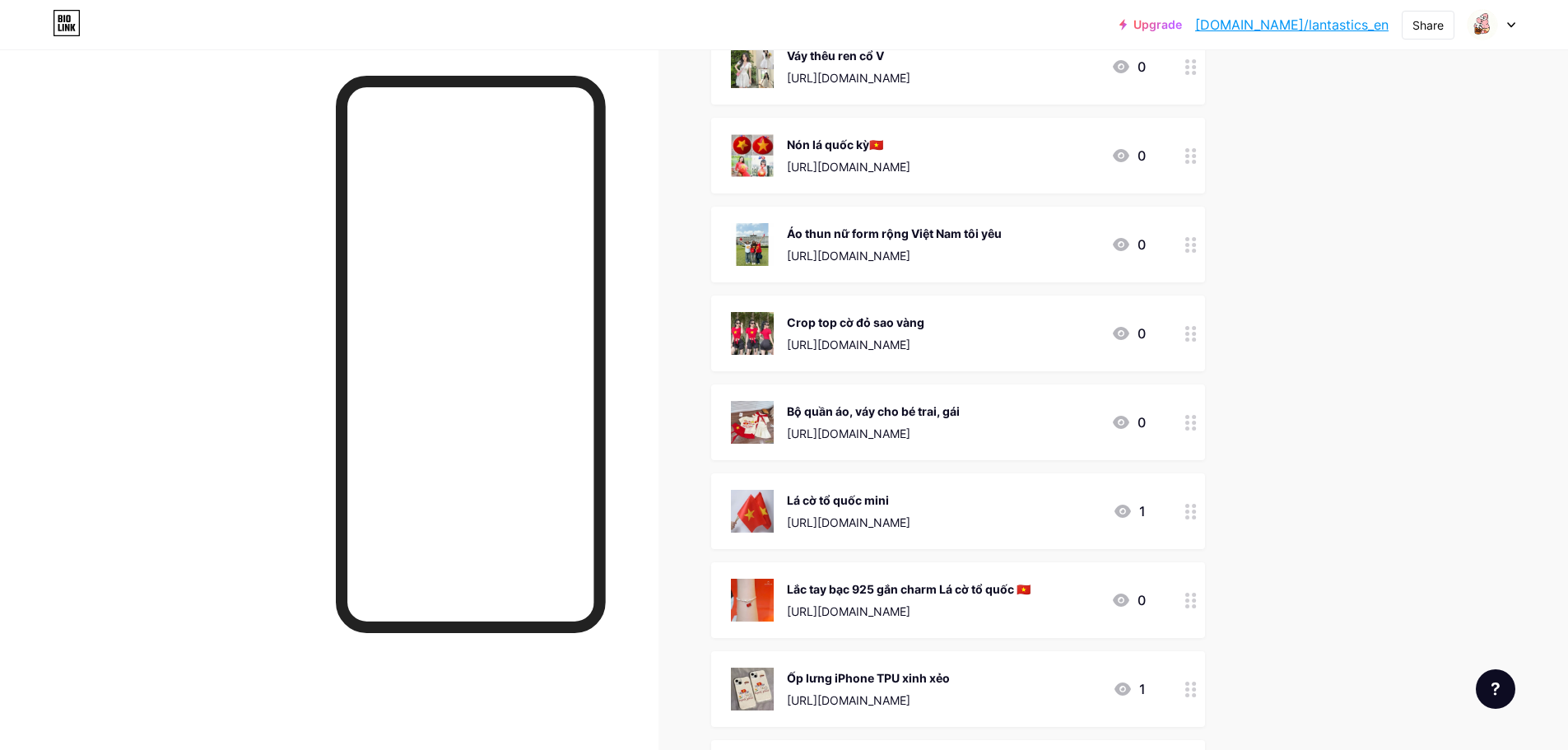
click at [819, 498] on div "Lá cờ tổ quốc mini" at bounding box center [849, 499] width 124 height 17
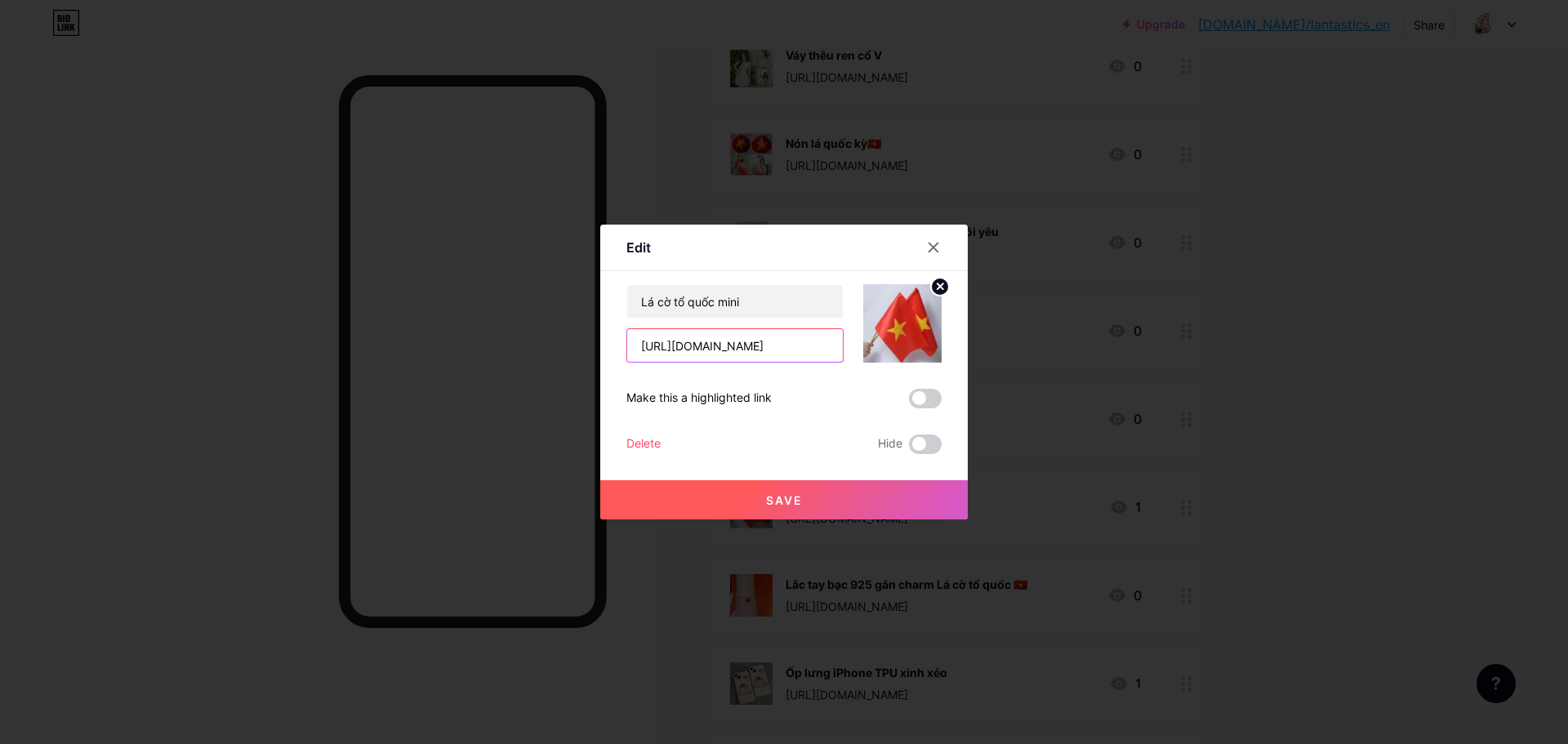
click at [817, 351] on input "[URL][DOMAIN_NAME]" at bounding box center [735, 345] width 215 height 33
click at [689, 591] on div at bounding box center [784, 372] width 1568 height 744
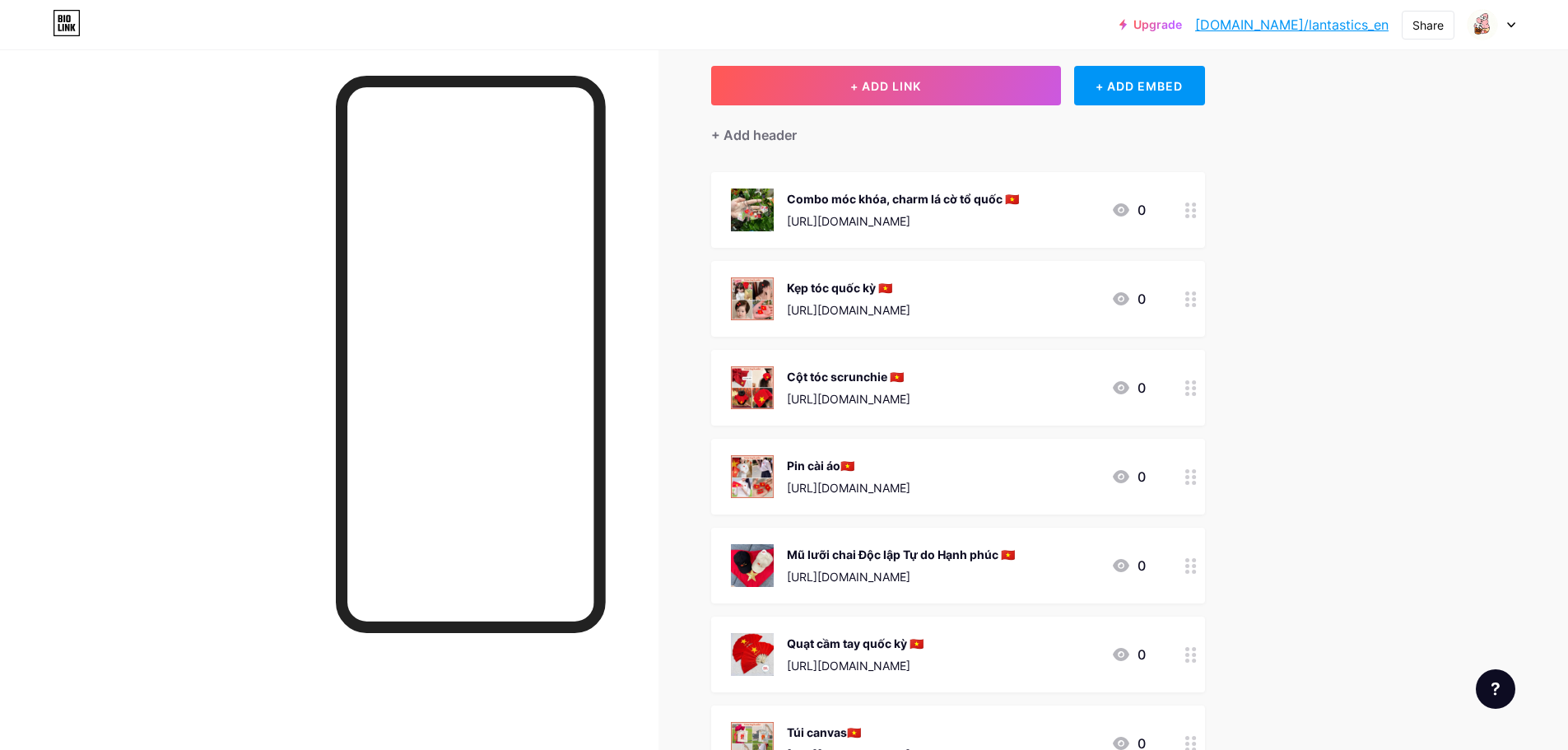
scroll to position [82, 0]
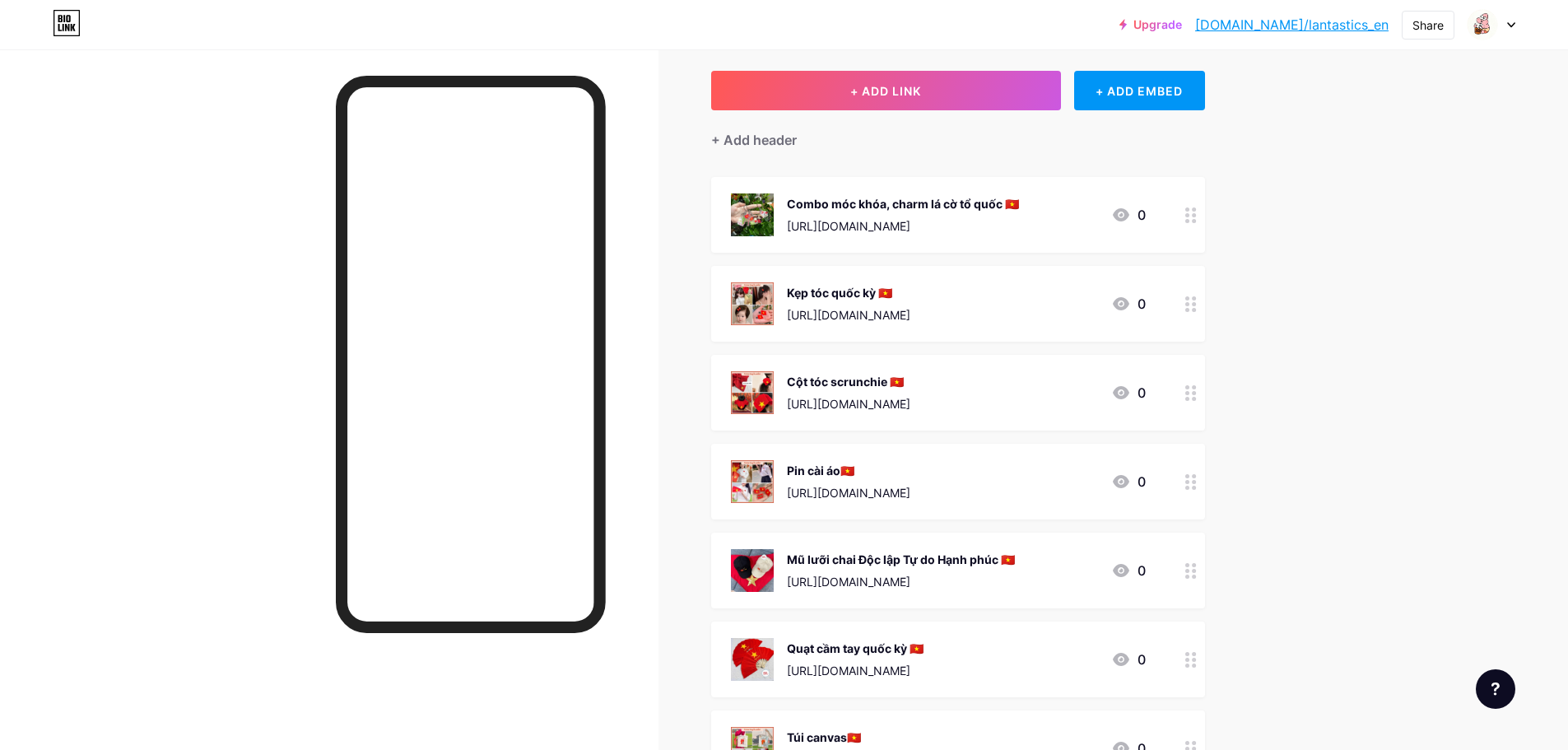
click at [767, 578] on img at bounding box center [753, 571] width 43 height 43
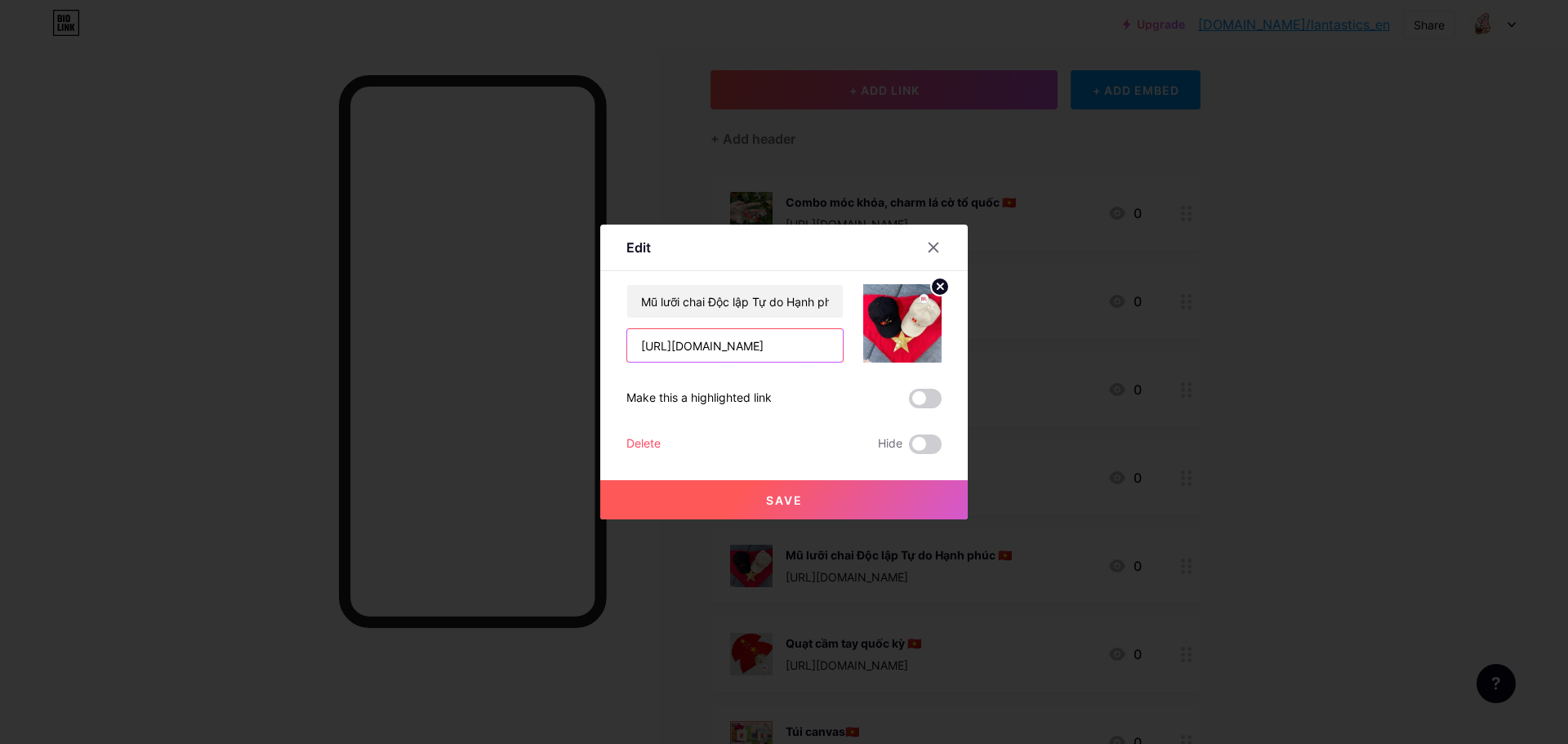
click at [748, 346] on input "[URL][DOMAIN_NAME]" at bounding box center [735, 345] width 215 height 33
click at [1157, 392] on div at bounding box center [784, 372] width 1568 height 744
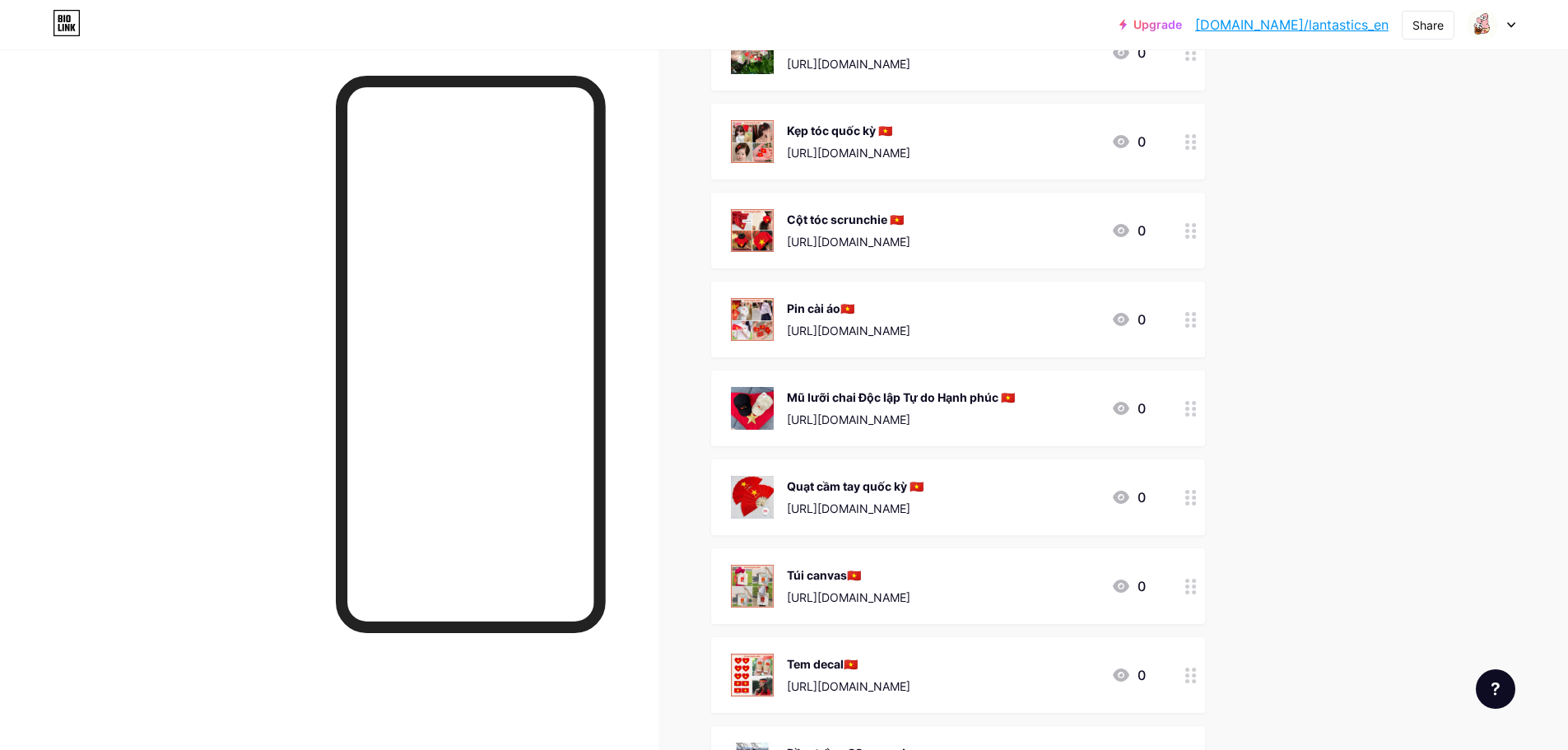
scroll to position [247, 0]
click at [822, 490] on div "Quạt cầm tay quốc kỳ 🇻🇳" at bounding box center [855, 483] width 136 height 17
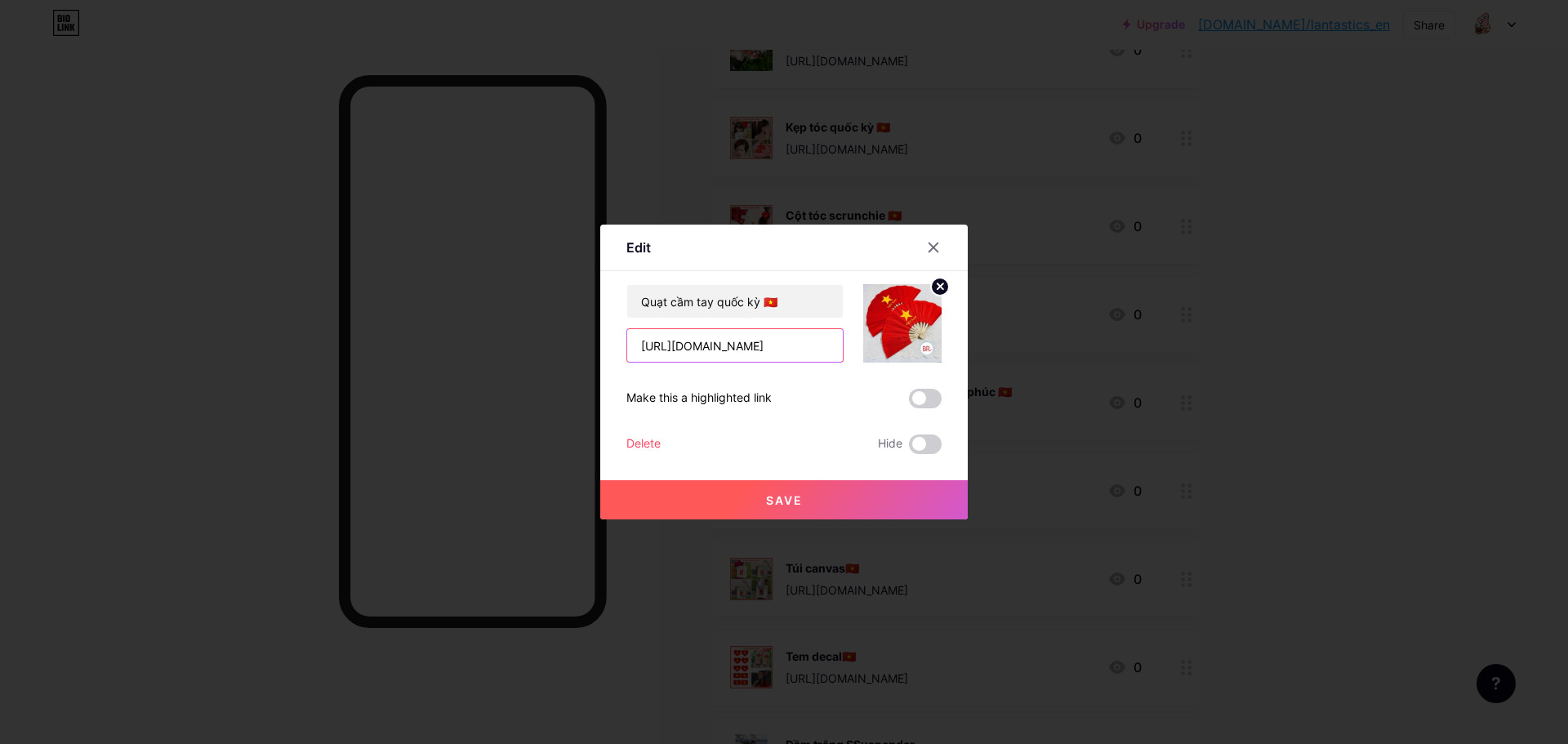
click at [785, 345] on input "[URL][DOMAIN_NAME]" at bounding box center [735, 345] width 215 height 33
click at [628, 586] on div at bounding box center [784, 372] width 1568 height 744
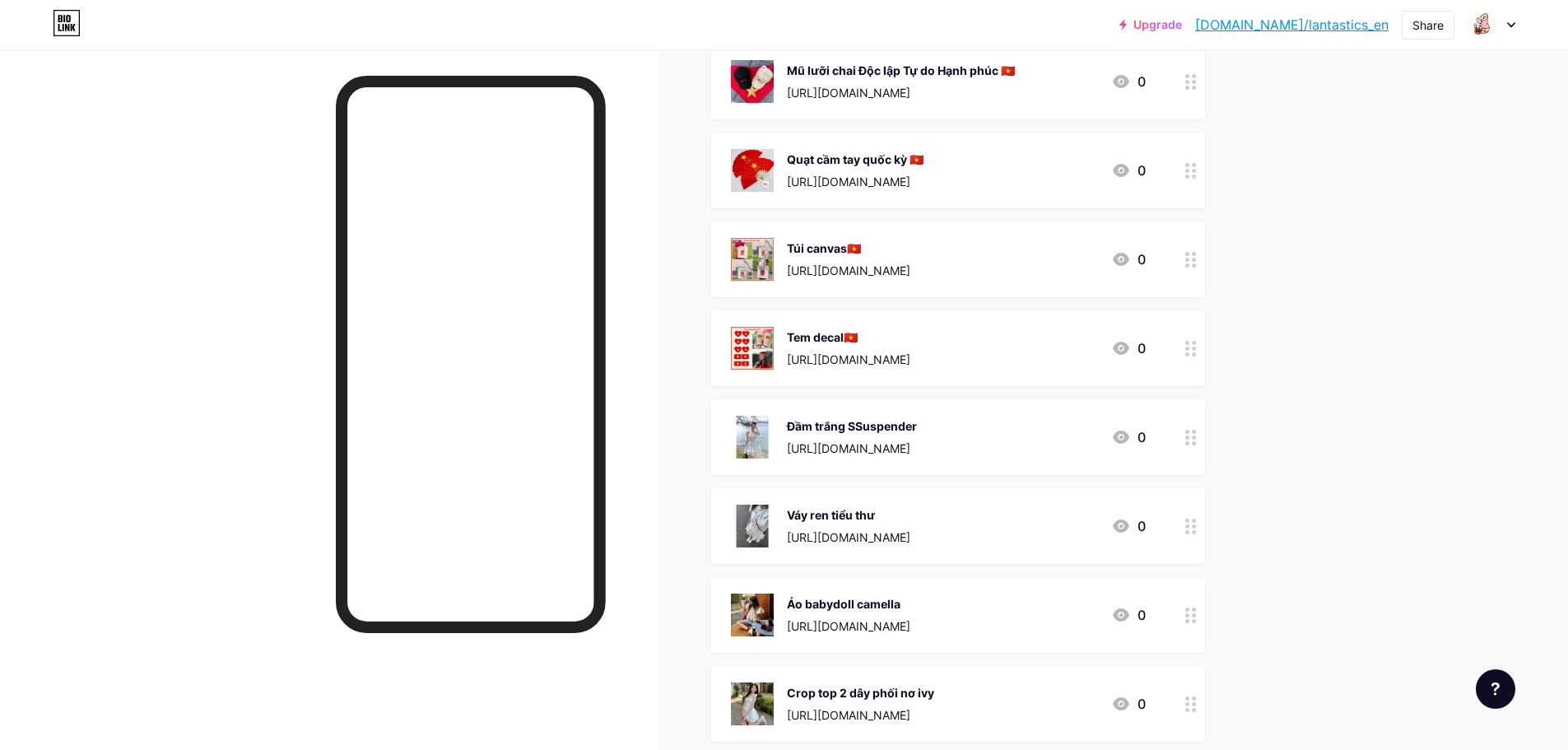
scroll to position [576, 0]
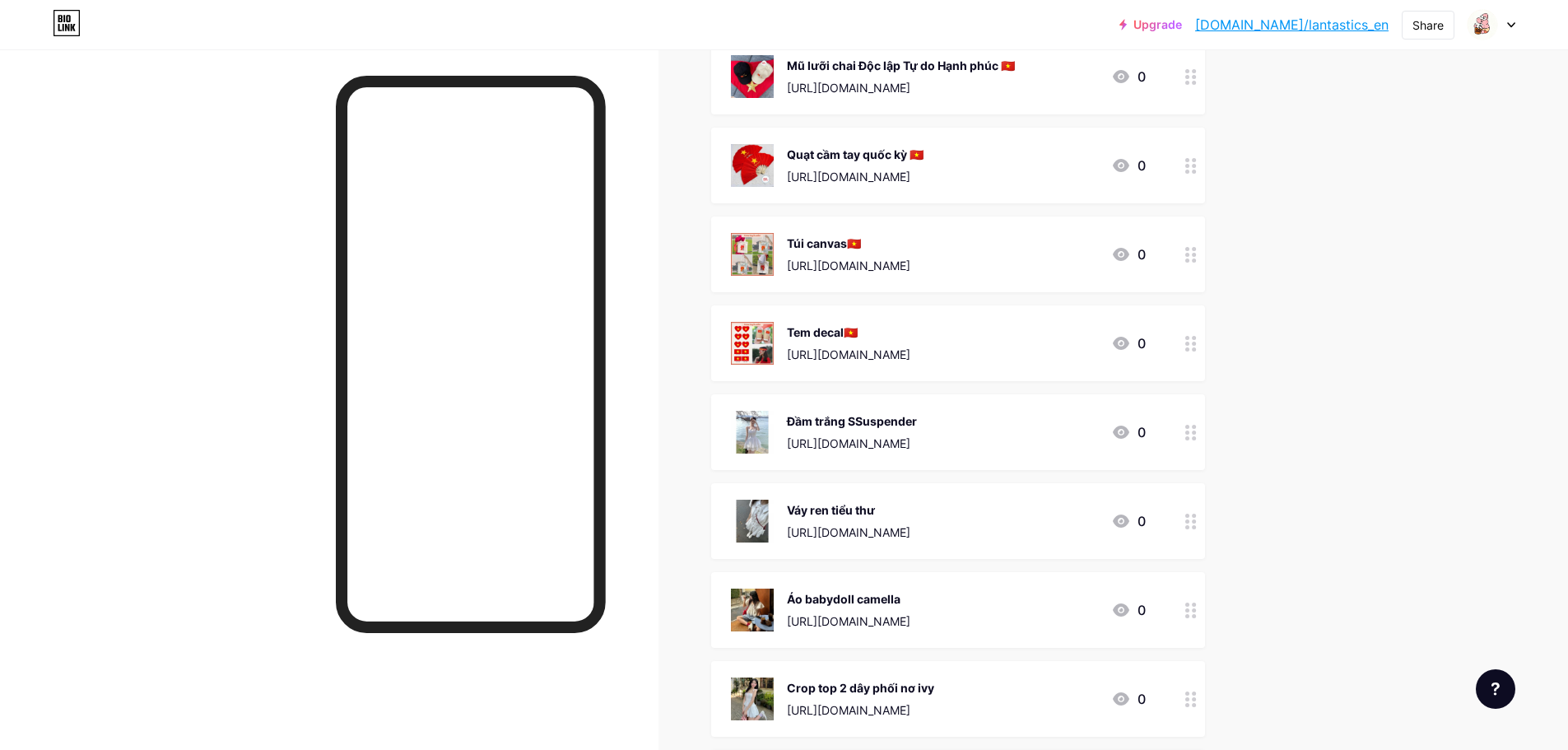
click at [759, 331] on img at bounding box center [753, 343] width 43 height 43
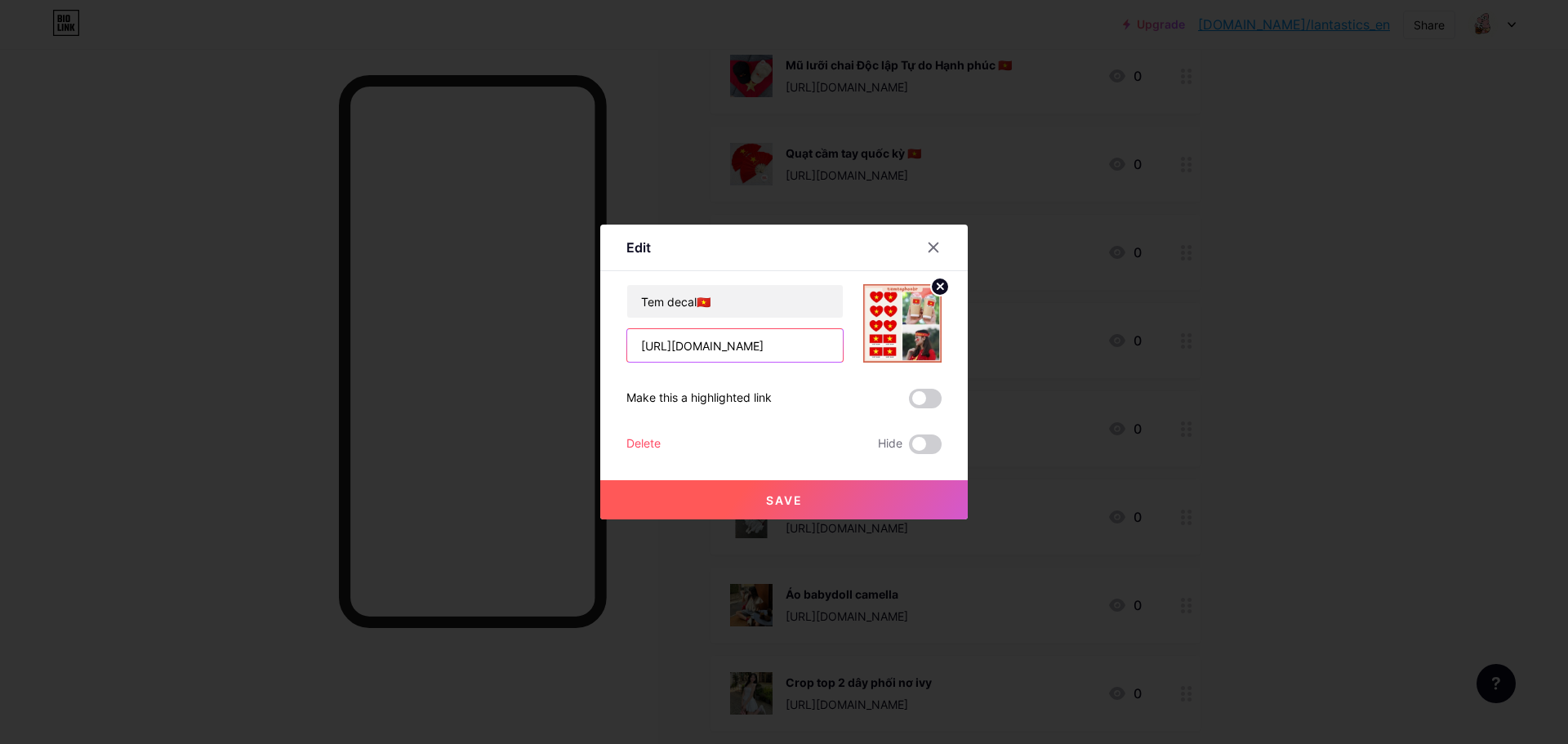
click at [767, 346] on input "[URL][DOMAIN_NAME]" at bounding box center [735, 345] width 215 height 33
click at [652, 612] on div at bounding box center [784, 372] width 1568 height 744
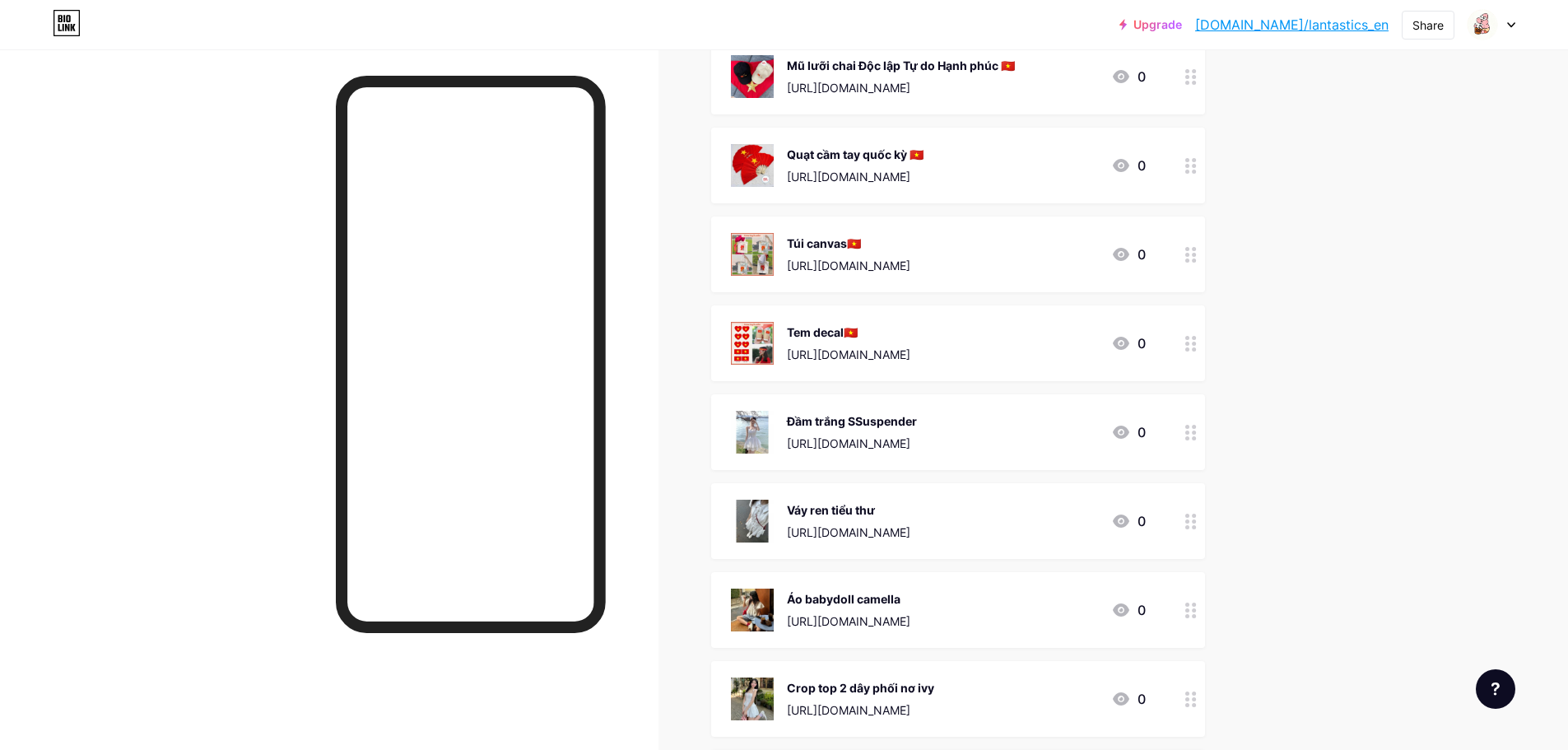
drag, startPoint x: 846, startPoint y: 255, endPoint x: 849, endPoint y: 263, distance: 8.5
click at [849, 263] on div "Túi canvas🇻🇳 [URL][DOMAIN_NAME]" at bounding box center [849, 254] width 124 height 43
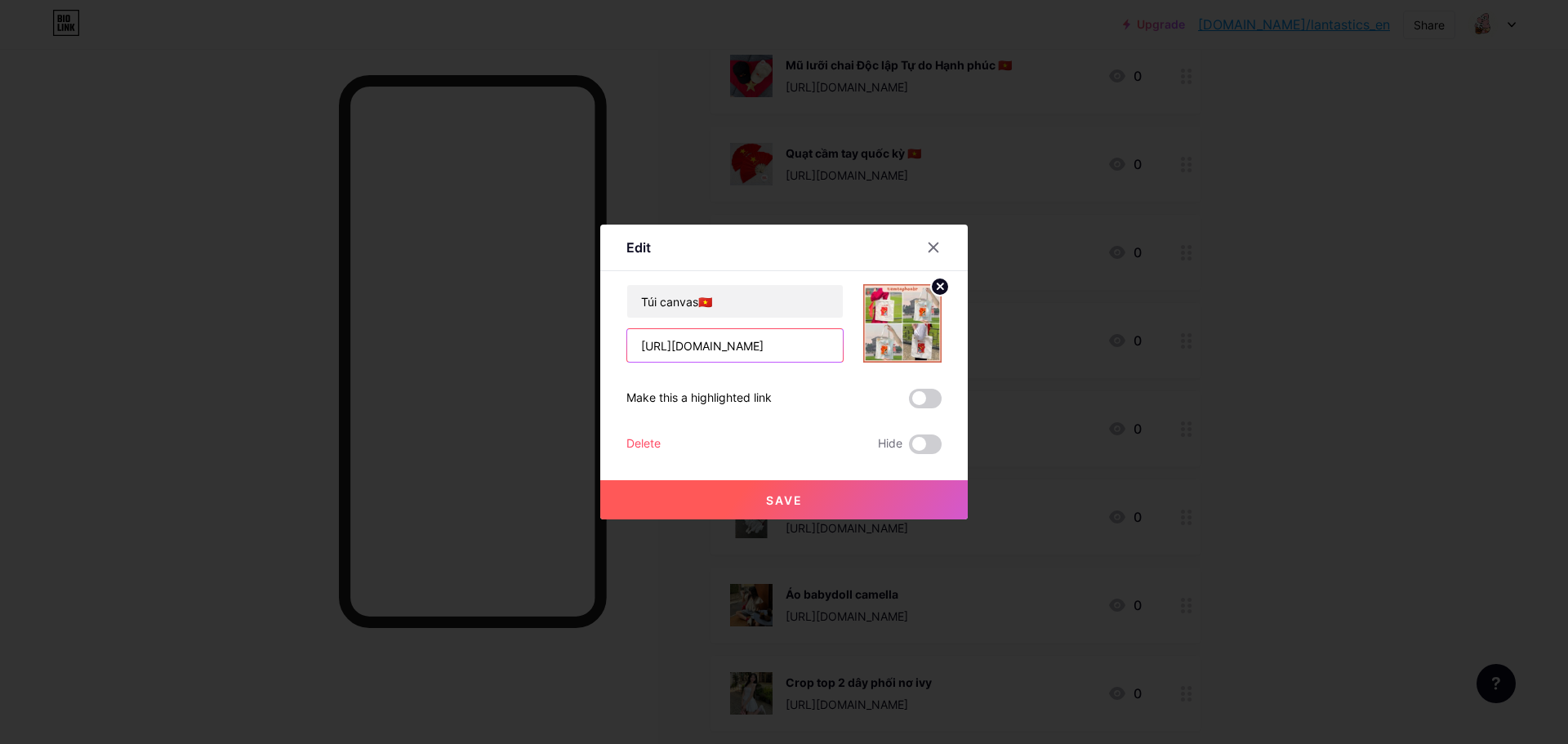
drag, startPoint x: 723, startPoint y: 331, endPoint x: 720, endPoint y: 340, distance: 9.5
click at [723, 332] on input "[URL][DOMAIN_NAME]" at bounding box center [735, 345] width 215 height 33
click at [606, 588] on div at bounding box center [784, 372] width 1568 height 744
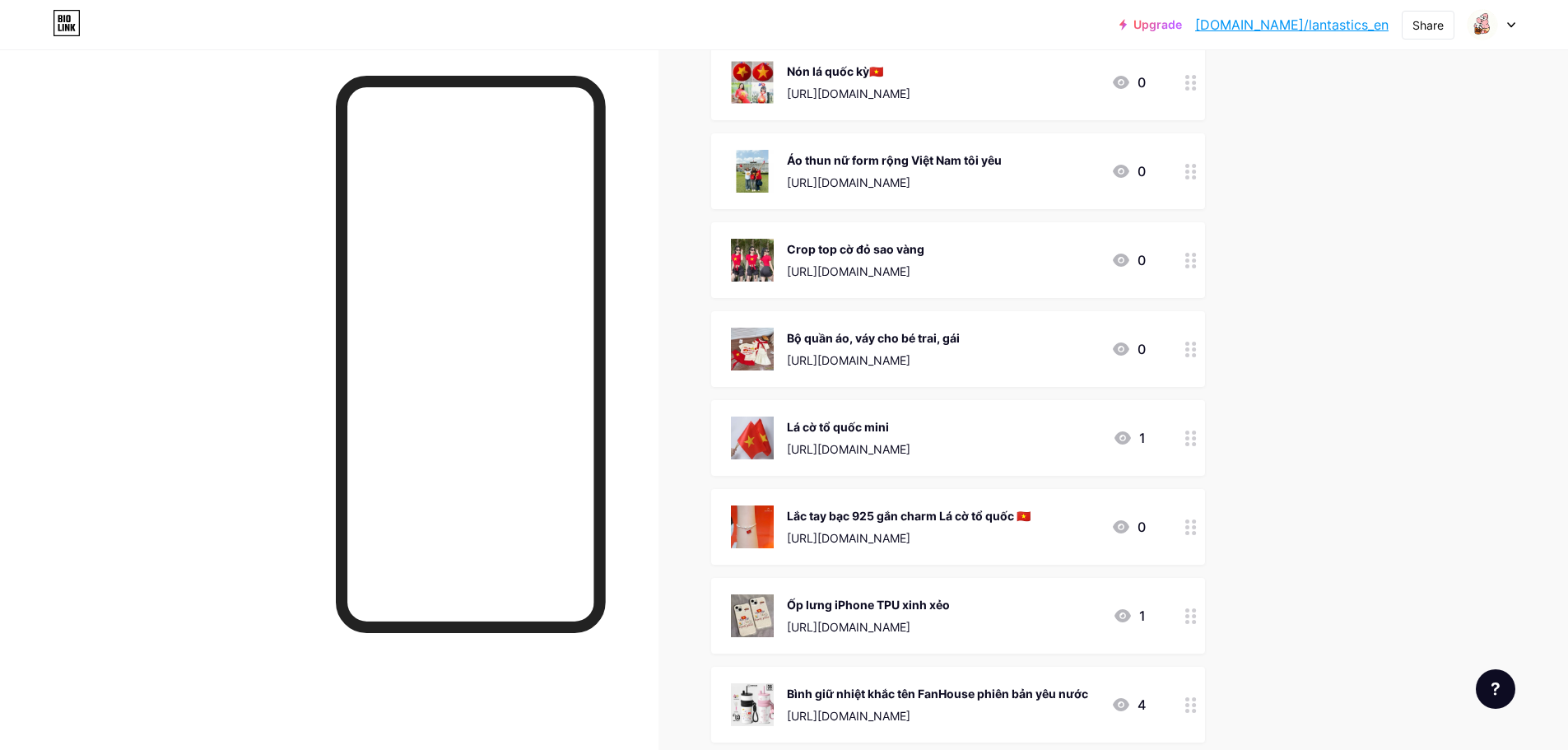
scroll to position [1646, 0]
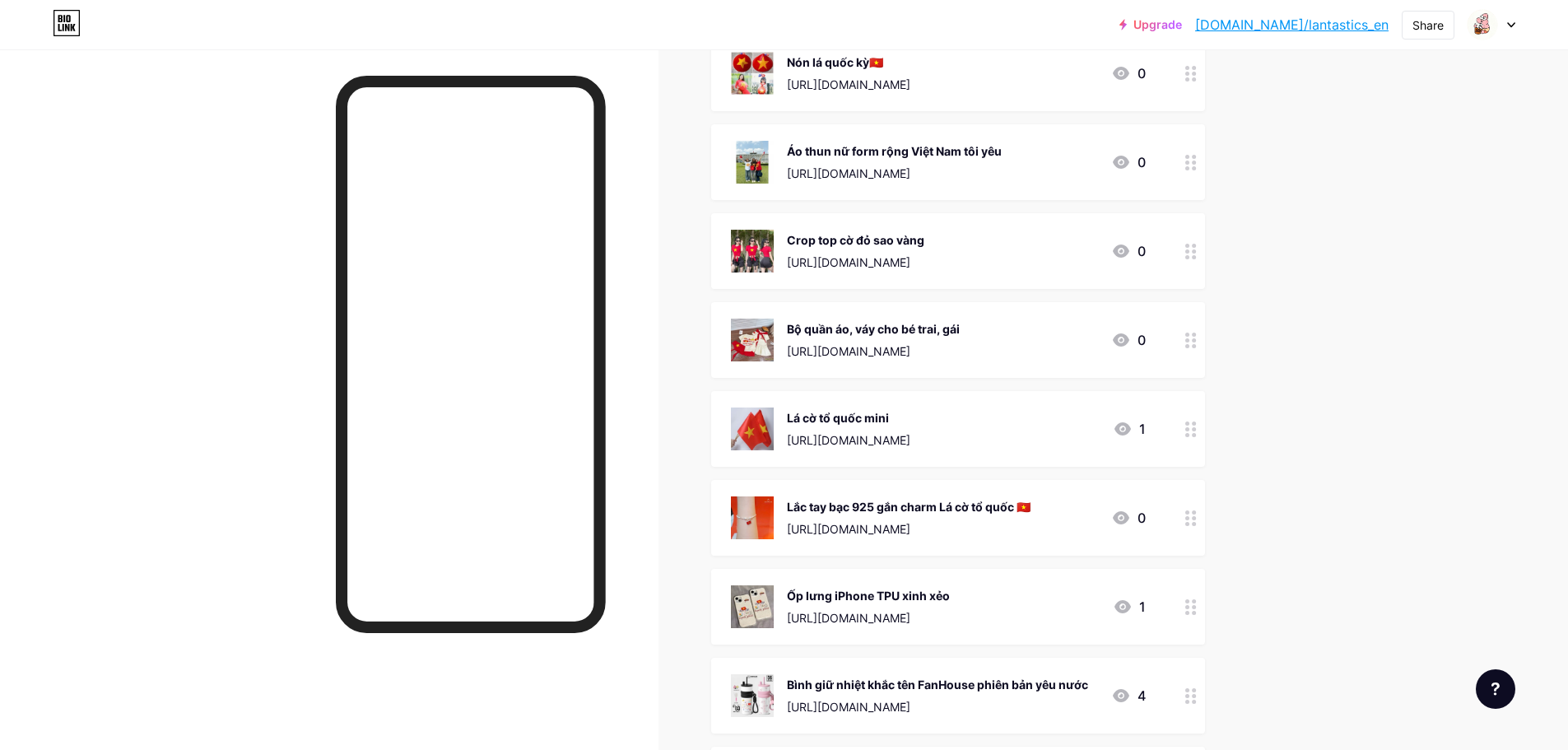
click at [764, 530] on img at bounding box center [753, 518] width 43 height 43
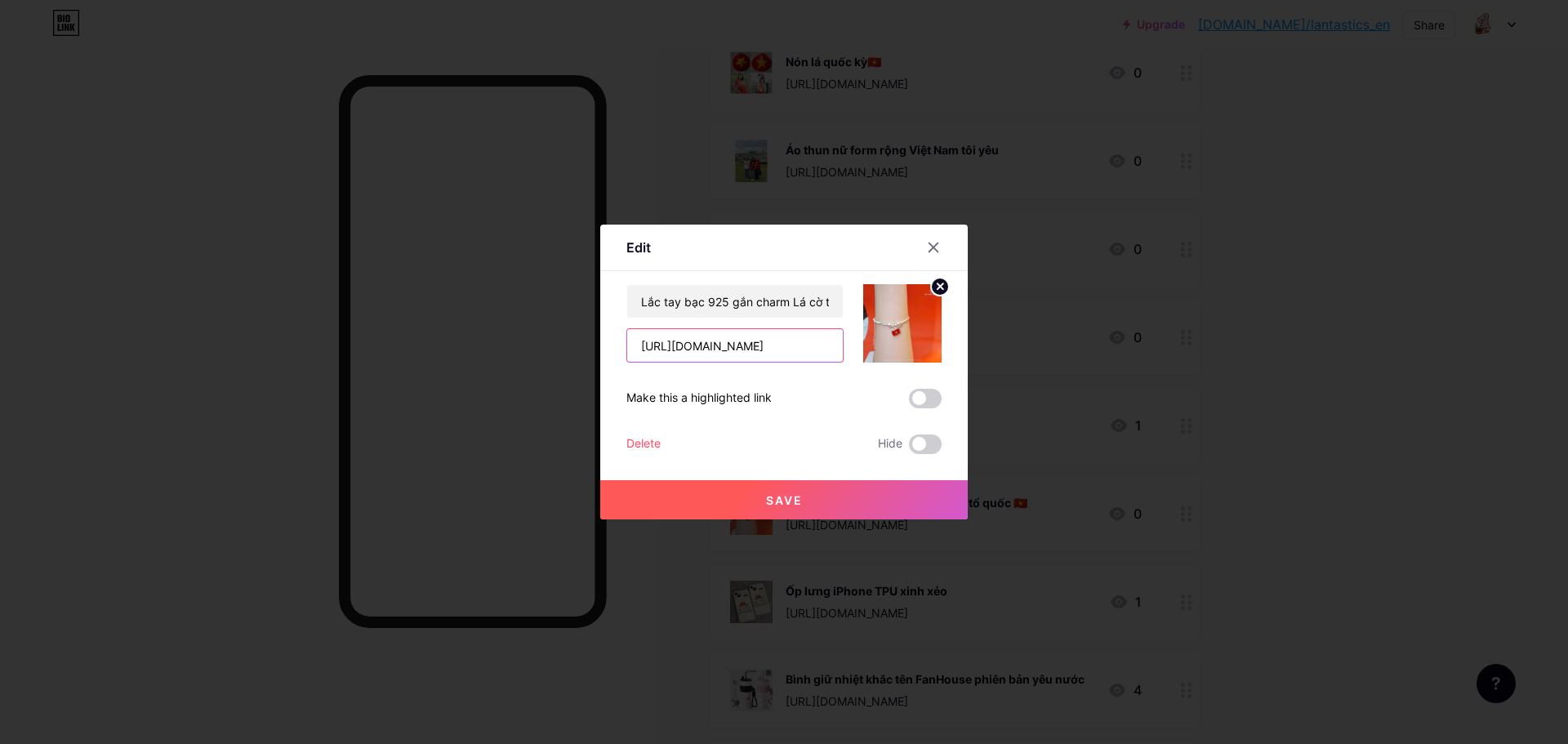
click at [744, 349] on input "[URL][DOMAIN_NAME]" at bounding box center [735, 345] width 215 height 33
click at [699, 636] on div at bounding box center [784, 372] width 1568 height 744
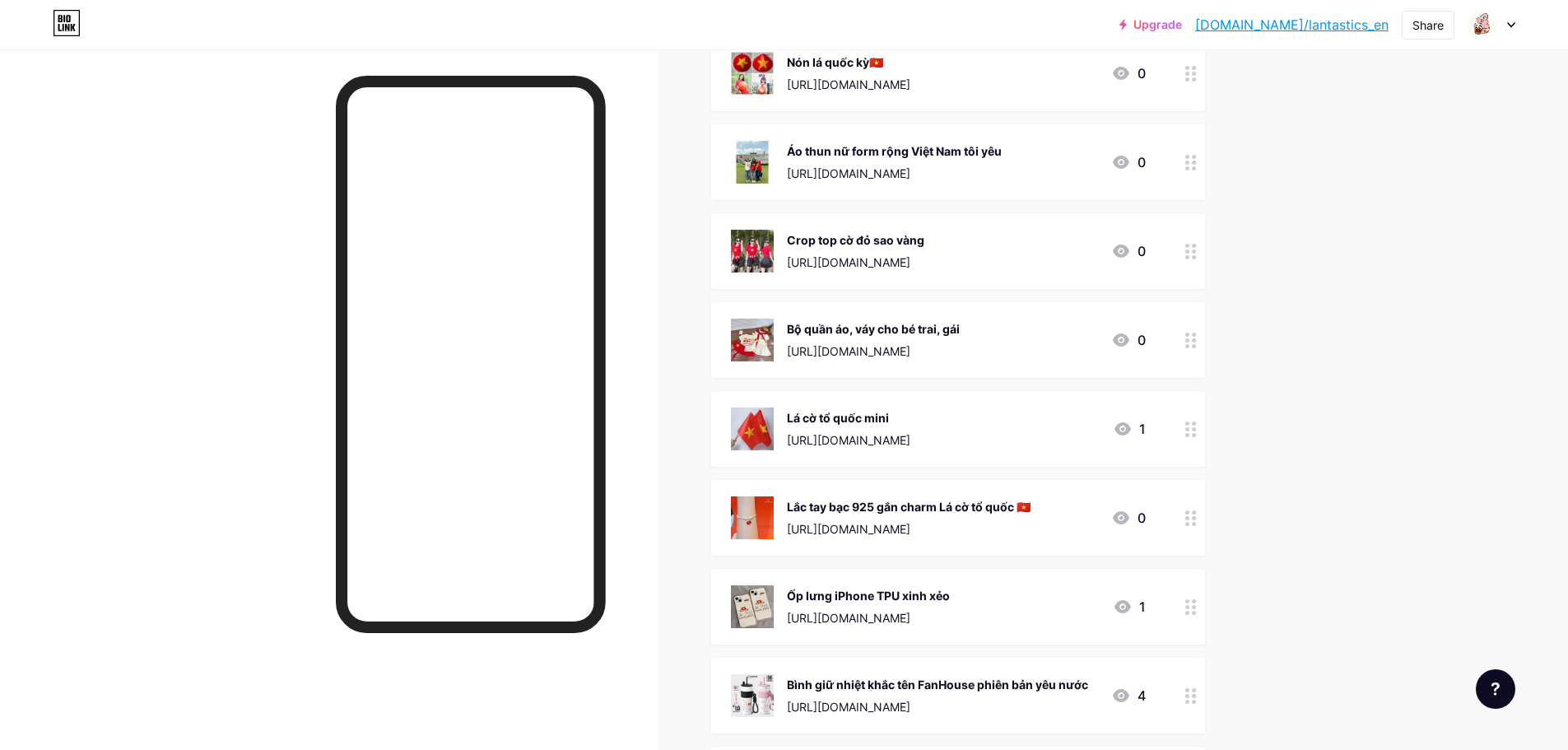
click at [849, 237] on div "Crop top cờ đỏ sao vàng" at bounding box center [855, 239] width 137 height 17
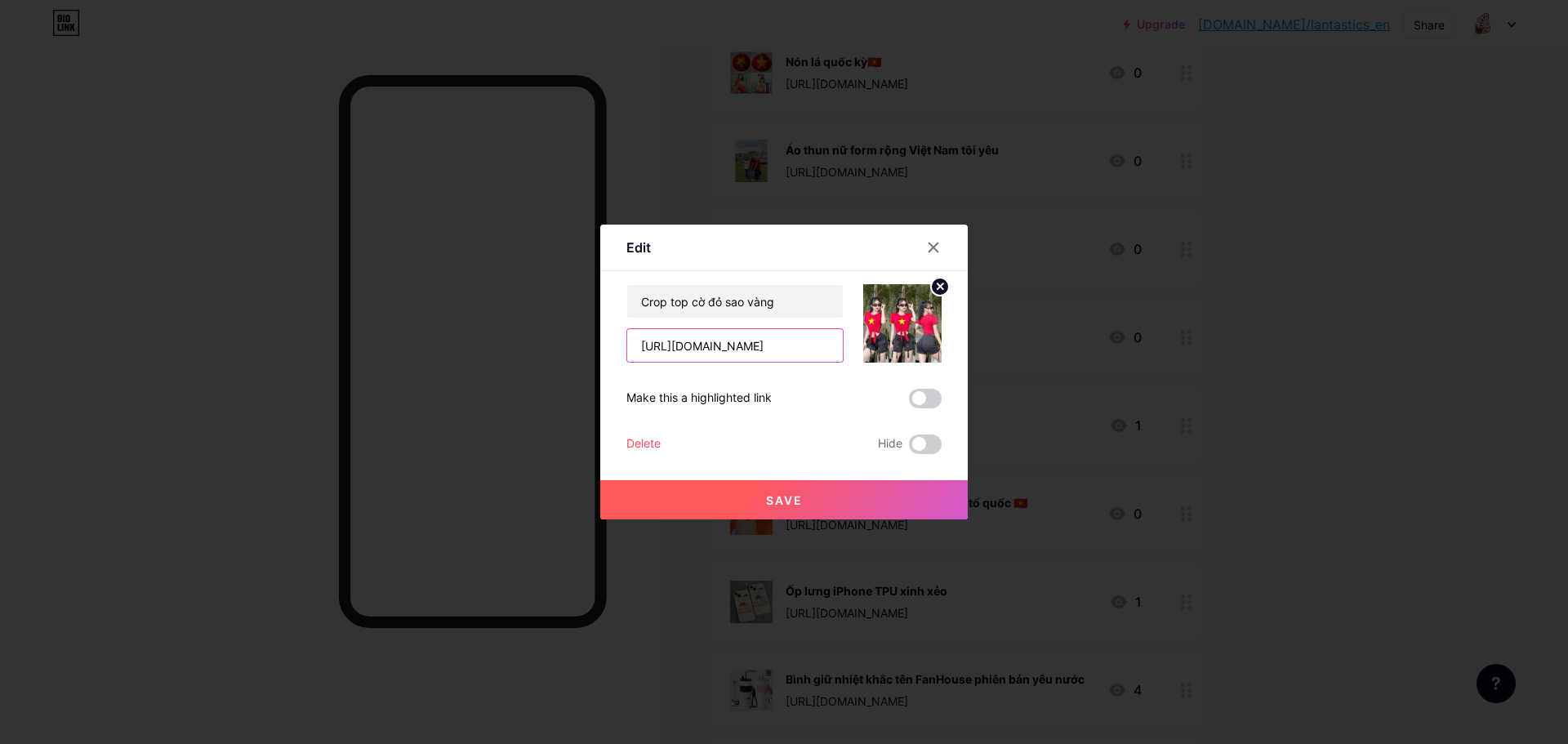
click at [782, 344] on input "[URL][DOMAIN_NAME]" at bounding box center [735, 345] width 215 height 33
click at [671, 146] on div at bounding box center [784, 372] width 1568 height 744
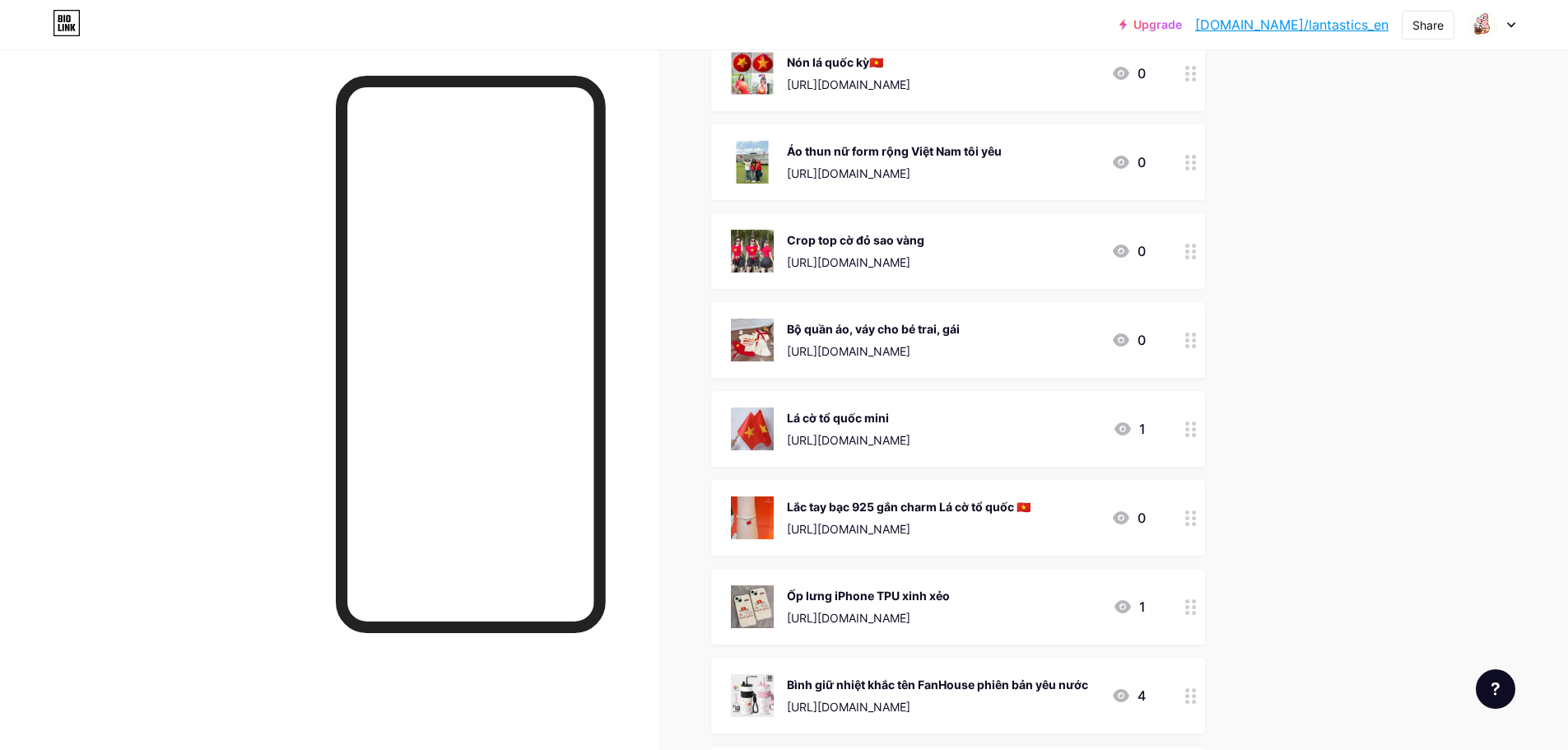
click at [851, 173] on div "[URL][DOMAIN_NAME]" at bounding box center [894, 173] width 215 height 17
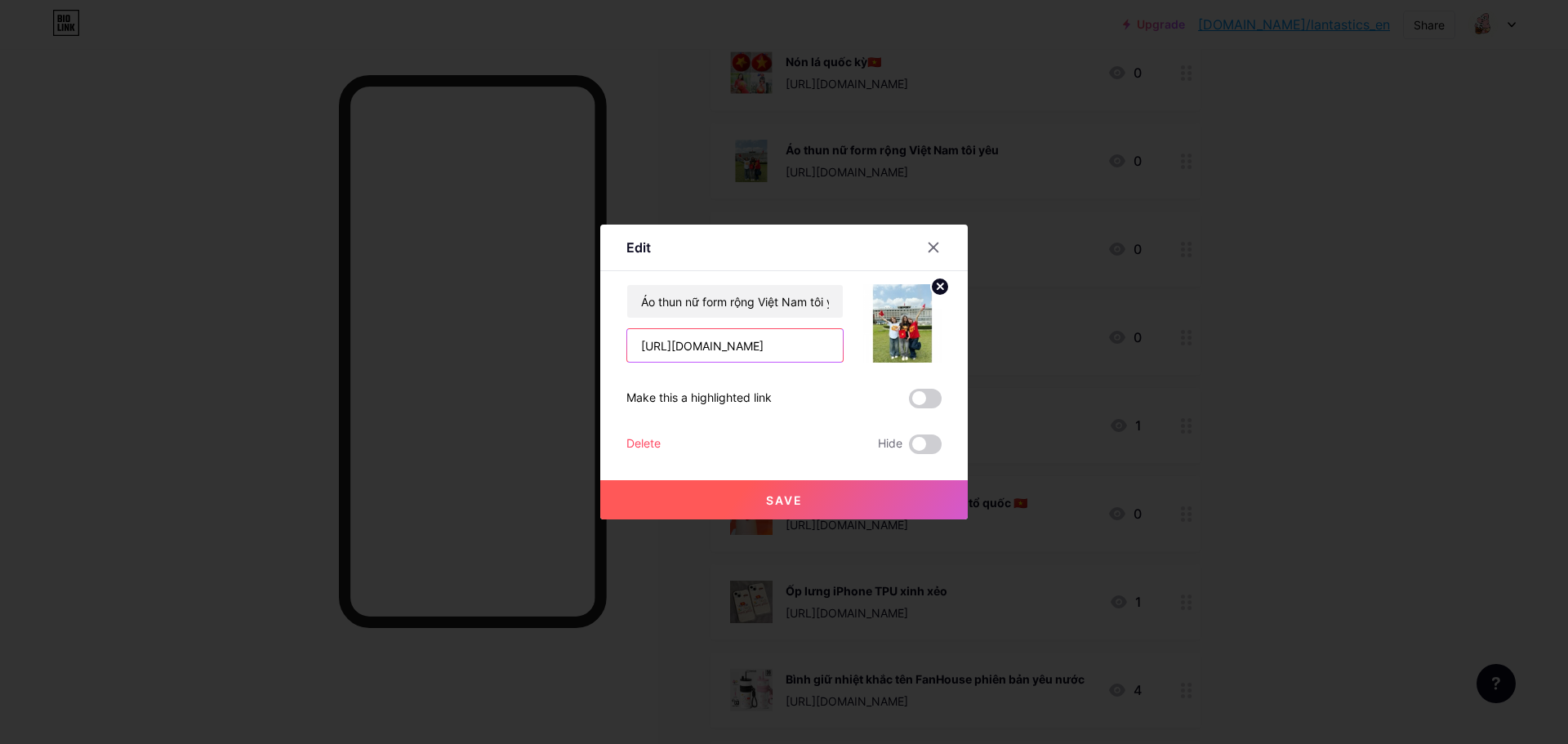
click at [816, 354] on input "[URL][DOMAIN_NAME]" at bounding box center [735, 345] width 215 height 33
click at [663, 143] on div at bounding box center [784, 372] width 1568 height 744
